Goal: Transaction & Acquisition: Purchase product/service

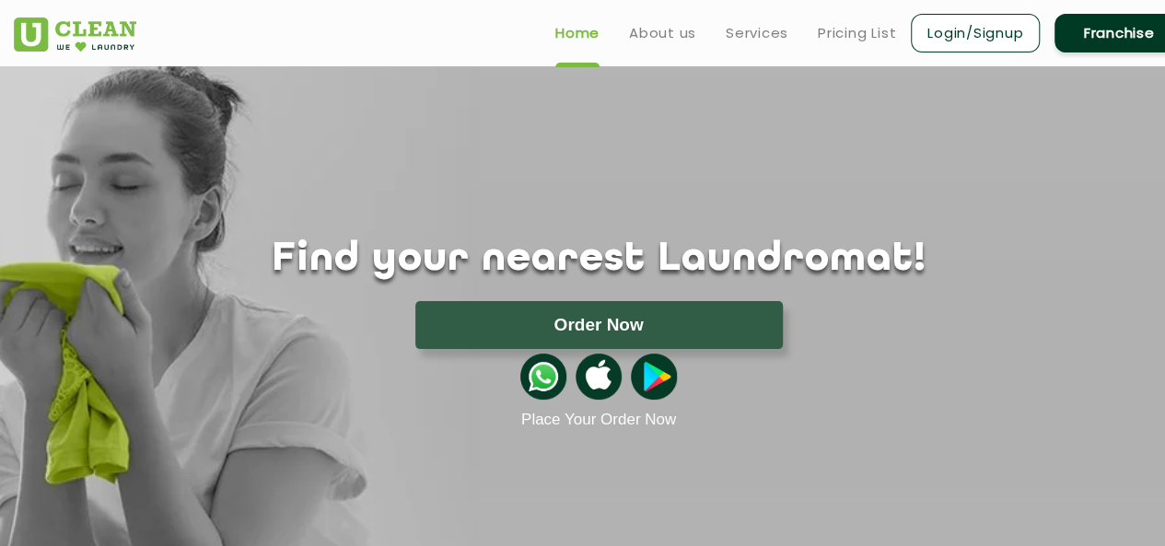
click at [835, 368] on div at bounding box center [599, 376] width 1198 height 55
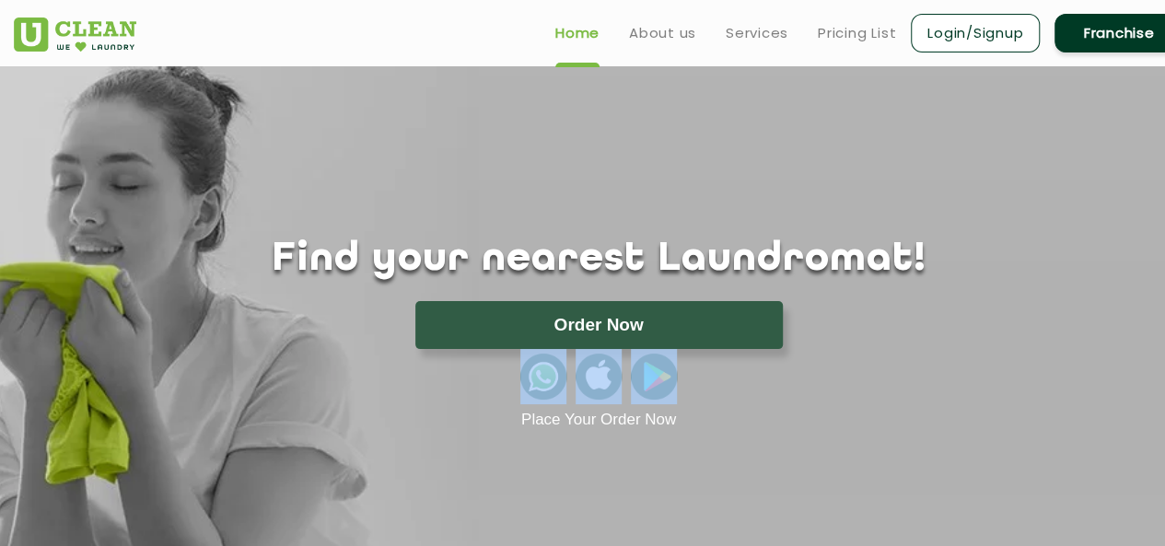
click at [835, 368] on div at bounding box center [599, 376] width 1198 height 55
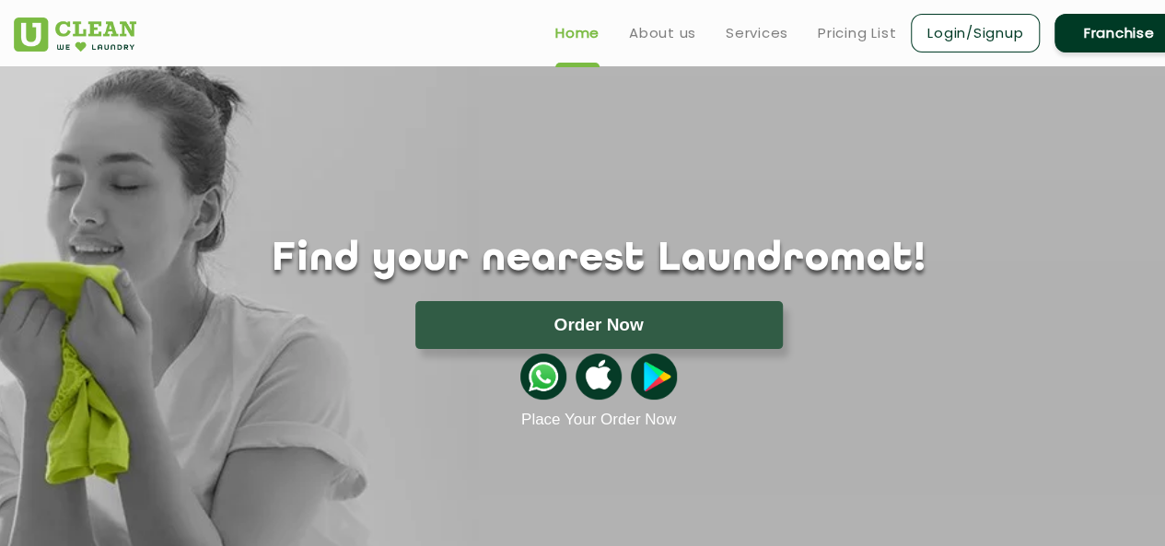
click at [807, 265] on h1 "Find your nearest Laundromat!" at bounding box center [599, 260] width 1198 height 46
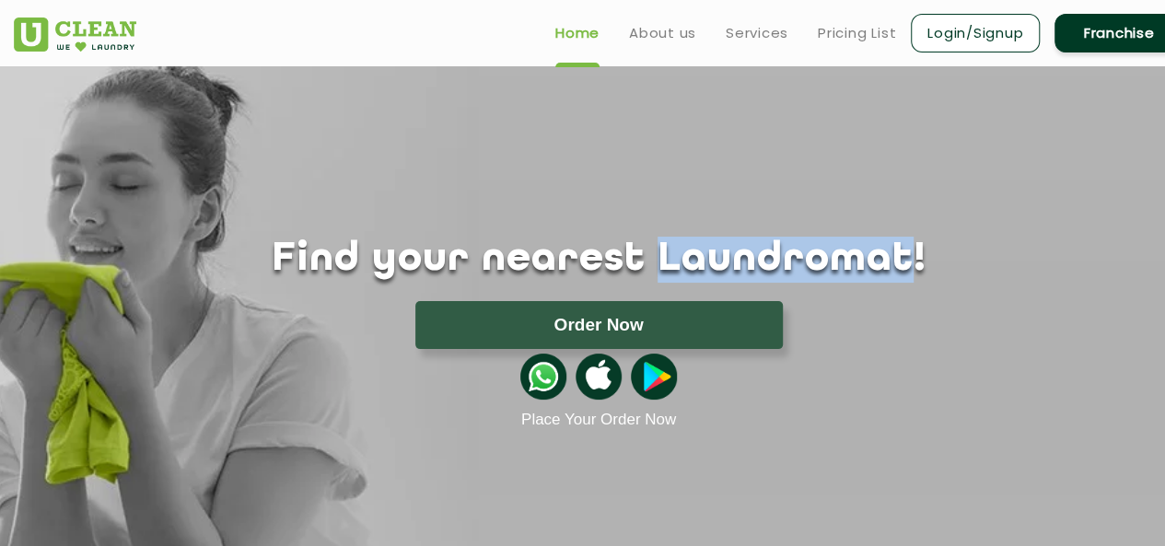
click at [807, 265] on h1 "Find your nearest Laundromat!" at bounding box center [599, 260] width 1198 height 46
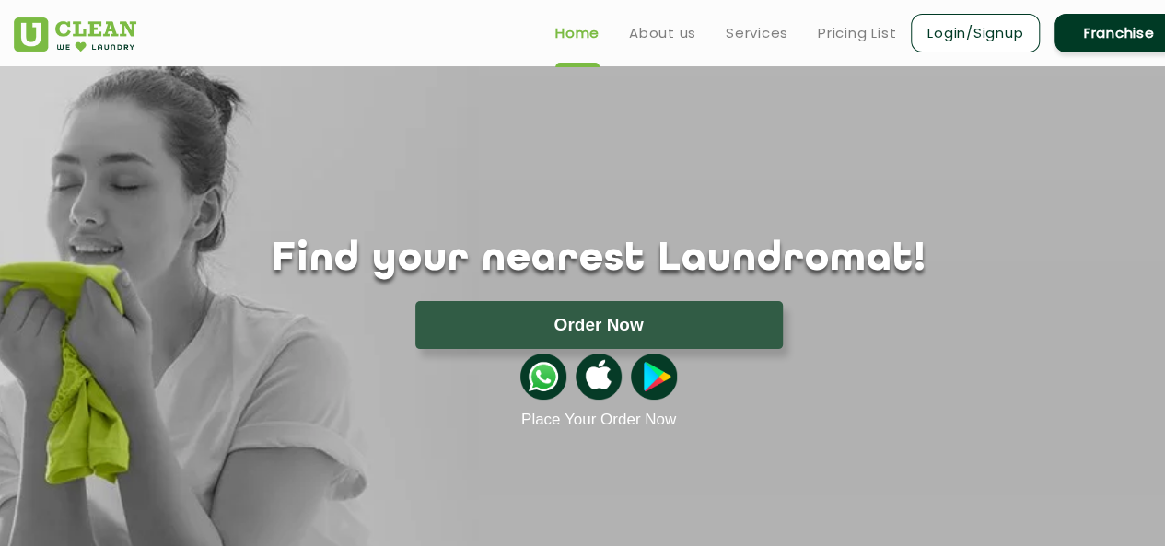
click at [717, 249] on h1 "Find your nearest Laundromat!" at bounding box center [599, 260] width 1198 height 46
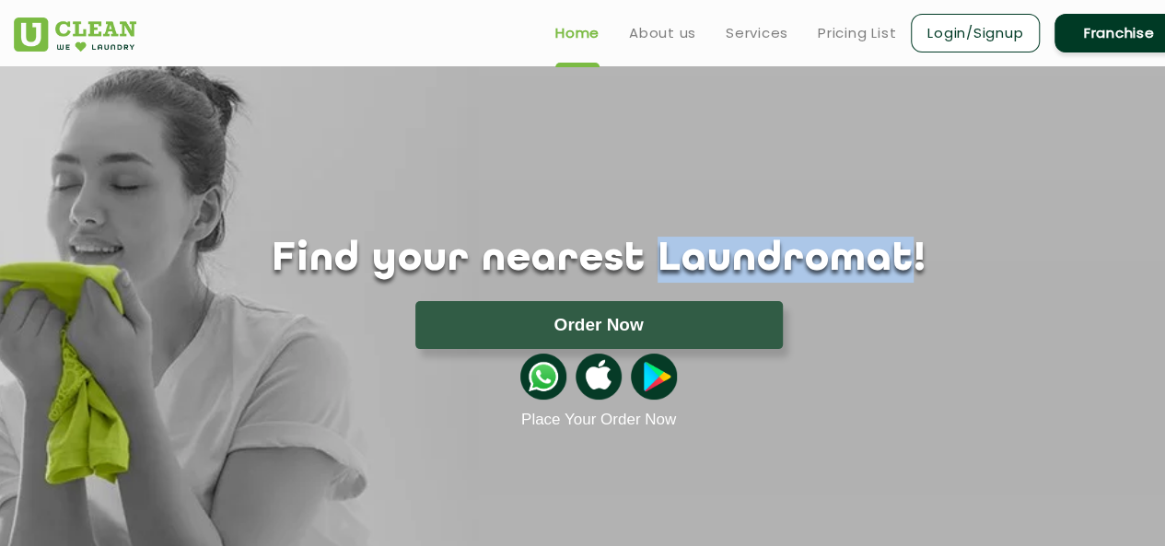
click at [717, 249] on h1 "Find your nearest Laundromat!" at bounding box center [599, 260] width 1198 height 46
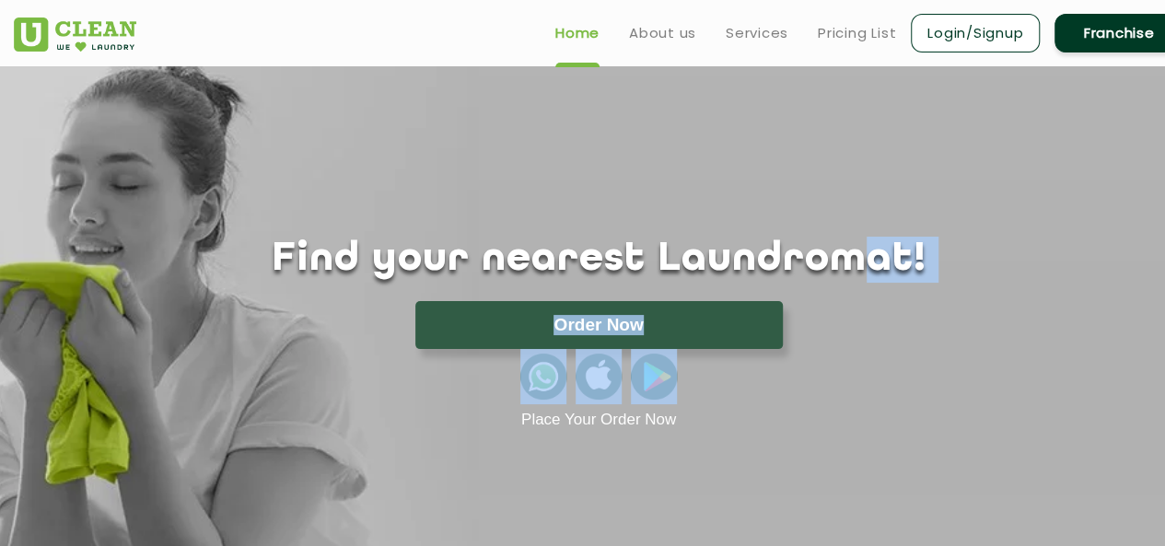
drag, startPoint x: 757, startPoint y: 388, endPoint x: 822, endPoint y: 262, distance: 141.7
click at [822, 263] on div "Find your nearest Laundromat! Please select the location Order Now Place Your O…" at bounding box center [599, 333] width 1198 height 193
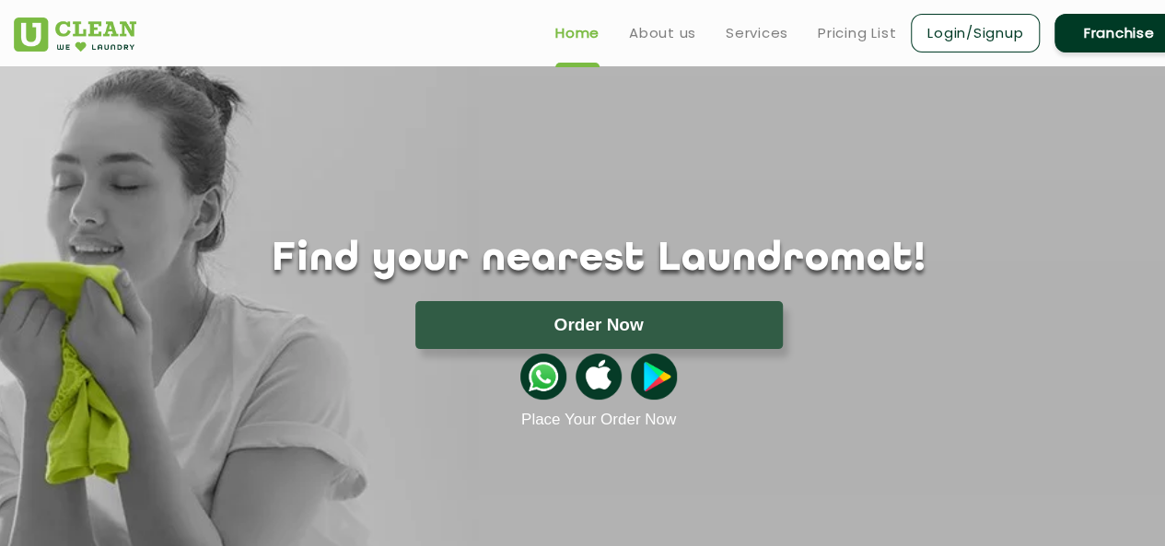
click at [543, 234] on div "Find your nearest Laundromat! Please select the location Order Now Place Your O…" at bounding box center [599, 247] width 1198 height 363
drag, startPoint x: 221, startPoint y: 288, endPoint x: 243, endPoint y: 395, distance: 109.1
click at [243, 395] on div "Find your nearest Laundromat! Please select the location Order Now Place Your O…" at bounding box center [599, 333] width 1198 height 193
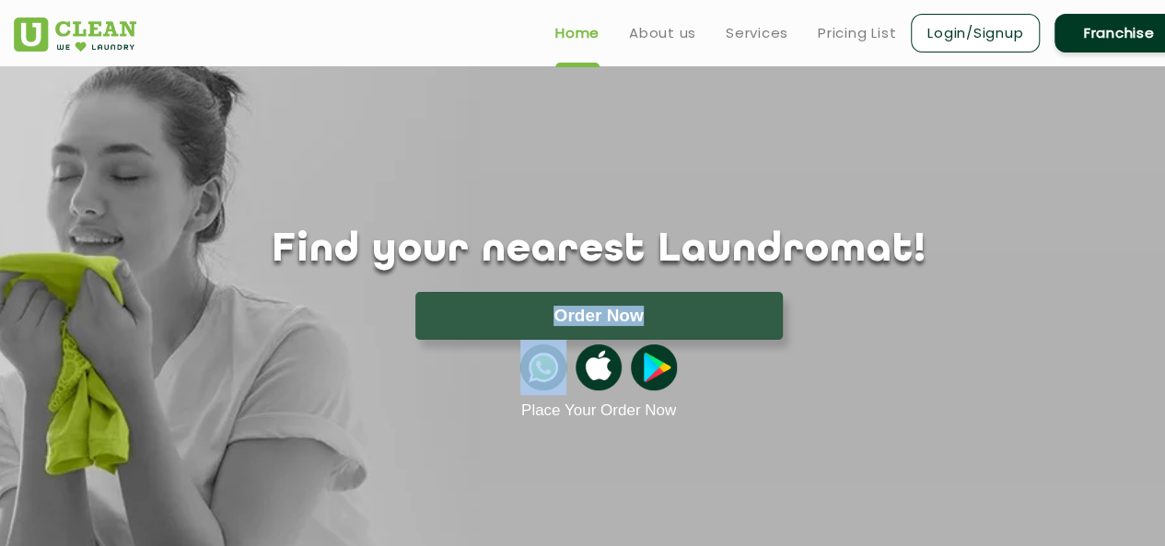
scroll to position [8, 0]
drag, startPoint x: 243, startPoint y: 395, endPoint x: 150, endPoint y: 126, distance: 284.6
click at [150, 126] on div "Find your nearest Laundromat! Please select the location Order Now Place Your O…" at bounding box center [599, 239] width 1198 height 363
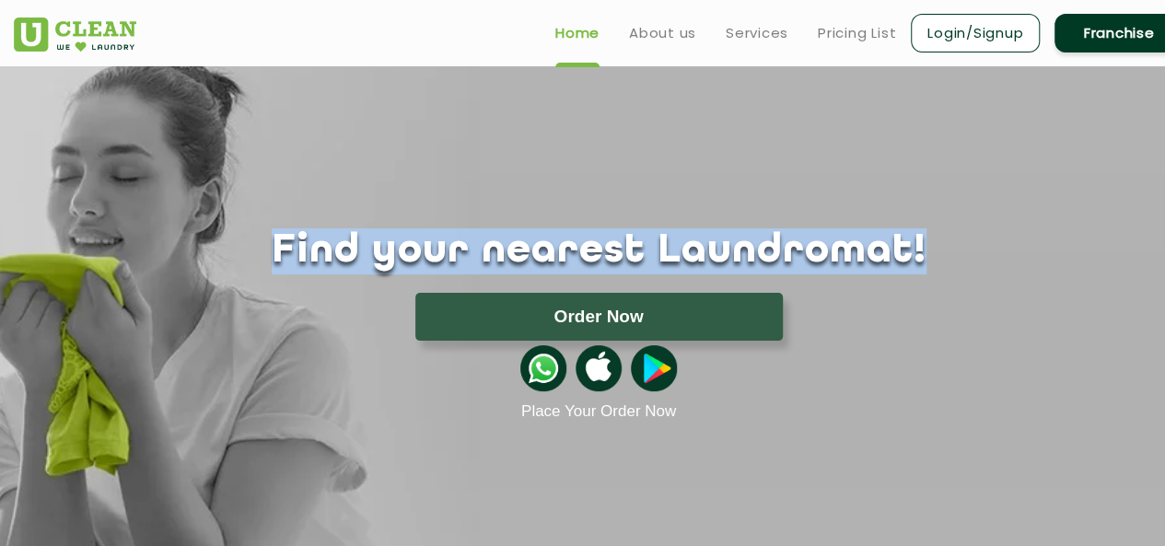
drag, startPoint x: 116, startPoint y: 148, endPoint x: 198, endPoint y: 318, distance: 188.3
click at [198, 318] on div "Find your nearest Laundromat! Please select the location Order Now Place Your O…" at bounding box center [599, 239] width 1198 height 363
click at [201, 301] on div "Order Now" at bounding box center [598, 317] width 1225 height 48
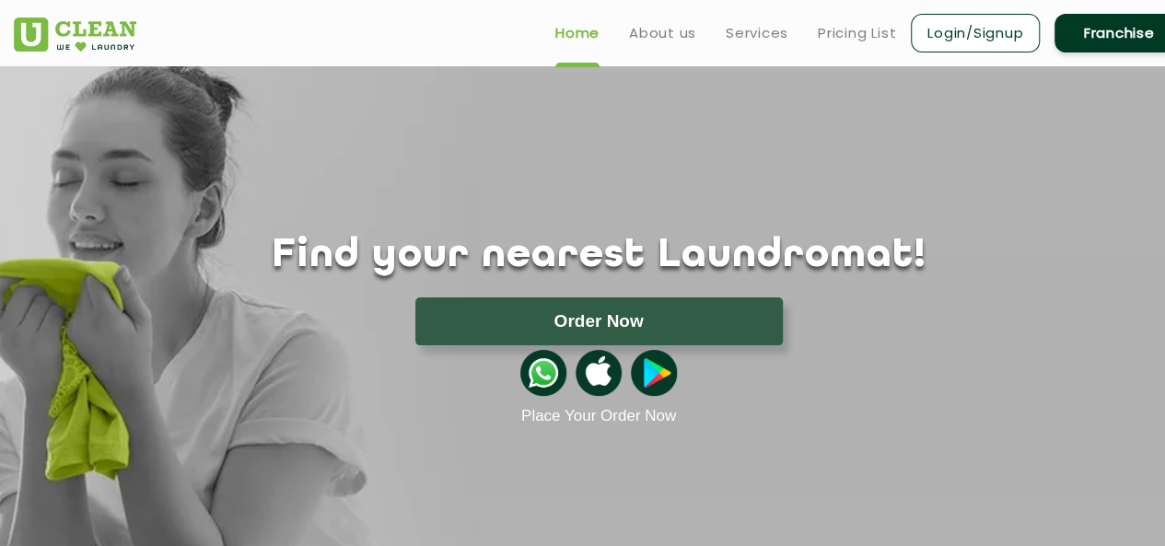
scroll to position [0, 0]
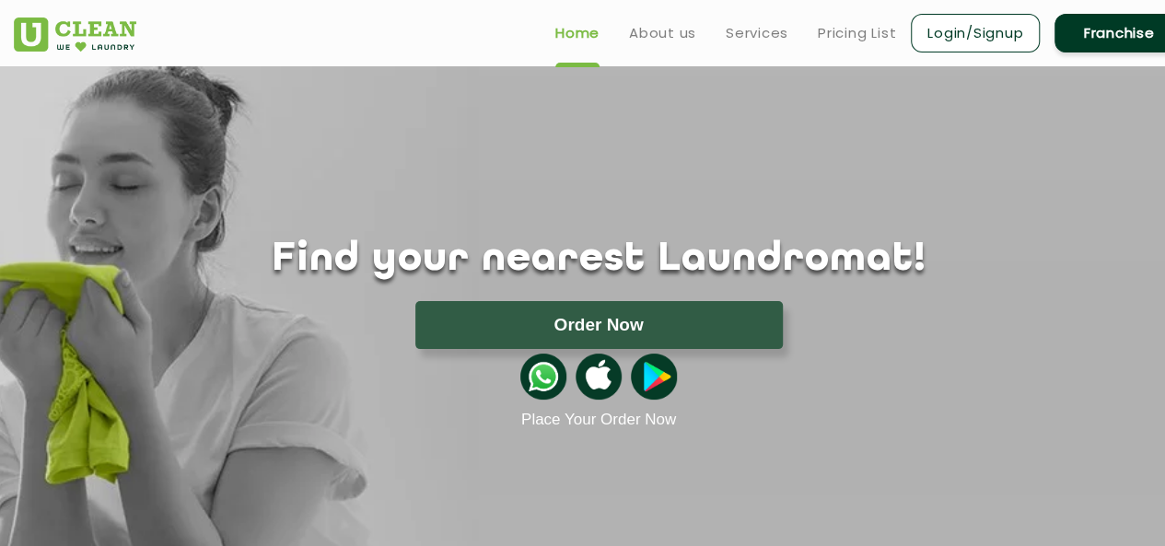
click at [442, 260] on h1 "Find your nearest Laundromat!" at bounding box center [599, 260] width 1198 height 46
click at [275, 416] on p "Place Your Order Now" at bounding box center [599, 420] width 1198 height 18
click at [315, 318] on div "Order Now" at bounding box center [598, 325] width 1225 height 48
click at [860, 31] on link "Pricing List" at bounding box center [857, 33] width 78 height 22
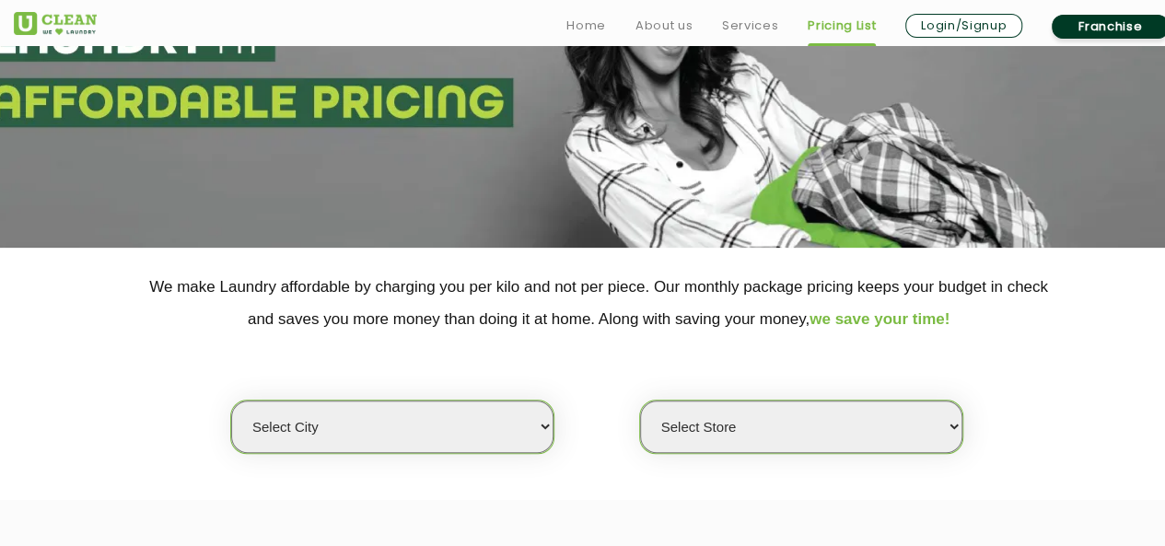
scroll to position [368, 0]
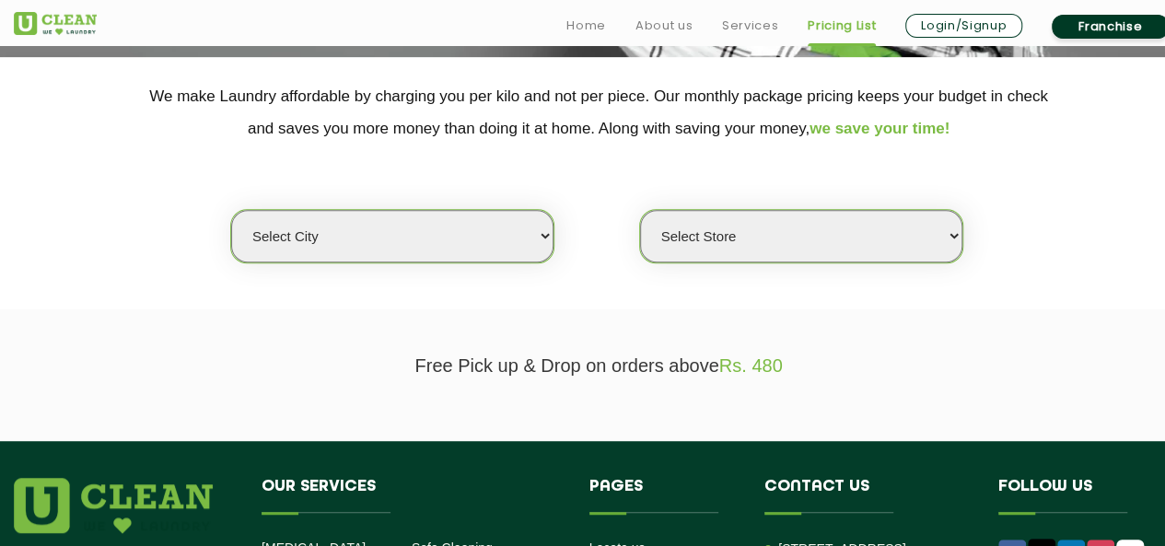
click at [524, 240] on select "Select city Aalo Agartala Agra Ahmedabad Akola Aligarh Alwar - UClean Select Am…" at bounding box center [392, 236] width 322 height 53
select select "29"
click at [231, 210] on select "Select city Aalo Agartala Agra Ahmedabad Akola Aligarh Alwar - UClean Select Am…" at bounding box center [392, 236] width 322 height 53
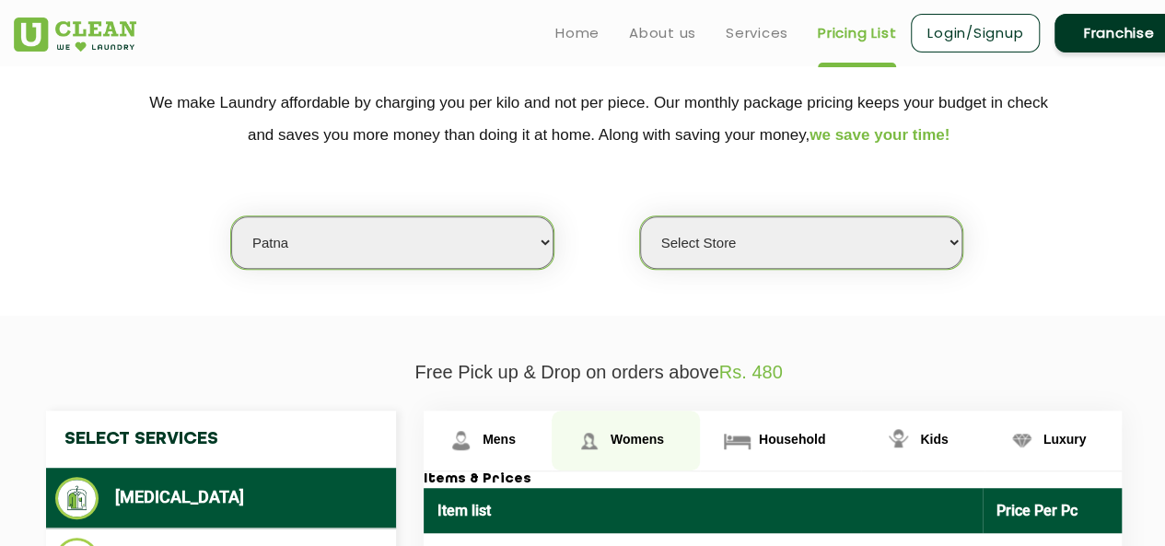
scroll to position [361, 0]
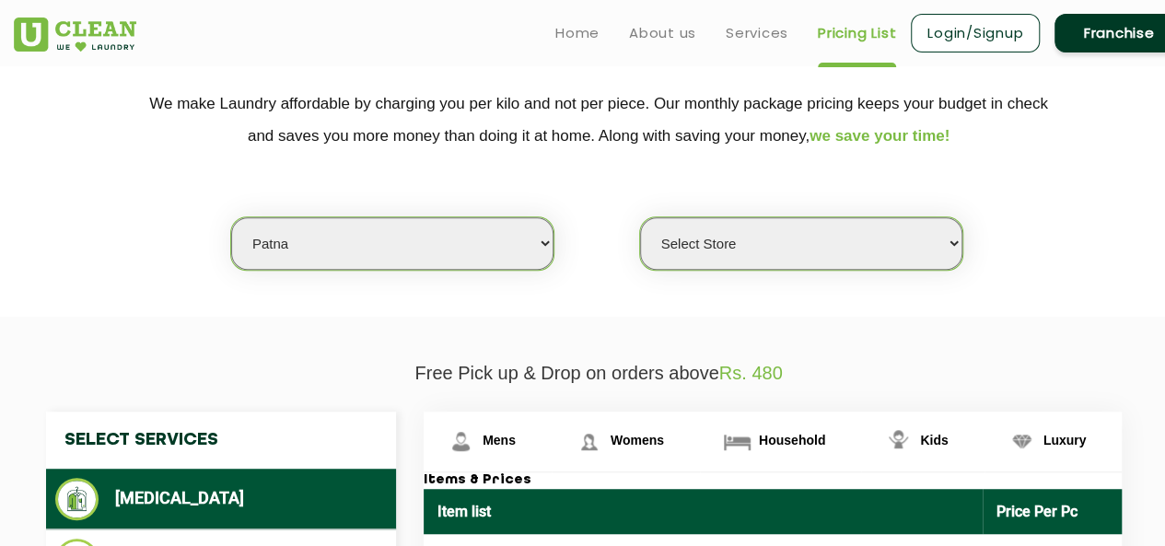
click at [696, 248] on select "Select Store UClean Jagdeopath Patna" at bounding box center [801, 243] width 322 height 53
select select "325"
click at [640, 217] on select "Select Store UClean Jagdeopath Patna" at bounding box center [801, 243] width 322 height 53
click at [958, 367] on p "Free Pick up & Drop on orders above Rs. 480" at bounding box center [599, 373] width 1170 height 21
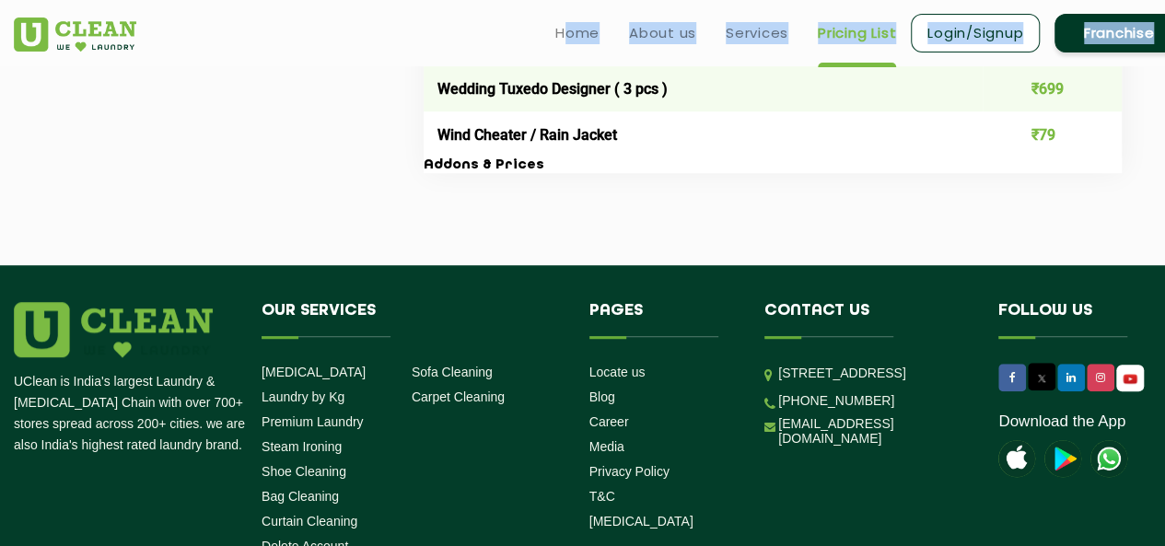
scroll to position [3956, 0]
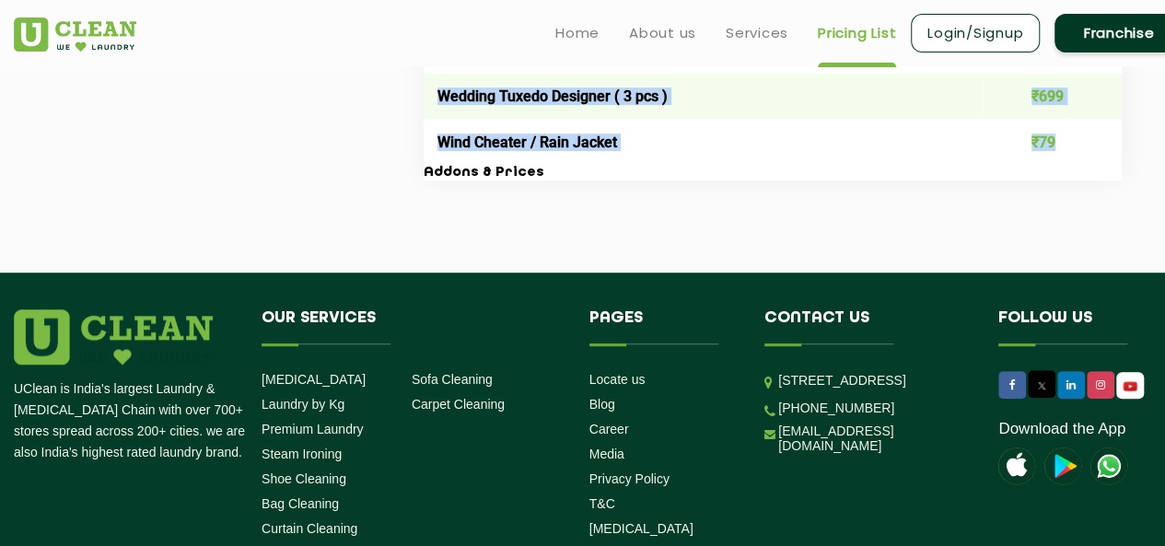
drag, startPoint x: 429, startPoint y: 148, endPoint x: 1076, endPoint y: 157, distance: 646.8
copy table "Item list Price Per Pc Belt ₹39 Blazer / Coat - Long ₹279 Blazer / Coat - Short…"
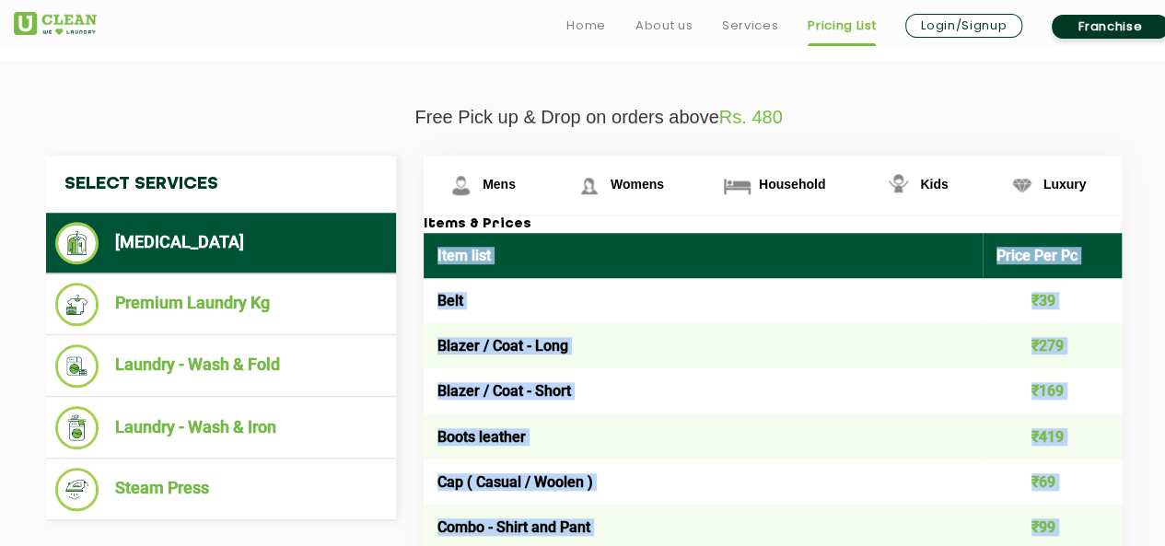
scroll to position [632, 0]
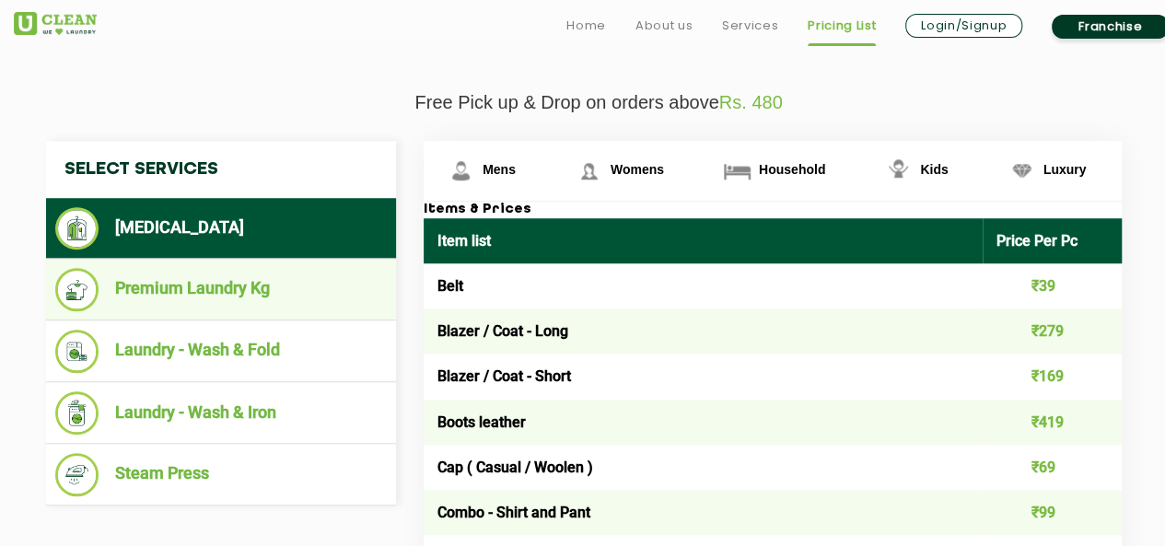
click at [257, 274] on li "Premium Laundry Kg" at bounding box center [221, 289] width 332 height 43
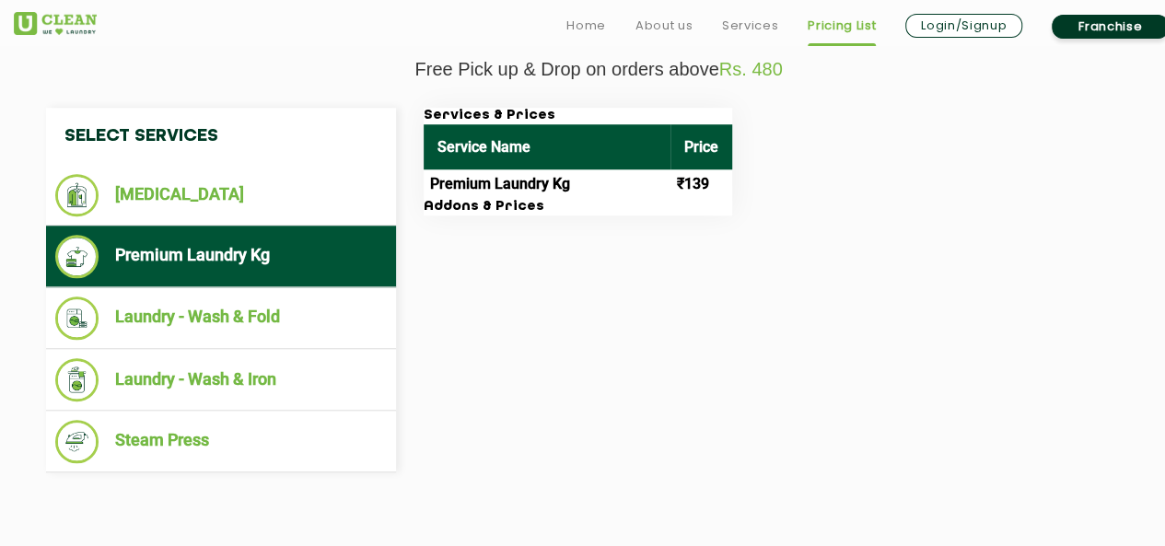
scroll to position [630, 0]
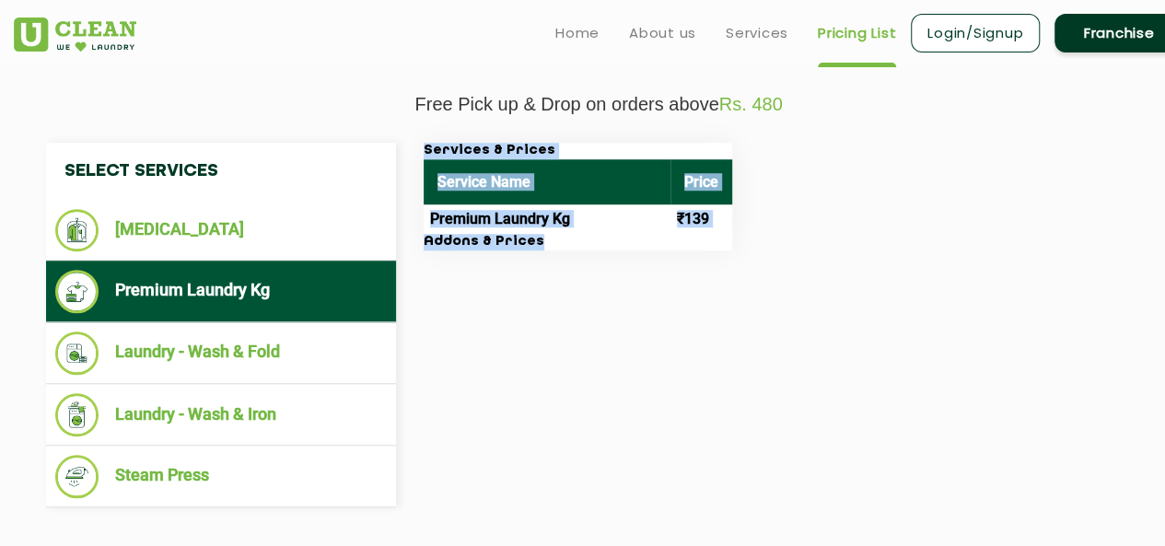
drag, startPoint x: 582, startPoint y: 245, endPoint x: 414, endPoint y: 181, distance: 180.2
click at [414, 181] on div "Services & Prices Service Name Price Premium Laundry Kg ₹139 Addons & Prices" at bounding box center [787, 197] width 755 height 108
copy div "Services & Prices Service Name Price Premium Laundry Kg ₹139 Addons & Prices"
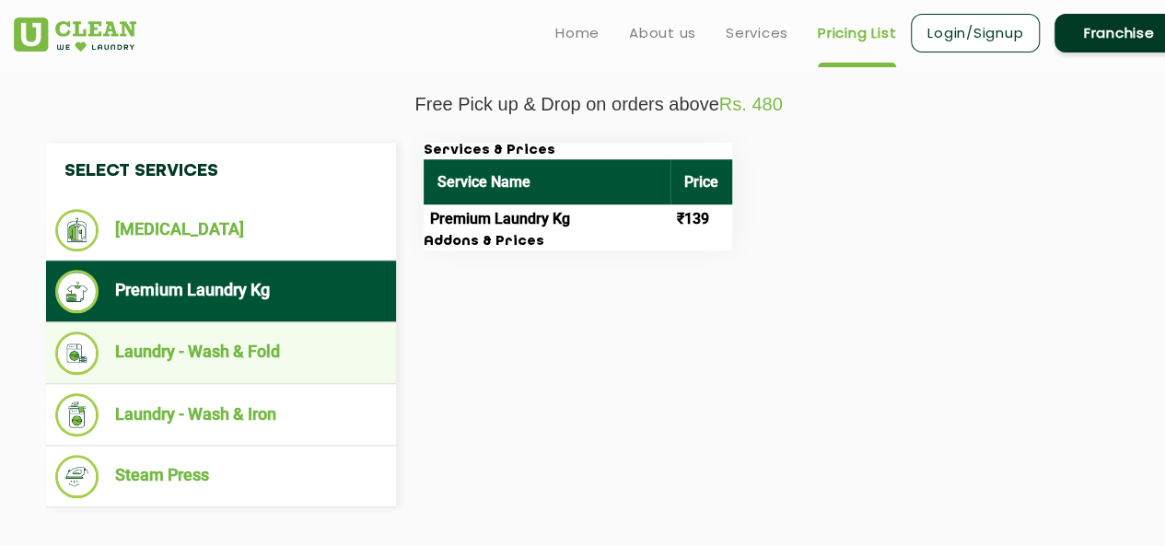
click at [287, 336] on li "Laundry - Wash & Fold" at bounding box center [221, 353] width 332 height 43
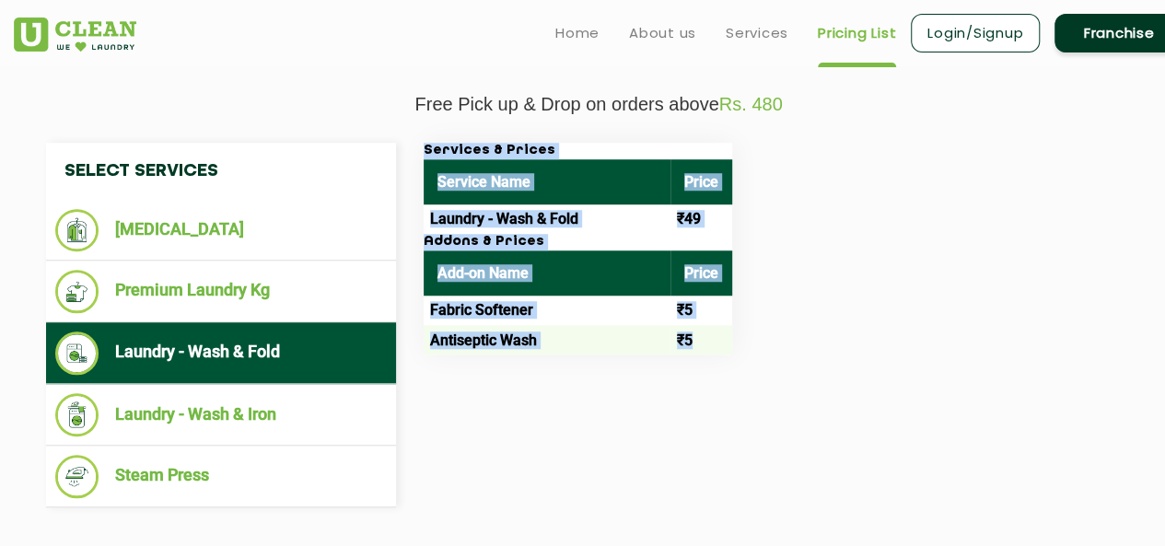
drag, startPoint x: 440, startPoint y: 157, endPoint x: 708, endPoint y: 329, distance: 317.9
click at [708, 329] on div "Services & Prices Service Name Price Laundry - Wash & Fold ₹49 Addons & Prices …" at bounding box center [787, 249] width 755 height 212
copy div "Services & Prices Service Name Price Laundry - Wash & Fold ₹49 Addons & Prices …"
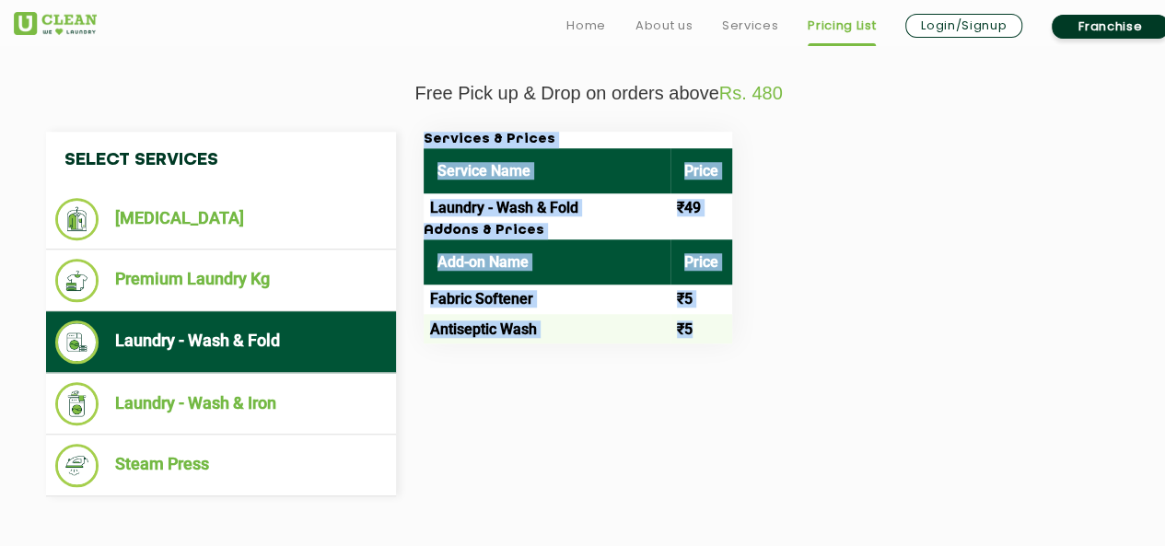
scroll to position [643, 0]
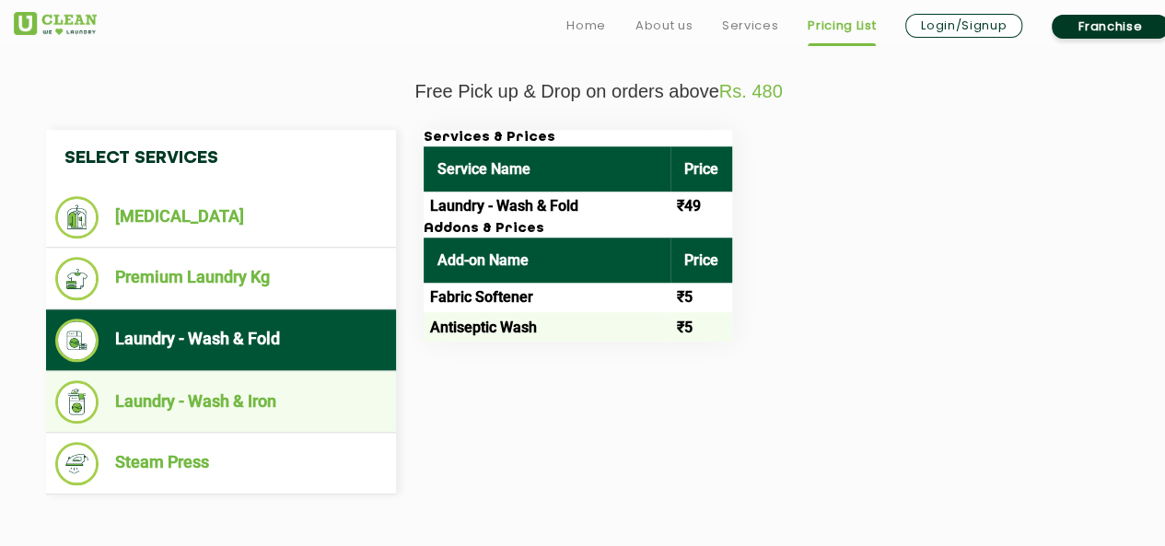
click at [330, 376] on ul "Laundry - Wash & Iron" at bounding box center [221, 402] width 350 height 62
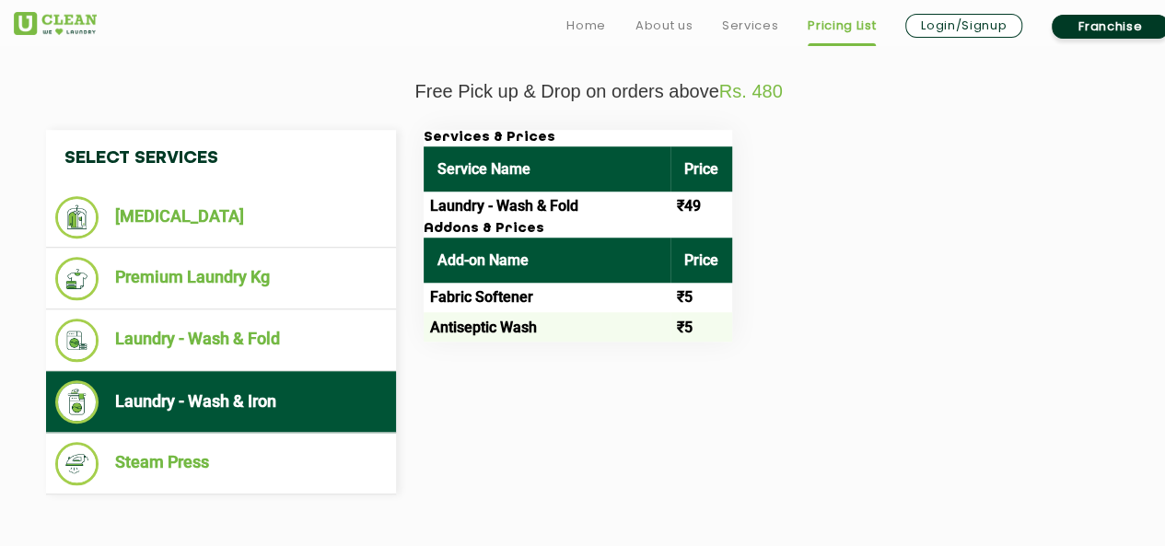
drag, startPoint x: 424, startPoint y: 135, endPoint x: 699, endPoint y: 327, distance: 335.5
click at [699, 327] on div "Services & Prices Service Name Price Laundry - Wash & Fold ₹49 Addons & Prices …" at bounding box center [578, 236] width 309 height 212
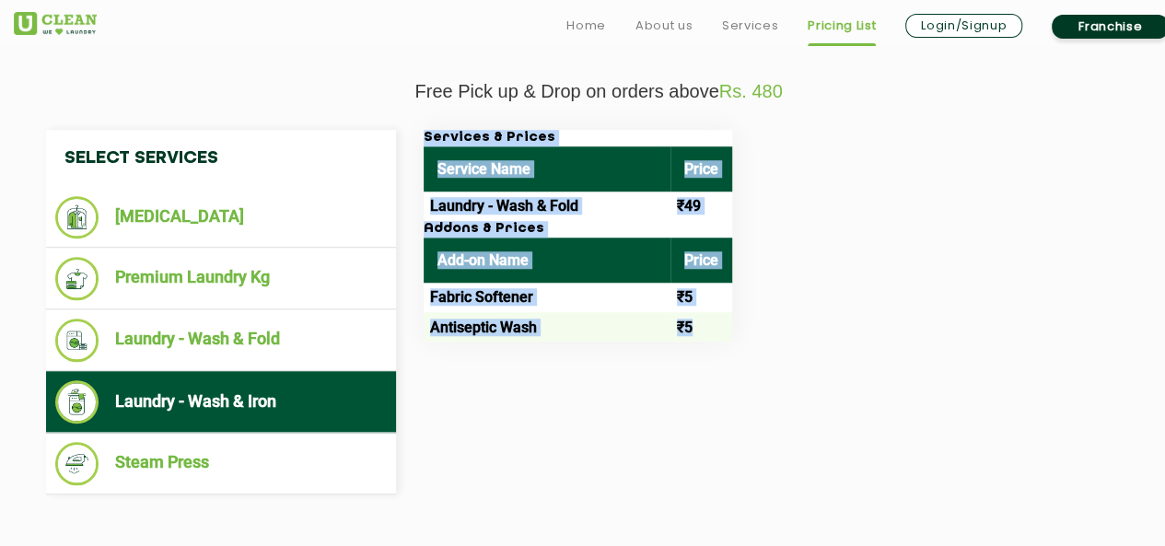
drag, startPoint x: 699, startPoint y: 327, endPoint x: 421, endPoint y: 133, distance: 339.4
click at [421, 133] on div "Services & Prices Service Name Price Laundry - Wash & Fold ₹49 Addons & Prices …" at bounding box center [787, 236] width 755 height 212
copy div "Services & Prices Service Name Price Laundry - Wash & Fold ₹49 Addons & Prices …"
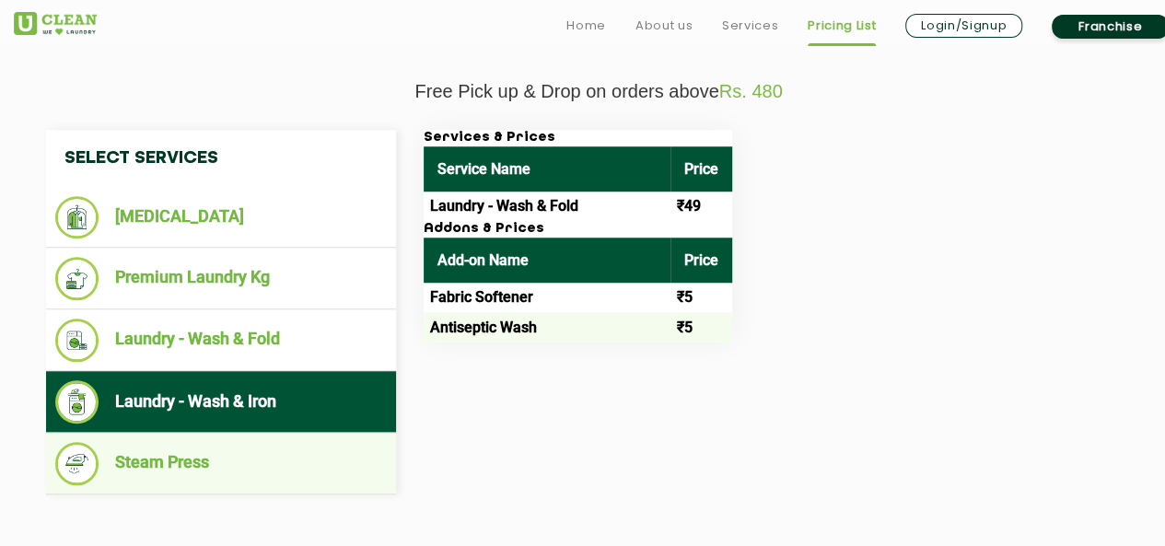
click at [376, 445] on li "Steam Press" at bounding box center [221, 463] width 332 height 43
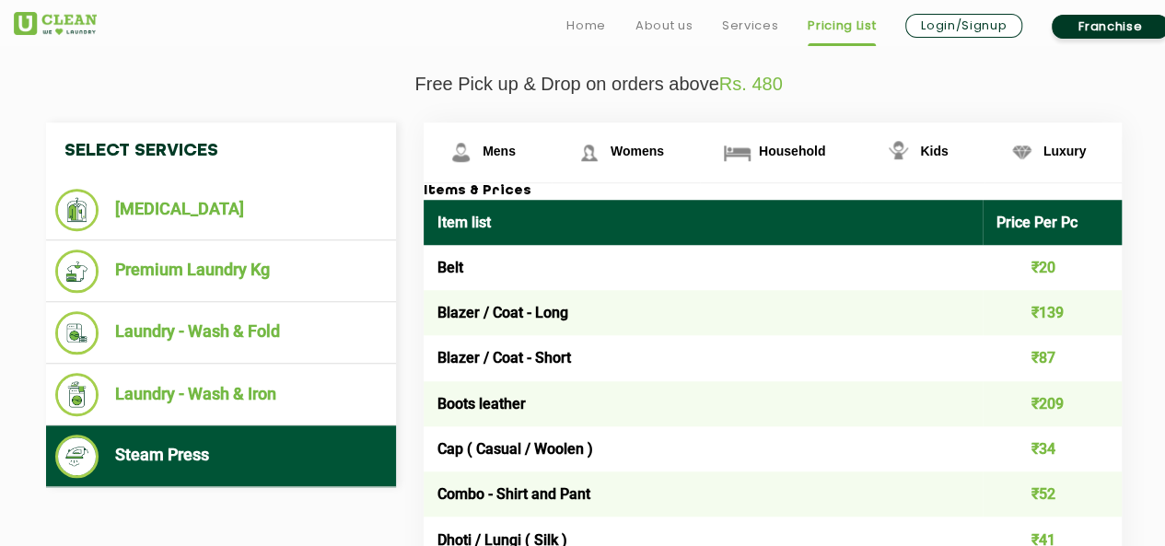
scroll to position [632, 0]
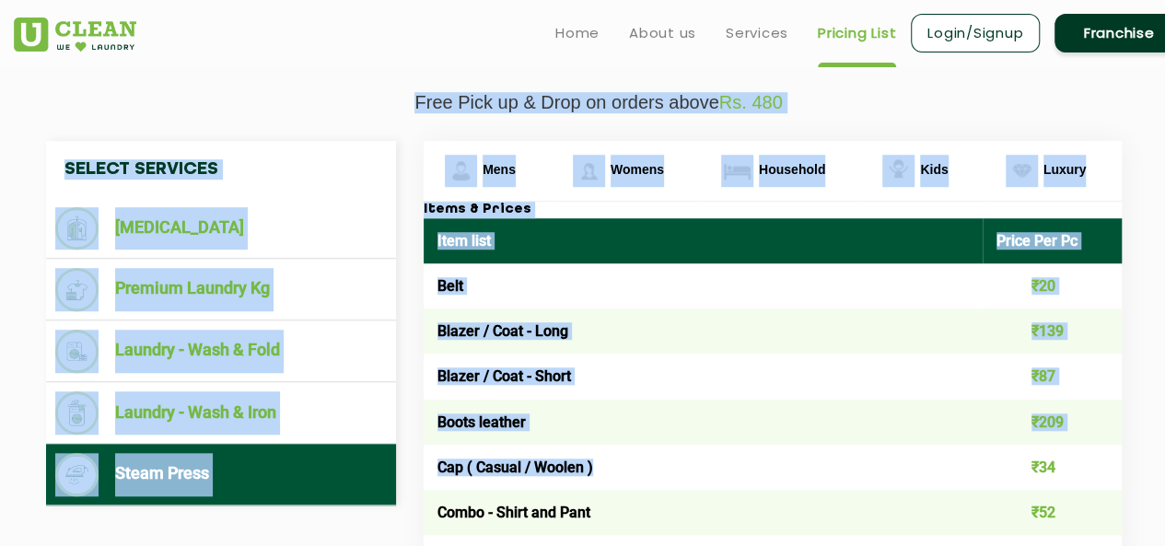
drag, startPoint x: 407, startPoint y: 103, endPoint x: 888, endPoint y: 465, distance: 601.9
click at [865, 424] on td "Boots leather" at bounding box center [703, 422] width 559 height 45
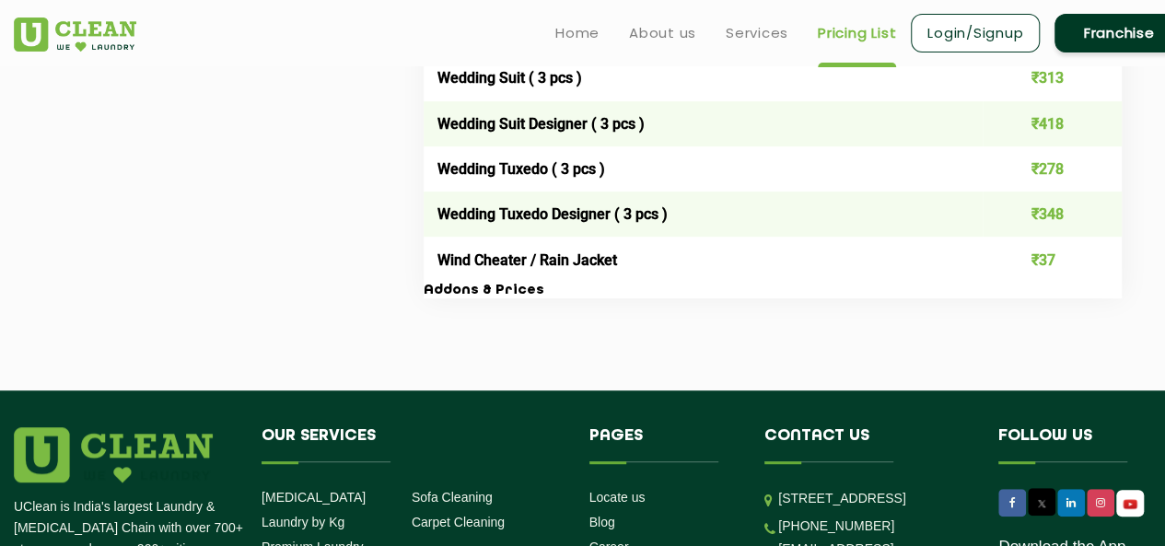
scroll to position [3704, 0]
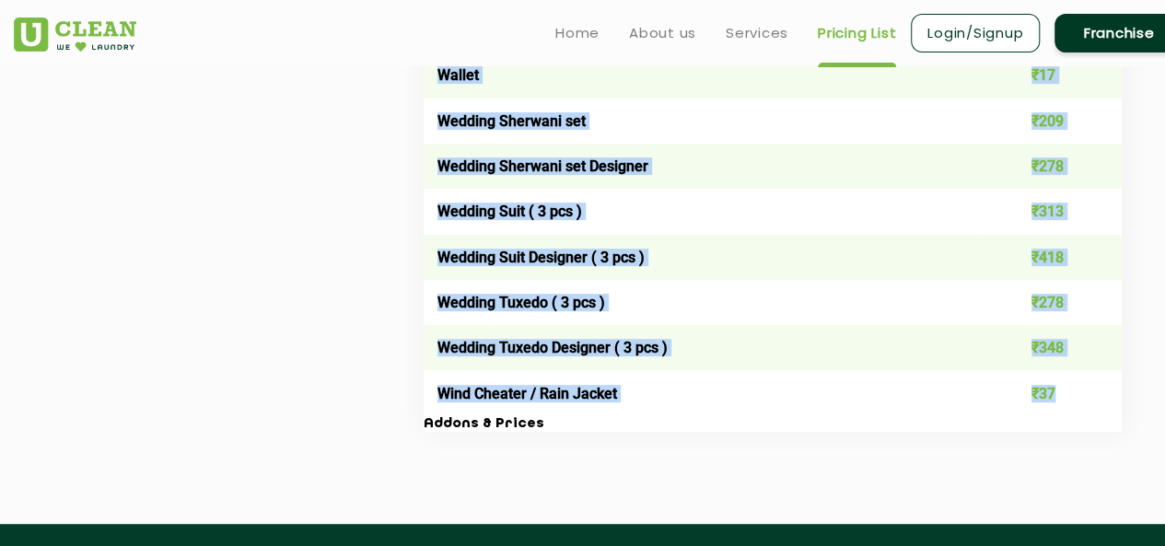
drag, startPoint x: 420, startPoint y: 238, endPoint x: 1082, endPoint y: 410, distance: 683.5
copy div "Mens Womens Household Kids Luxury Items & Prices Item list Price Per Pc Belt ₹2…"
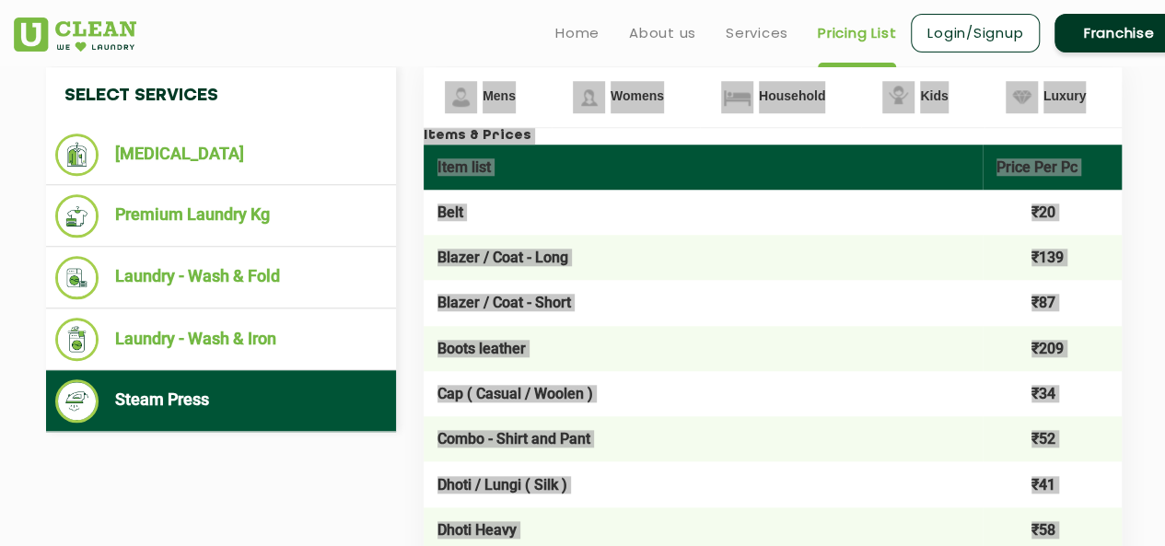
scroll to position [707, 0]
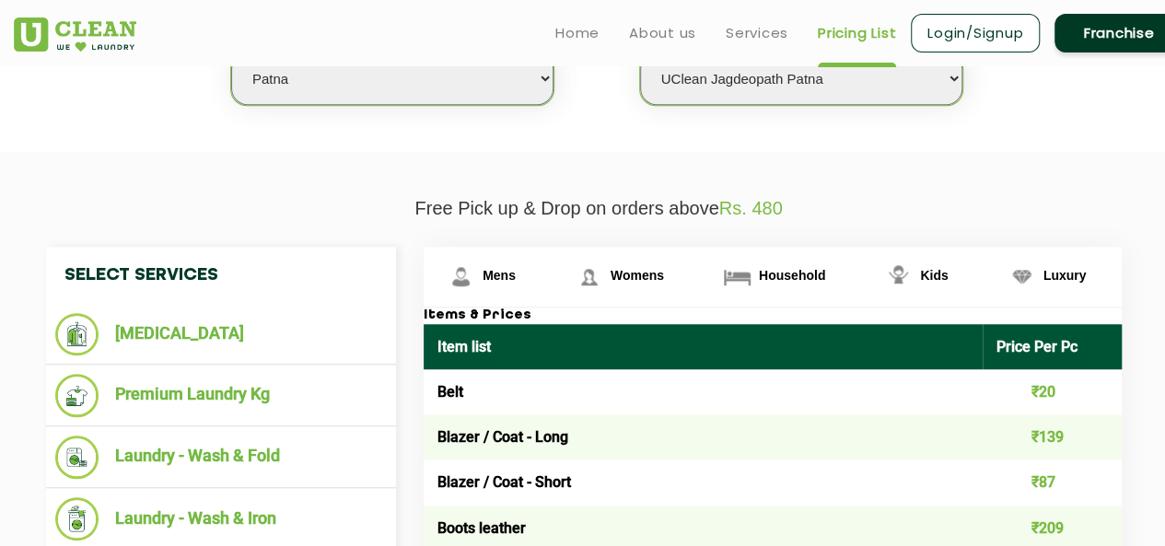
scroll to position [0, 0]
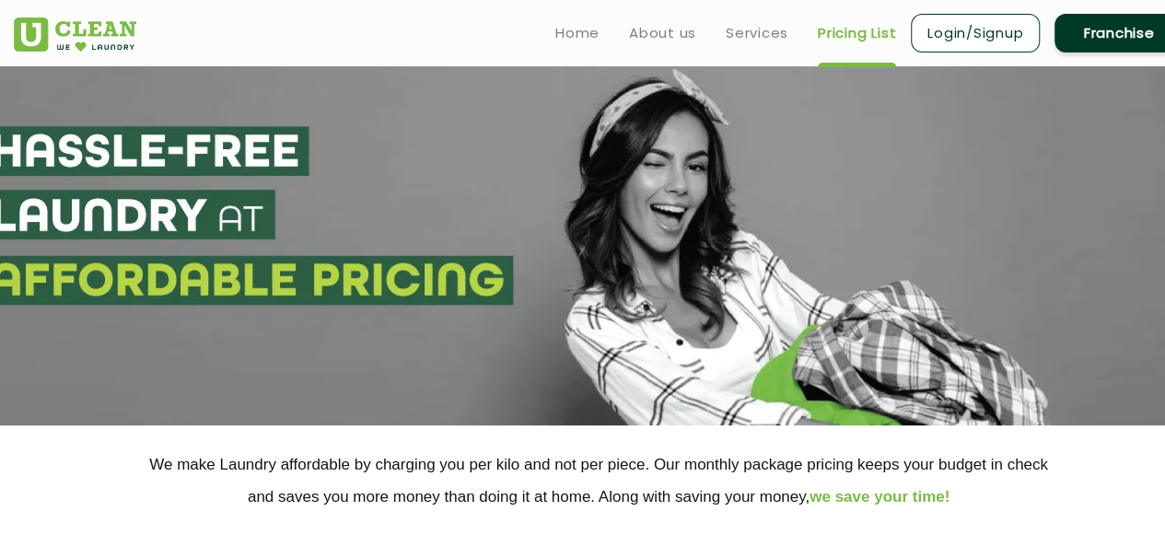
click at [974, 26] on link "Login/Signup" at bounding box center [975, 33] width 129 height 39
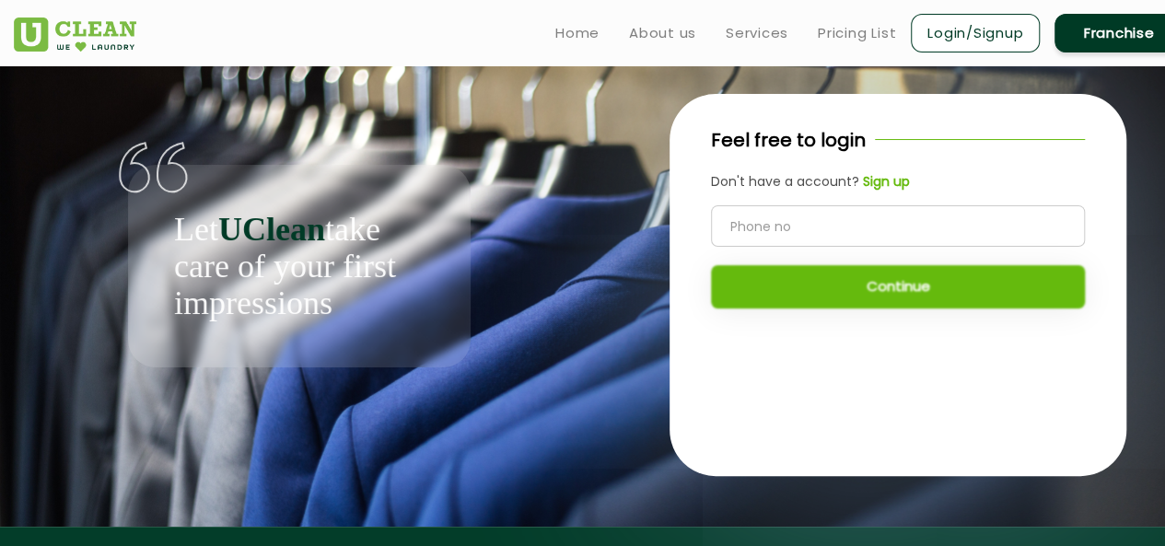
click at [825, 231] on input "tel" at bounding box center [898, 225] width 374 height 41
type input "9835126411"
click at [833, 279] on button "Continue" at bounding box center [898, 286] width 374 height 43
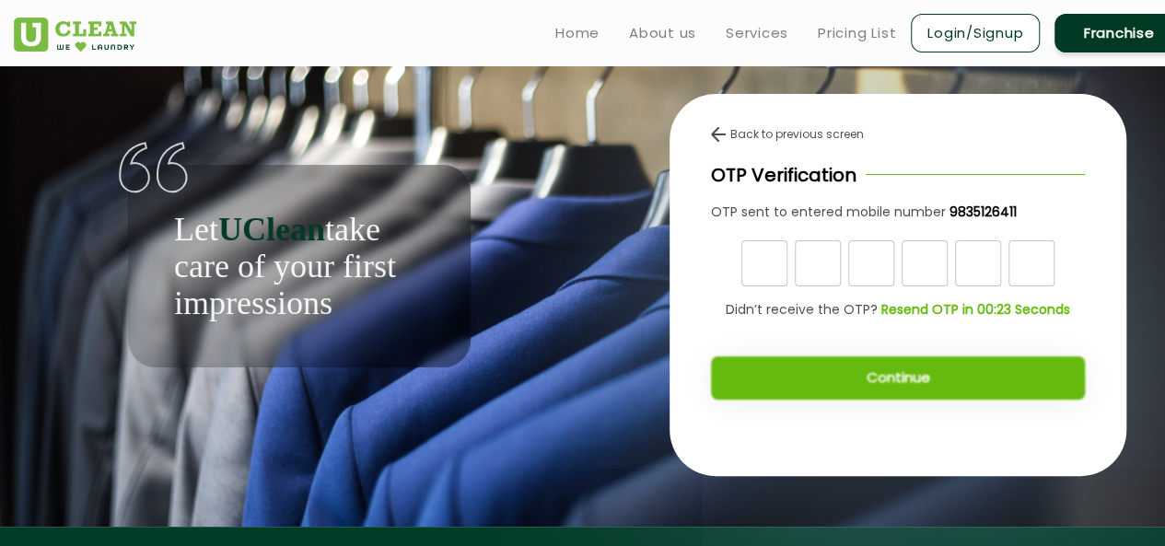
click at [779, 270] on input "text" at bounding box center [765, 263] width 46 height 46
type input "7"
type input "1"
type input "7"
type input "9"
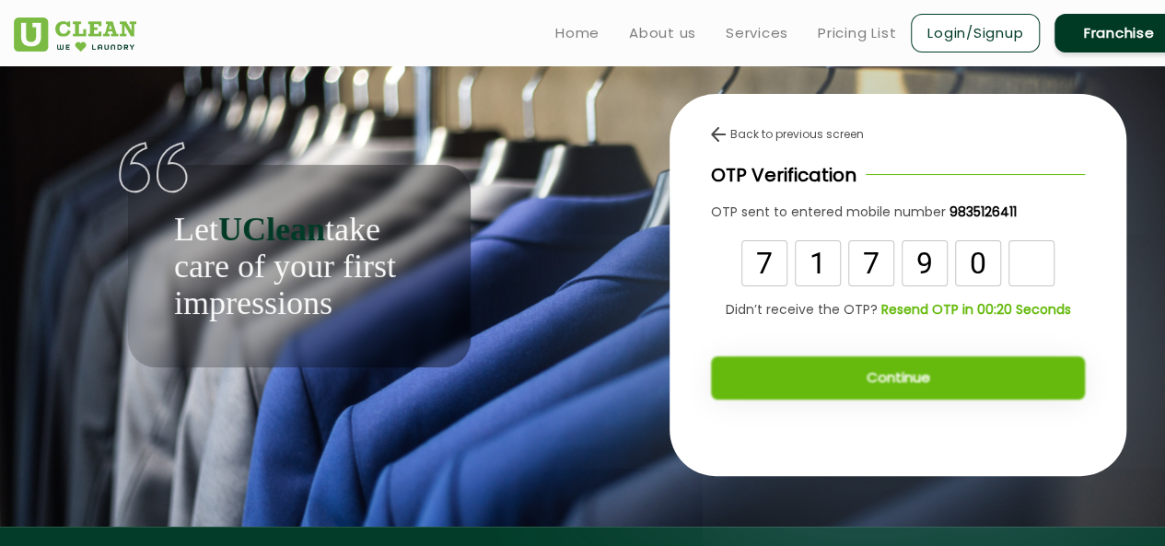
type input "0"
click at [816, 255] on input "1" at bounding box center [818, 263] width 46 height 46
type input "8"
type input "1"
type input "7"
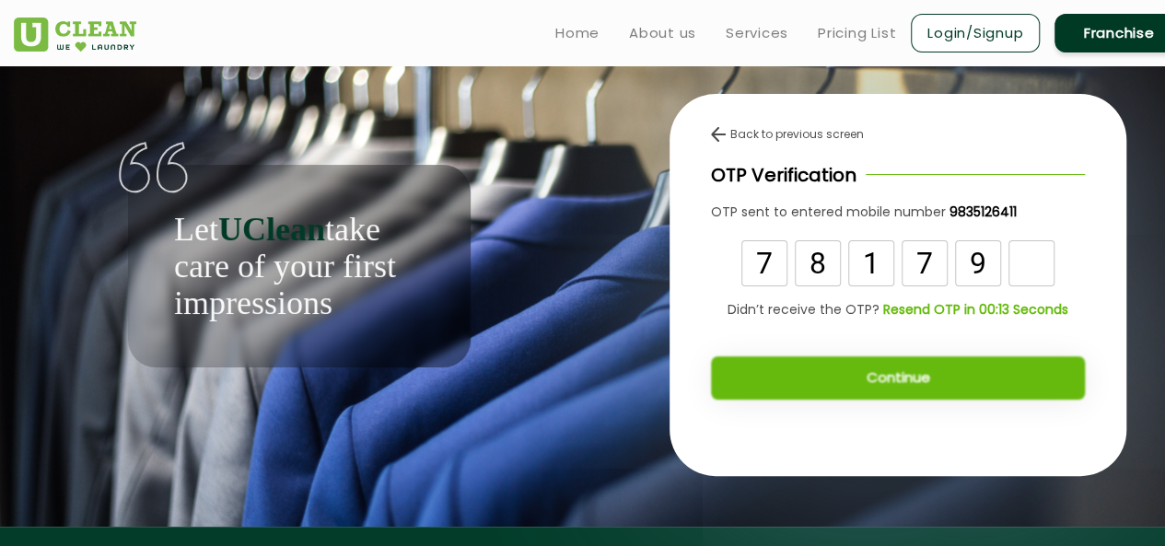
type input "9"
type input "0"
click at [843, 364] on button "Continue" at bounding box center [898, 378] width 374 height 43
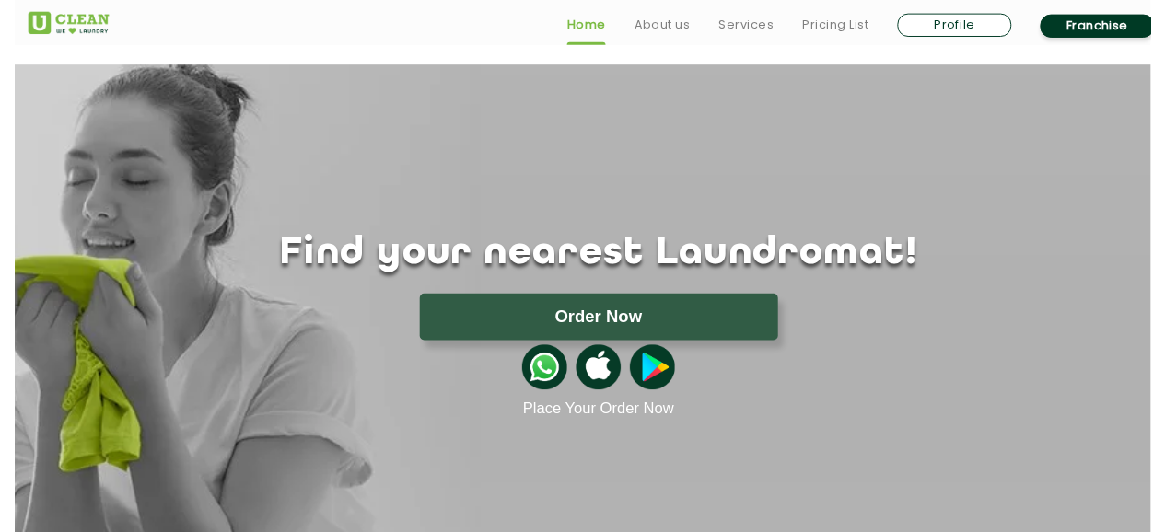
scroll to position [92, 0]
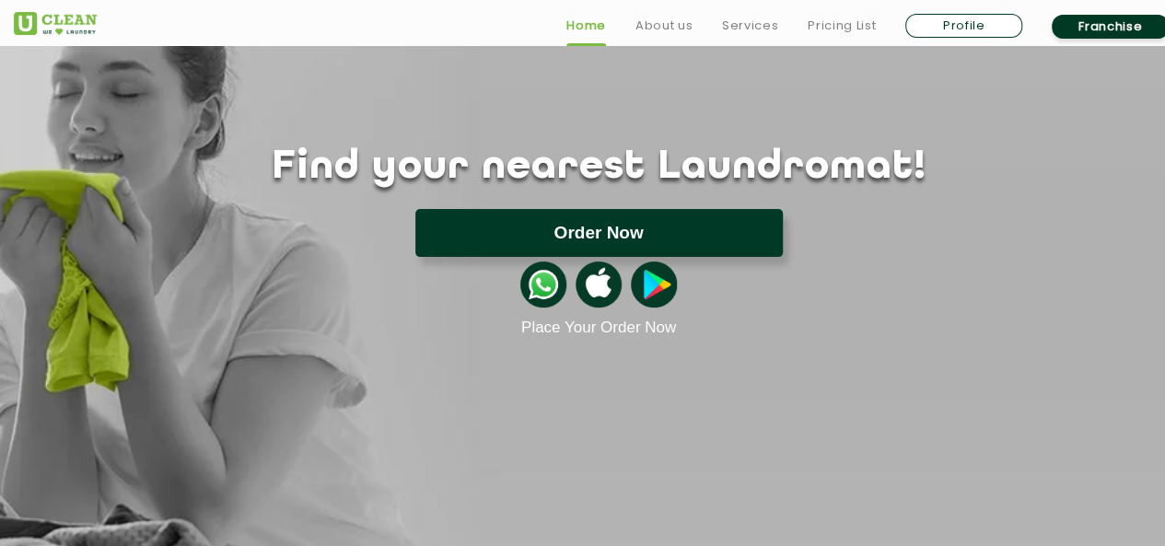
click at [639, 251] on button "Order Now" at bounding box center [599, 233] width 368 height 48
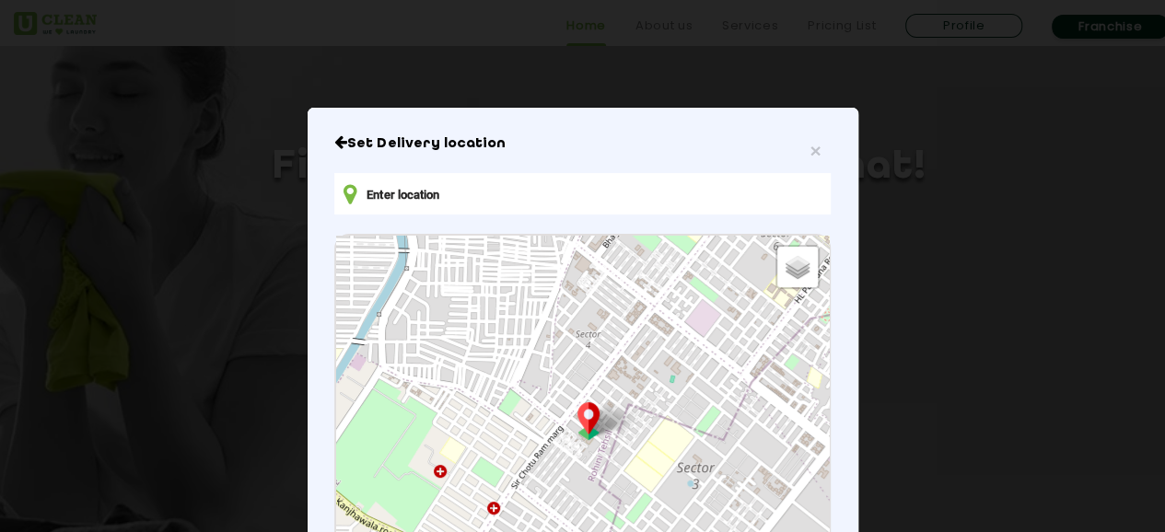
click at [532, 198] on input "text" at bounding box center [582, 193] width 496 height 41
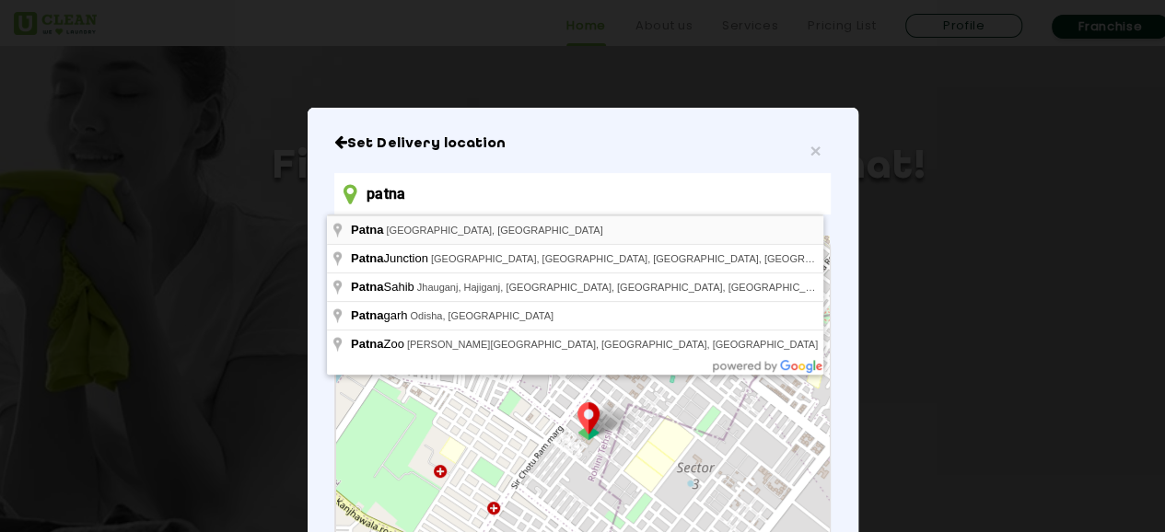
type input "[GEOGRAPHIC_DATA], [GEOGRAPHIC_DATA], [GEOGRAPHIC_DATA]"
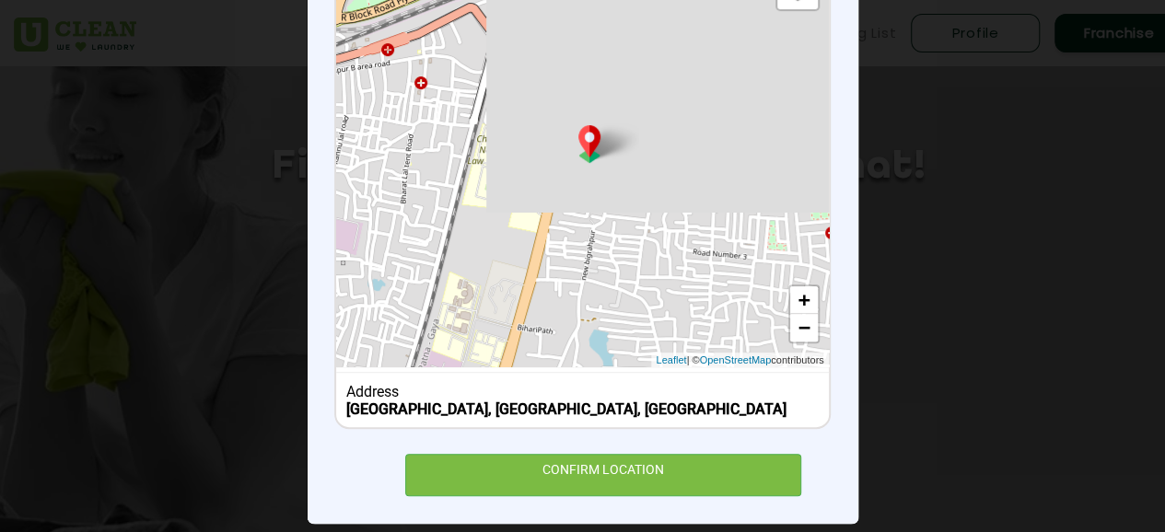
scroll to position [282, 0]
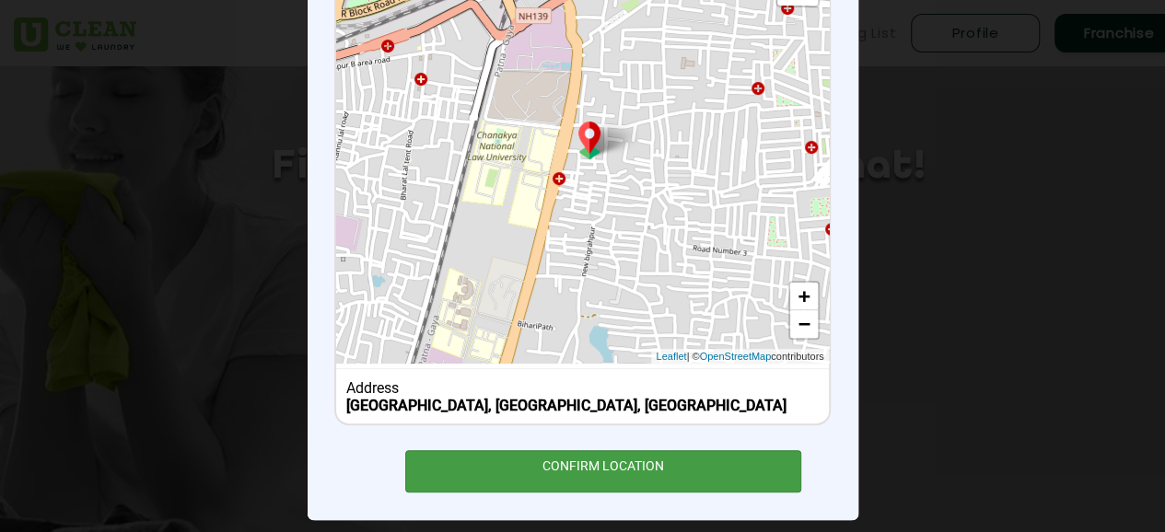
click at [630, 460] on div "CONFIRM LOCATION" at bounding box center [603, 470] width 397 height 41
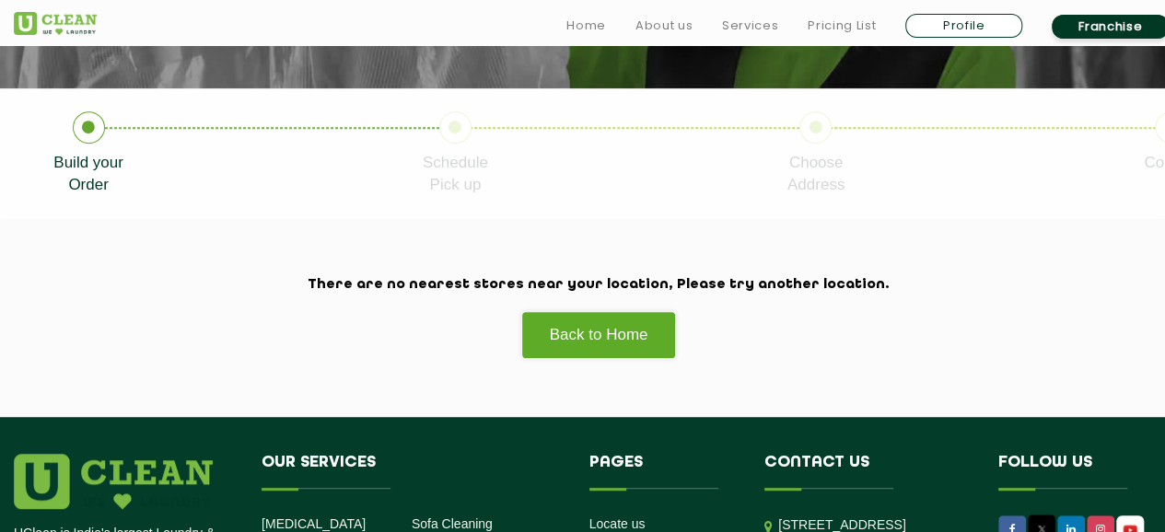
scroll to position [338, 0]
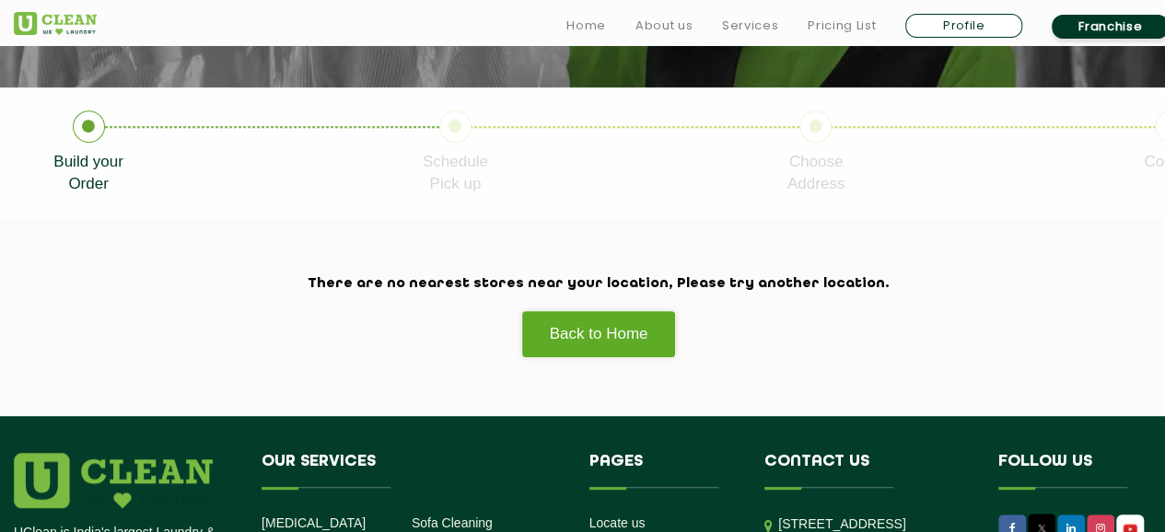
click at [615, 302] on div "There are no nearest stores near your location, Please try another location. Ba…" at bounding box center [599, 317] width 1198 height 82
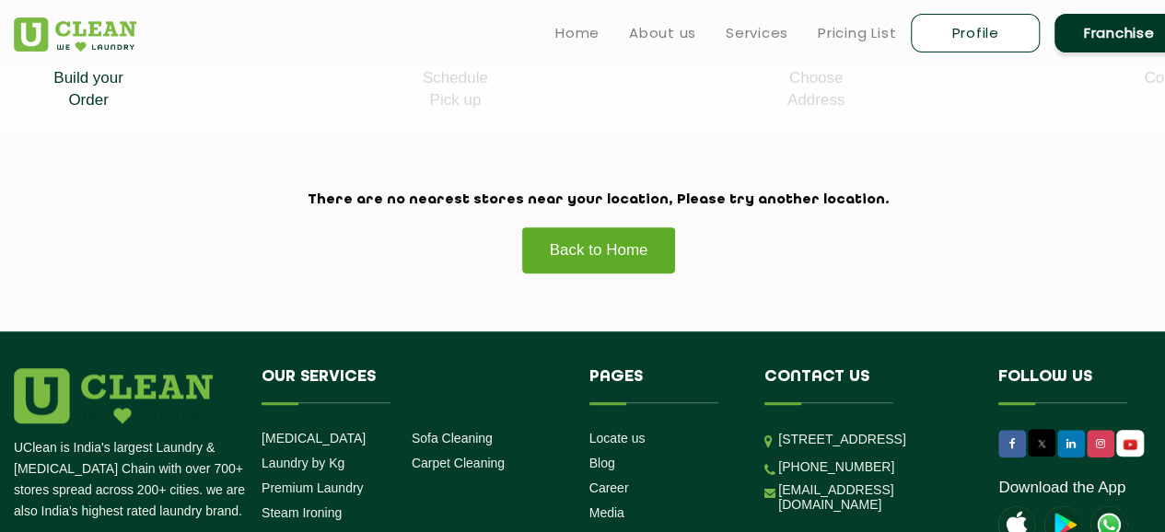
scroll to position [424, 0]
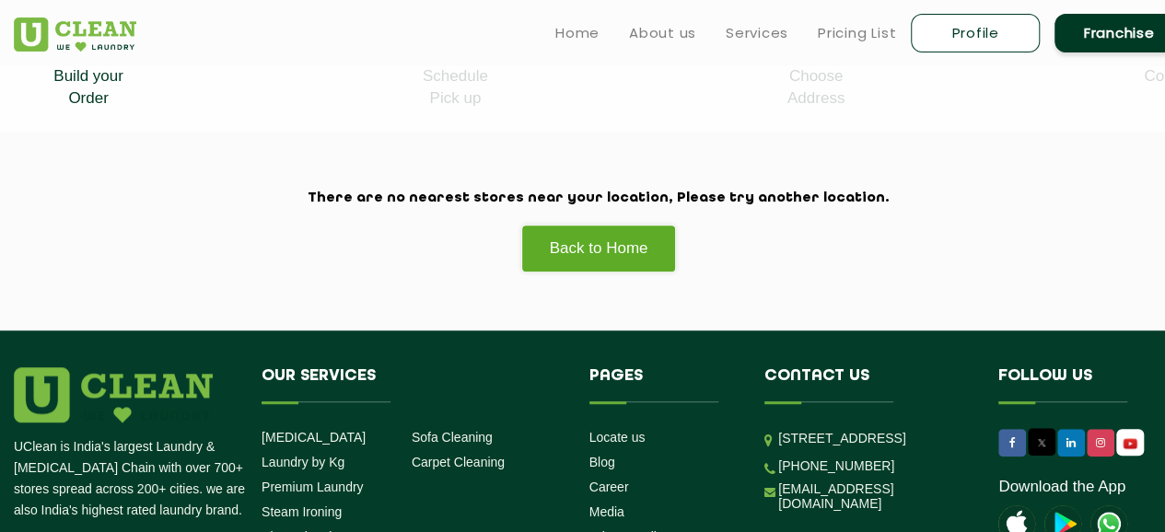
click at [601, 272] on section "There are no nearest stores near your location, Please try another location. Ba…" at bounding box center [582, 232] width 1165 height 198
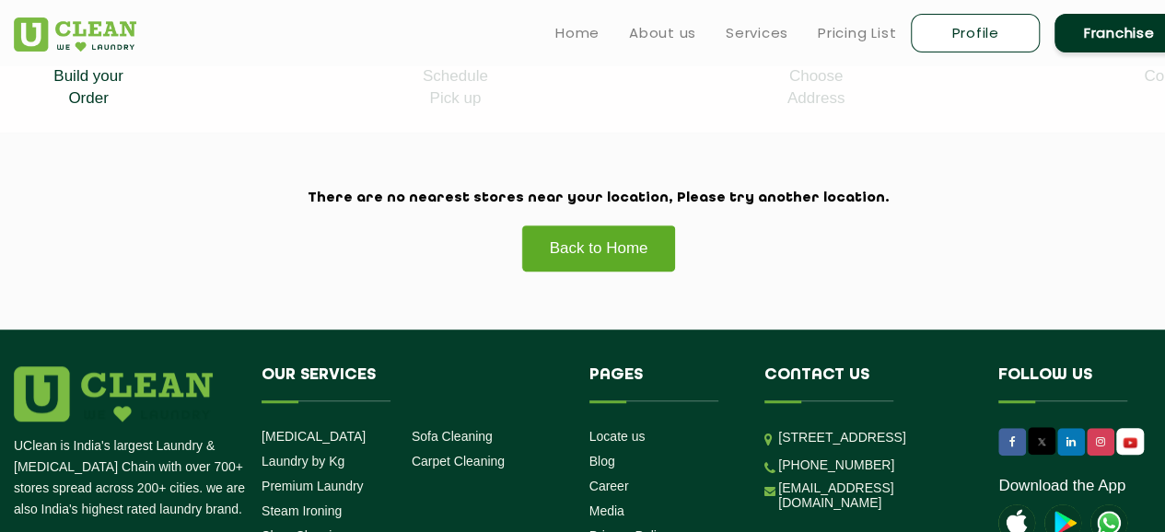
click at [591, 248] on link "Back to Home" at bounding box center [599, 248] width 156 height 47
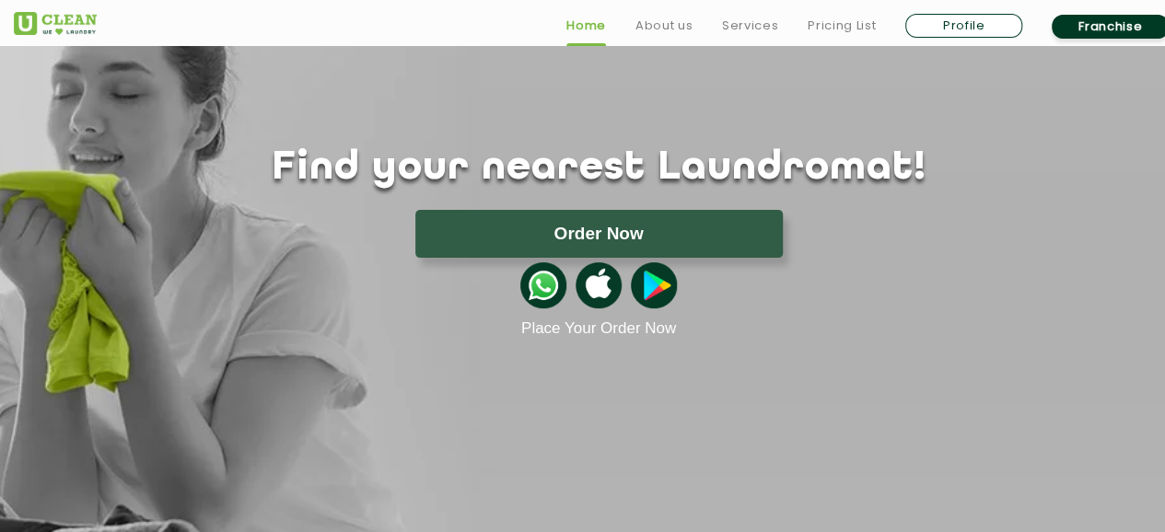
scroll to position [93, 0]
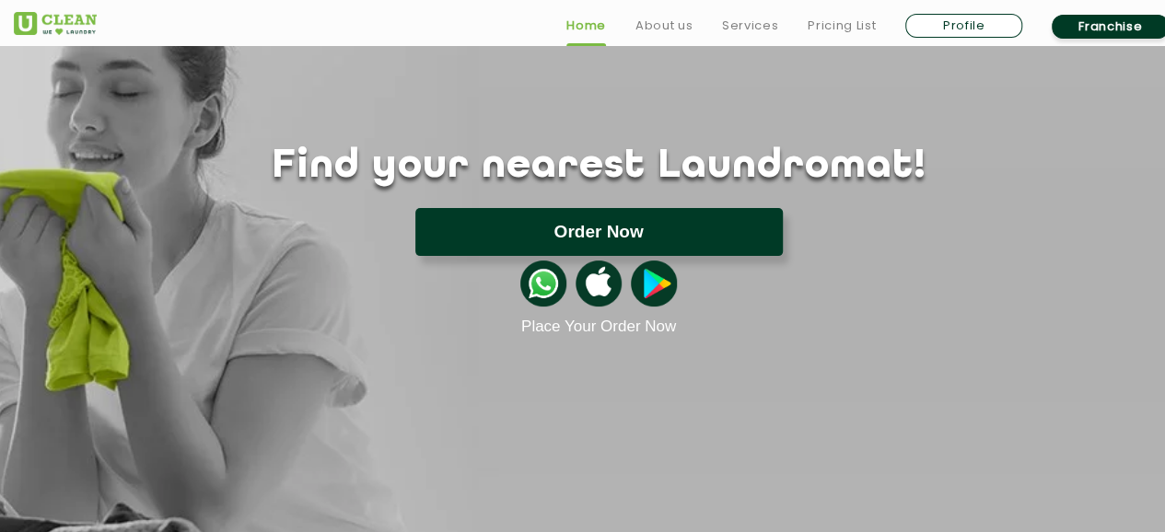
click at [602, 228] on button "Order Now" at bounding box center [599, 232] width 368 height 48
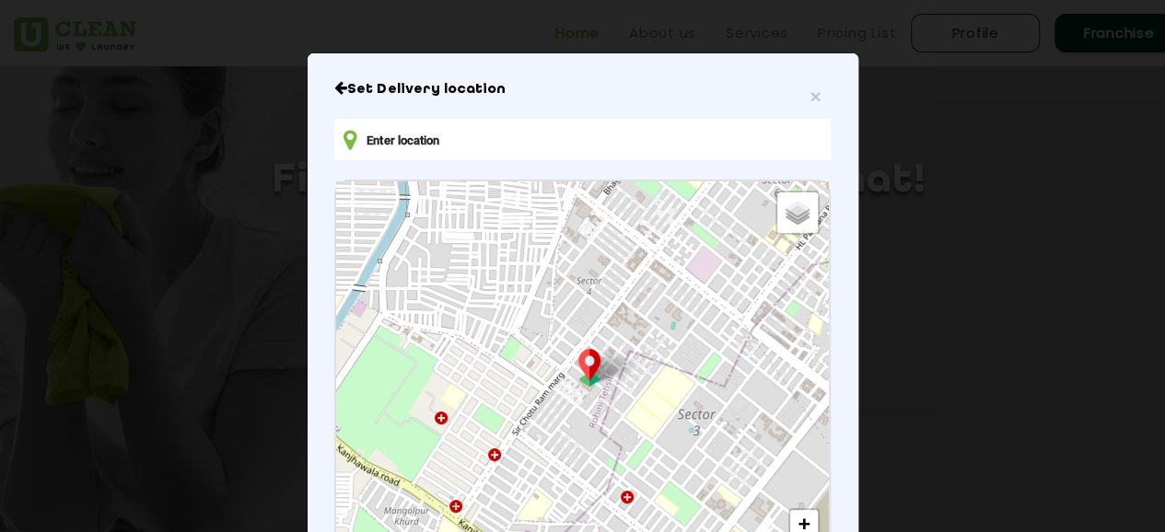
scroll to position [114, 0]
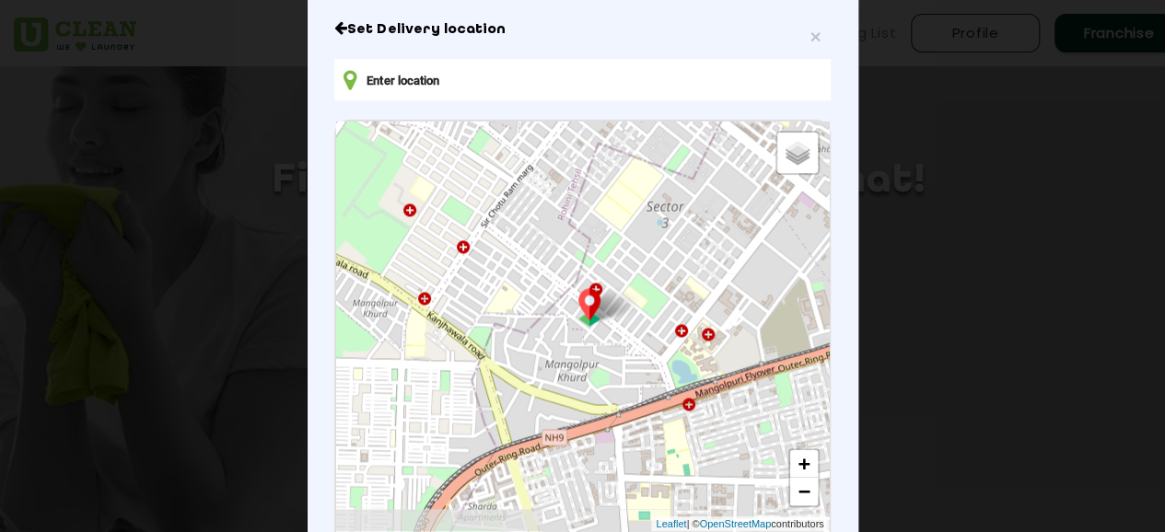
drag, startPoint x: 683, startPoint y: 377, endPoint x: 668, endPoint y: 280, distance: 97.8
click at [661, 255] on div "Default Satellite + − Leaflet | © OpenStreetMap contributors" at bounding box center [582, 327] width 492 height 410
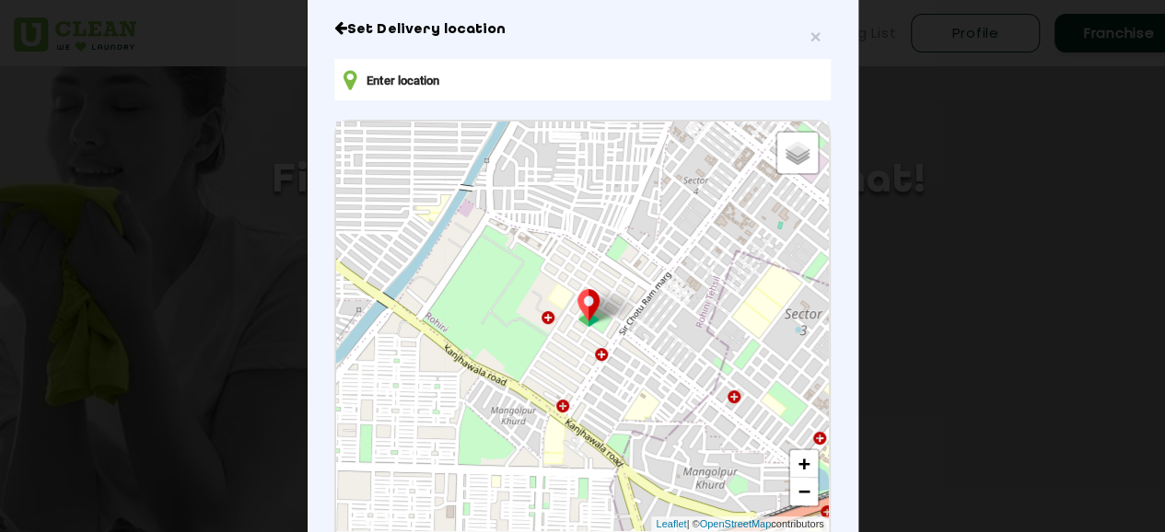
drag, startPoint x: 629, startPoint y: 319, endPoint x: 754, endPoint y: 401, distance: 149.7
click at [754, 400] on div "Default Satellite + − Leaflet | © OpenStreetMap contributors" at bounding box center [582, 327] width 492 height 410
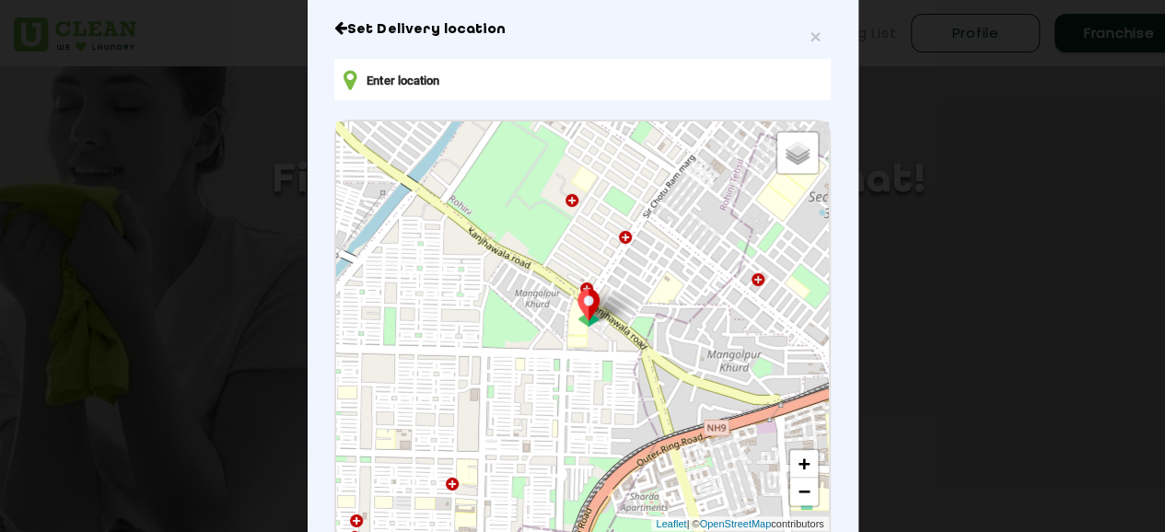
drag, startPoint x: 680, startPoint y: 345, endPoint x: 698, endPoint y: 211, distance: 134.8
click at [698, 211] on div "Default Satellite + − Leaflet | © OpenStreetMap contributors" at bounding box center [582, 327] width 492 height 410
click at [488, 87] on input "text" at bounding box center [582, 79] width 496 height 41
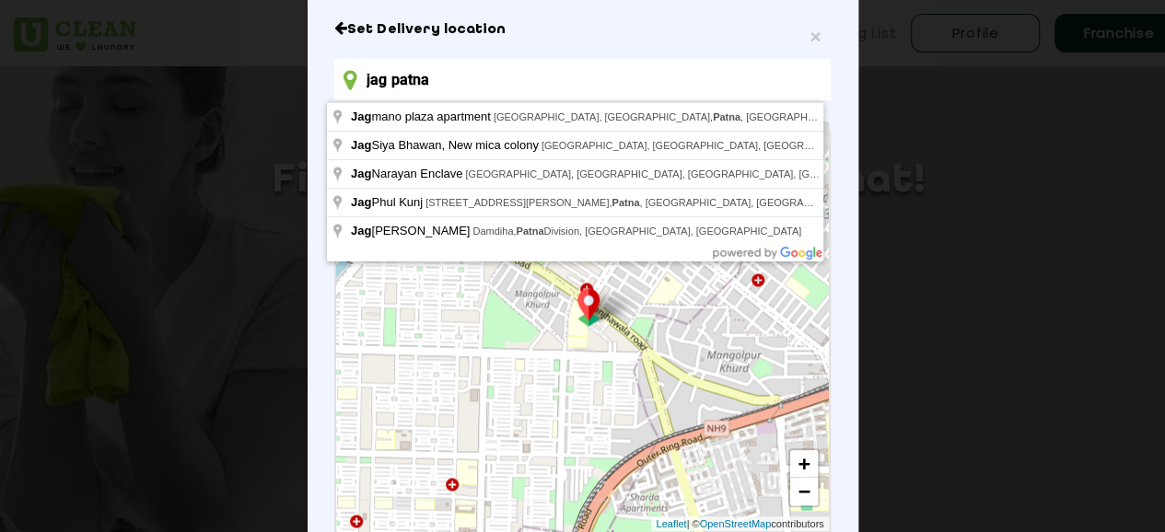
click at [378, 88] on input "jag patna" at bounding box center [582, 79] width 496 height 41
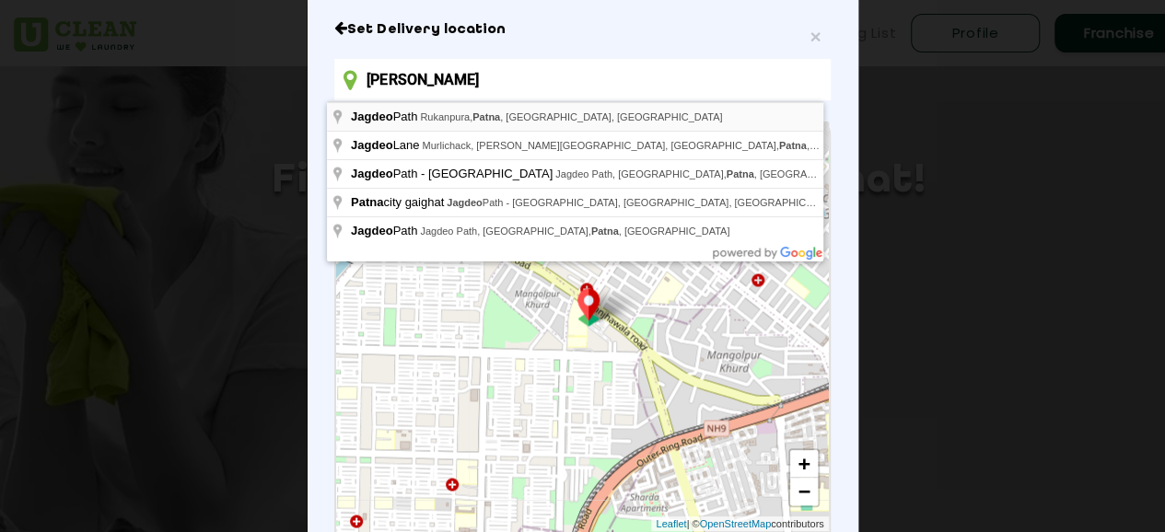
type input "Jagdeo Path, Rukanpura, Patna, Bihar, India"
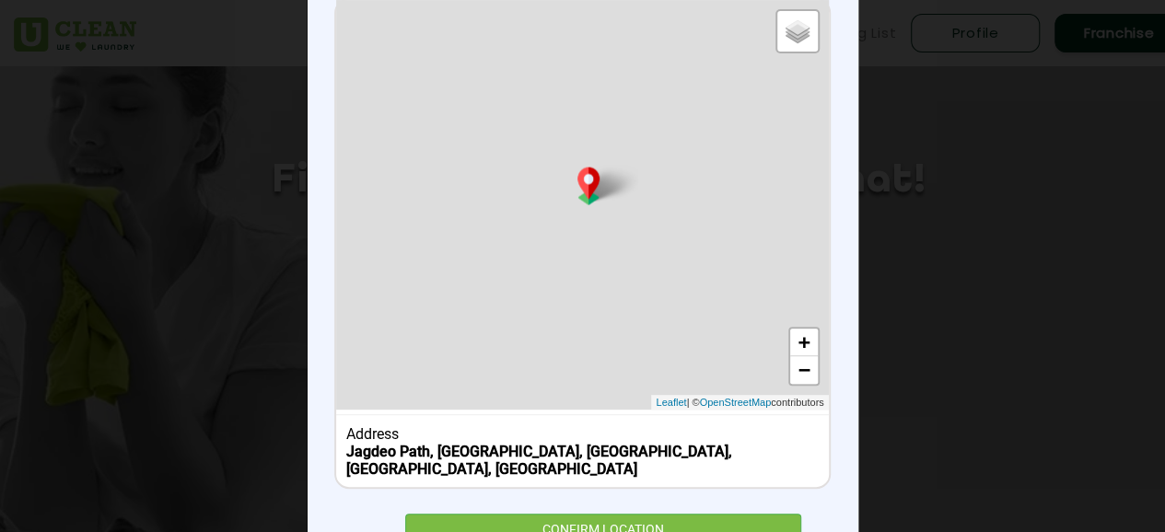
scroll to position [236, 0]
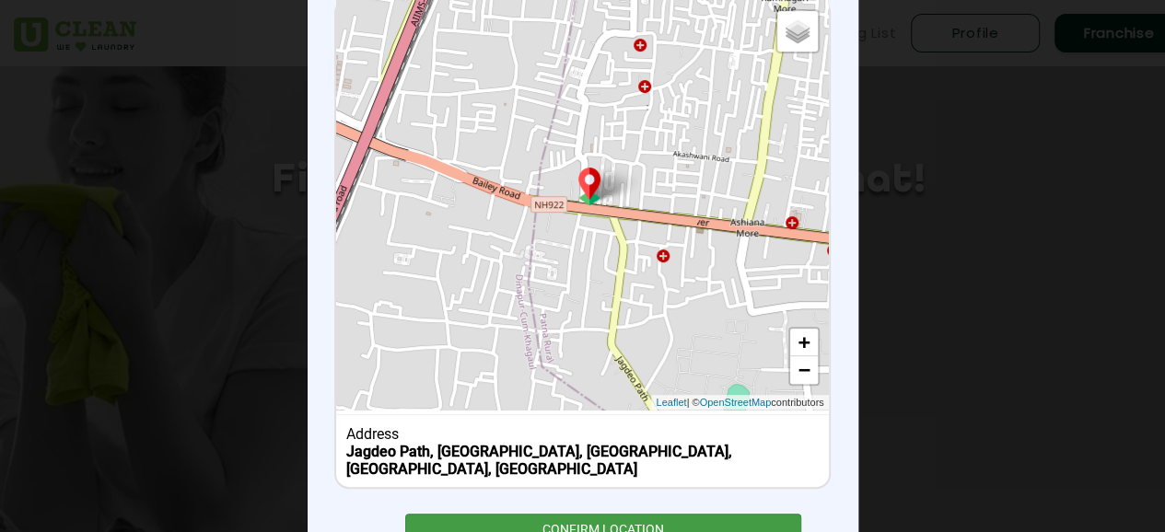
click at [625, 514] on div "CONFIRM LOCATION" at bounding box center [603, 534] width 397 height 41
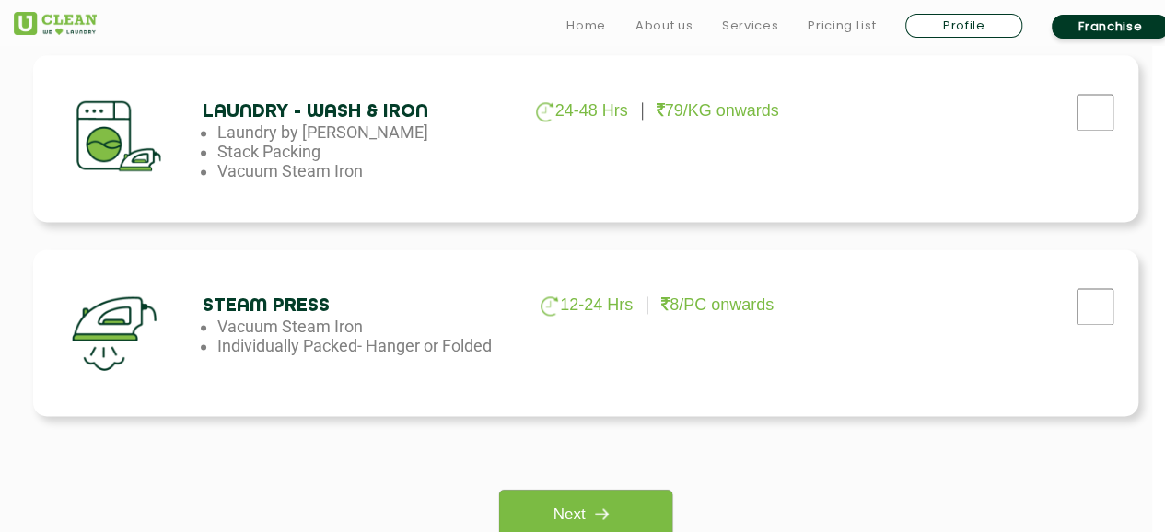
scroll to position [1239, 13]
click at [1105, 315] on input "checkbox" at bounding box center [1095, 305] width 46 height 37
checkbox input "true"
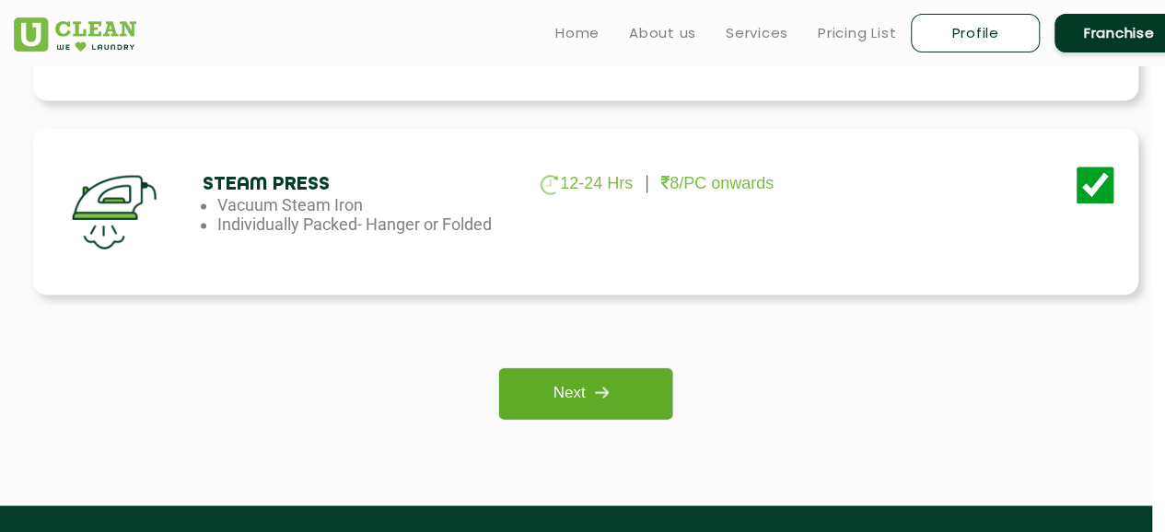
click at [593, 399] on img at bounding box center [601, 392] width 33 height 33
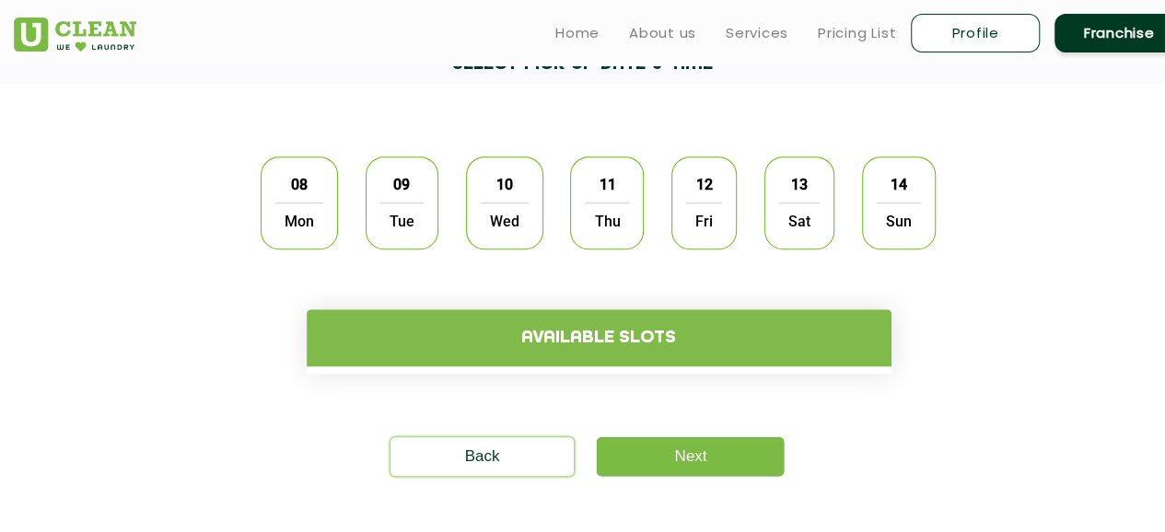
scroll to position [509, 0]
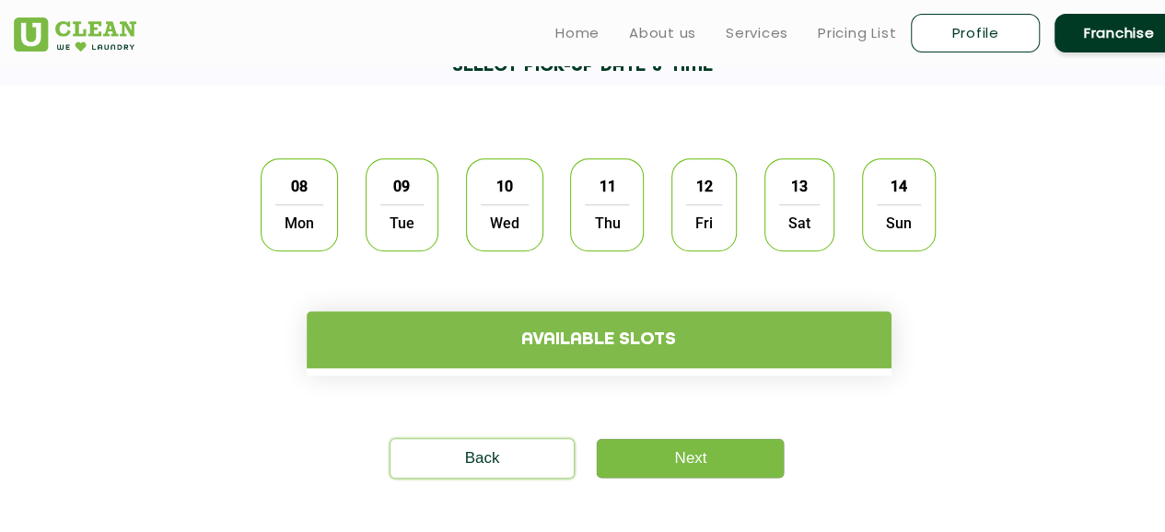
click at [940, 323] on div "Available slots" at bounding box center [599, 320] width 1198 height 111
click at [392, 182] on span "09" at bounding box center [401, 187] width 35 height 36
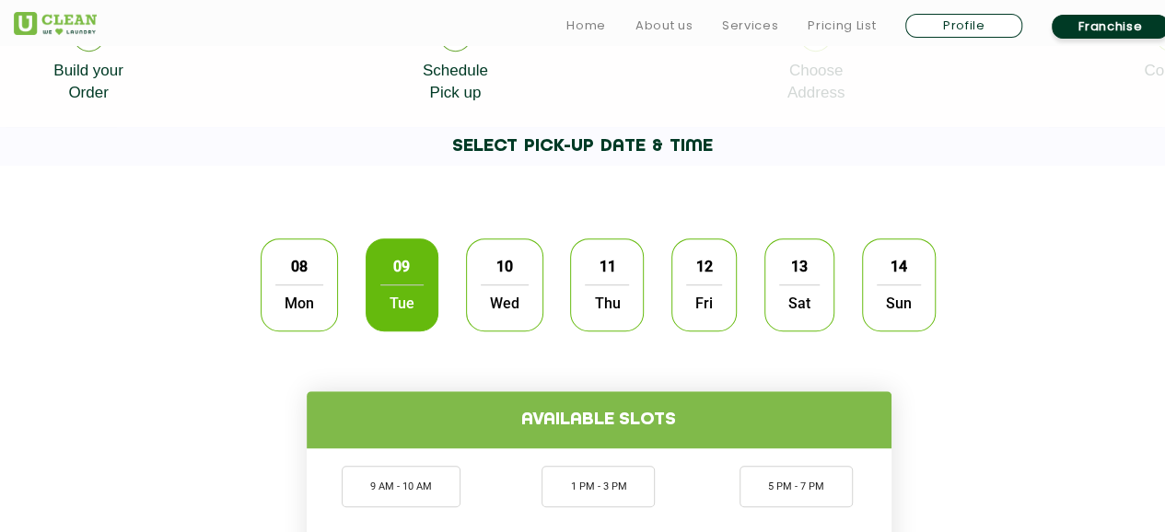
scroll to position [450, 0]
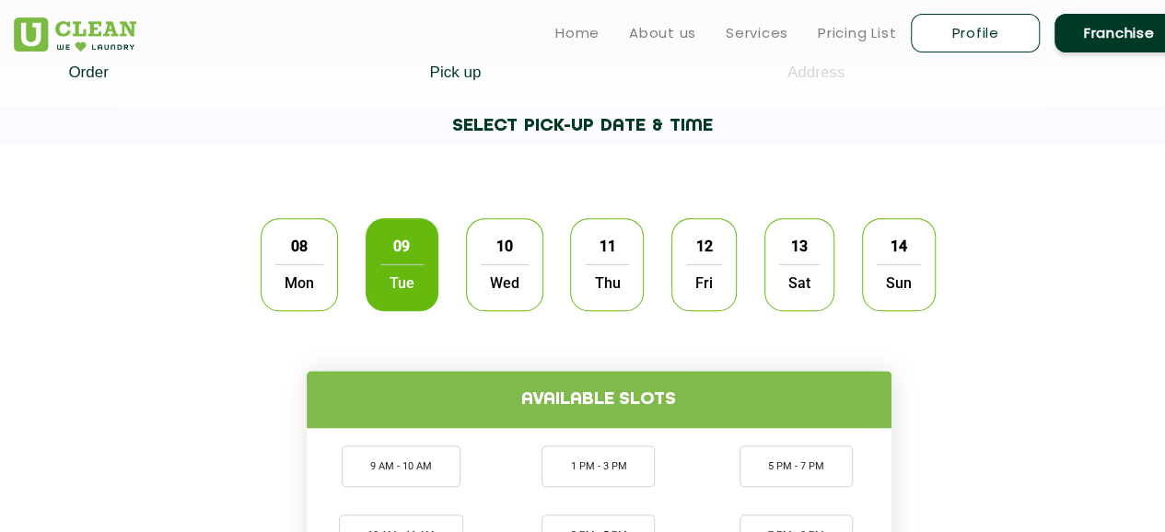
click at [211, 462] on div "Available slots 9 AM - 10 AM 10 AM - 11 AM 11 AM - 1 PM 1 PM - 3 PM 3 PM - 5 PM…" at bounding box center [599, 484] width 1198 height 318
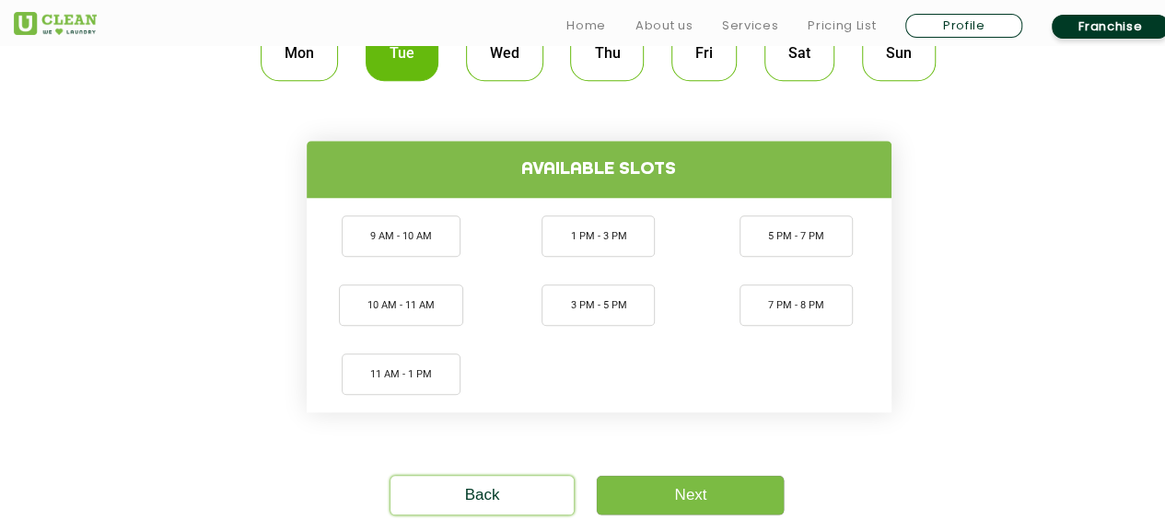
scroll to position [691, 0]
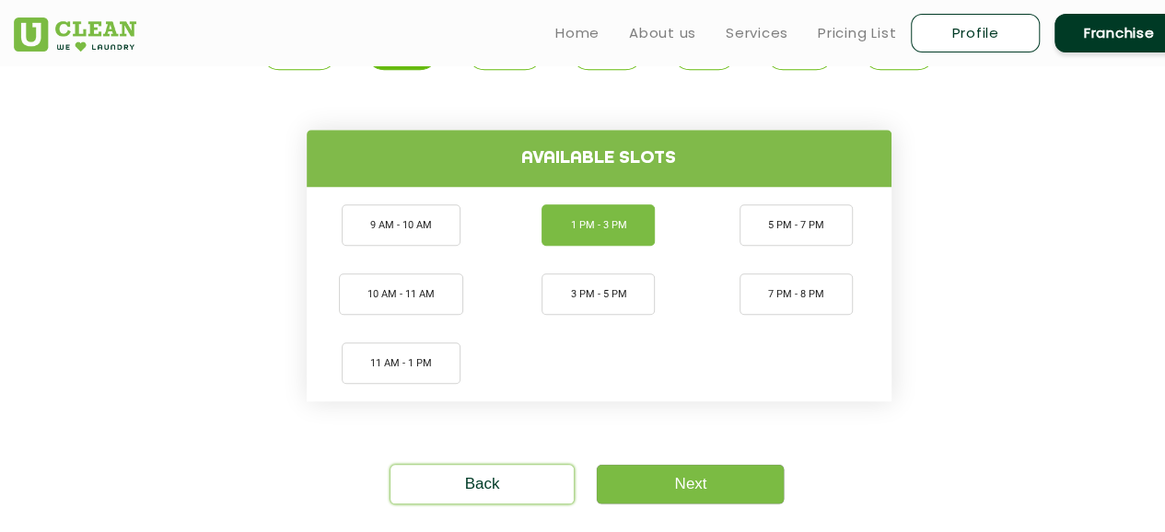
click at [597, 221] on li "1 PM - 3 PM" at bounding box center [598, 225] width 113 height 41
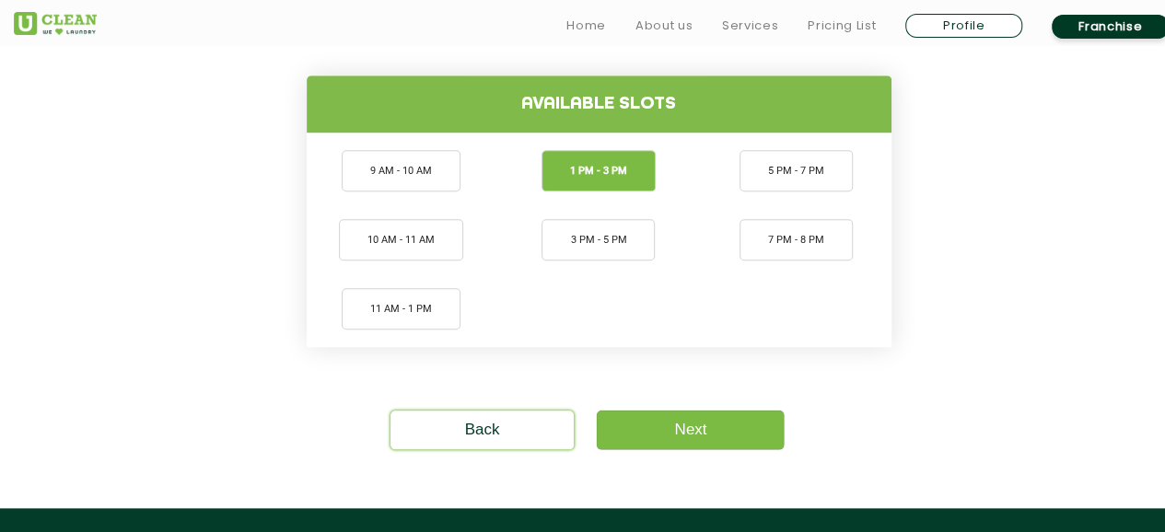
scroll to position [746, 0]
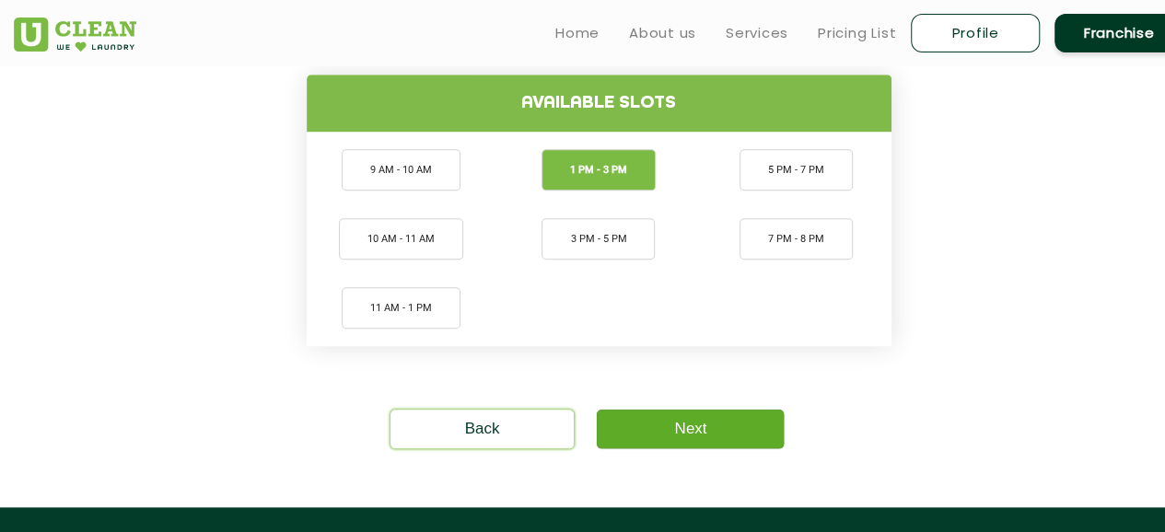
click at [652, 439] on link "Next" at bounding box center [690, 429] width 187 height 39
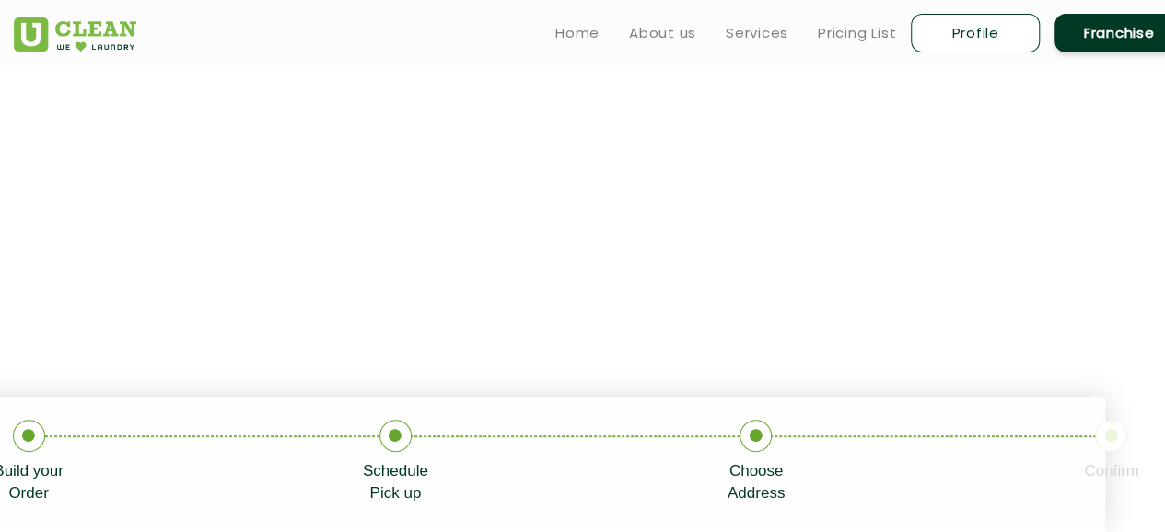
scroll to position [0, 60]
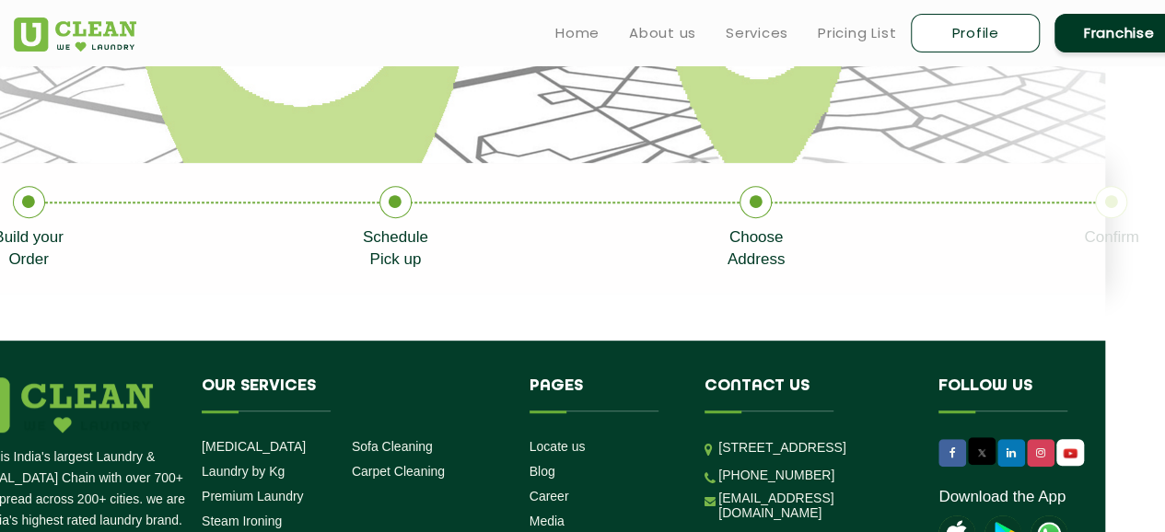
click at [728, 316] on app-root "Home About us Services Pricing List Profile Franchise Home About us Franchise S…" at bounding box center [522, 259] width 1165 height 1044
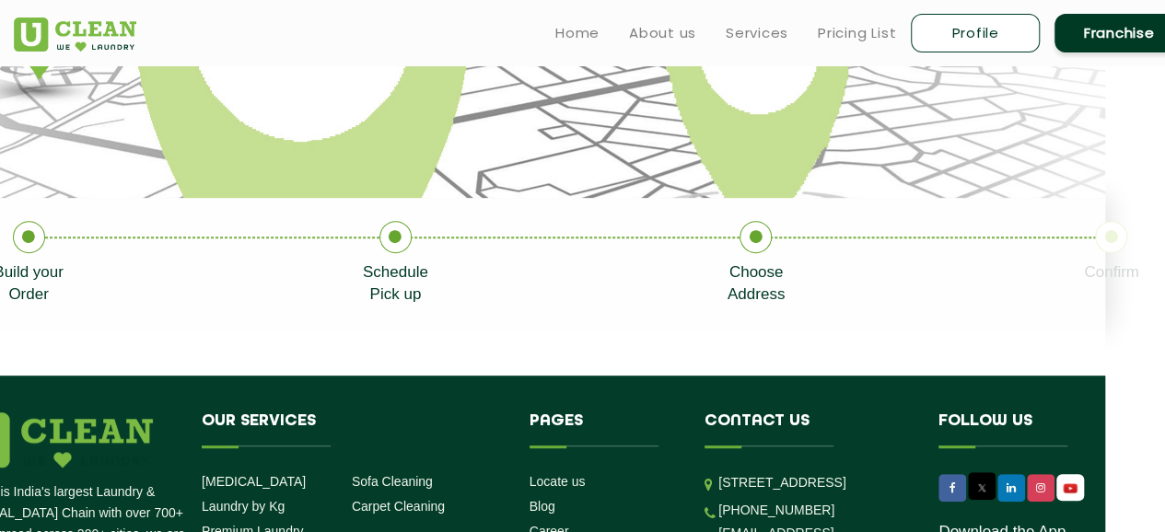
scroll to position [227, 60]
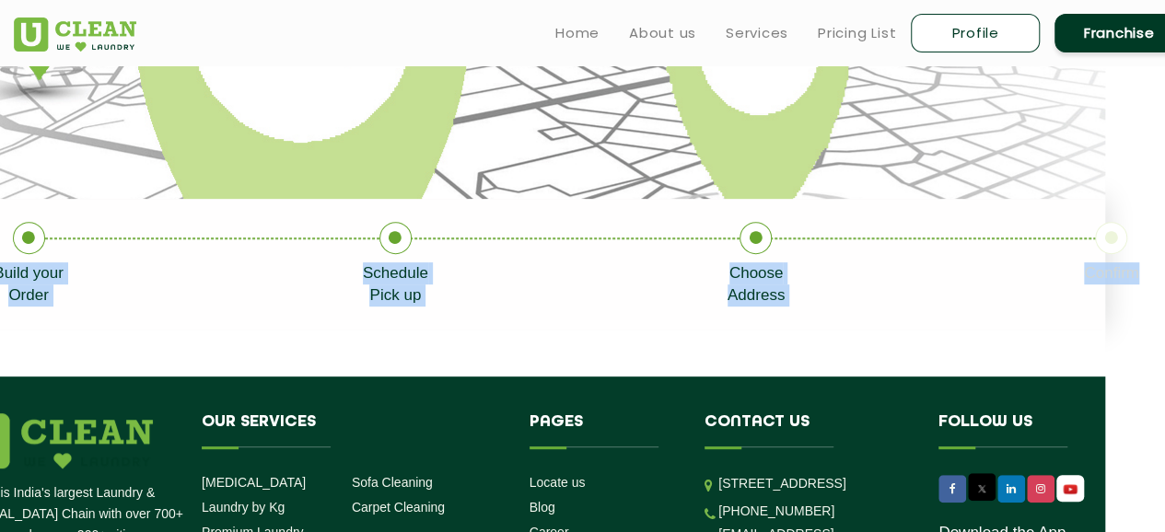
drag, startPoint x: 643, startPoint y: 145, endPoint x: 706, endPoint y: 334, distance: 199.8
click at [706, 334] on app-choose-address "Build your Order Schedule Pick up Choose Address Confirm" at bounding box center [522, 108] width 1165 height 537
click at [706, 334] on section at bounding box center [522, 353] width 1165 height 47
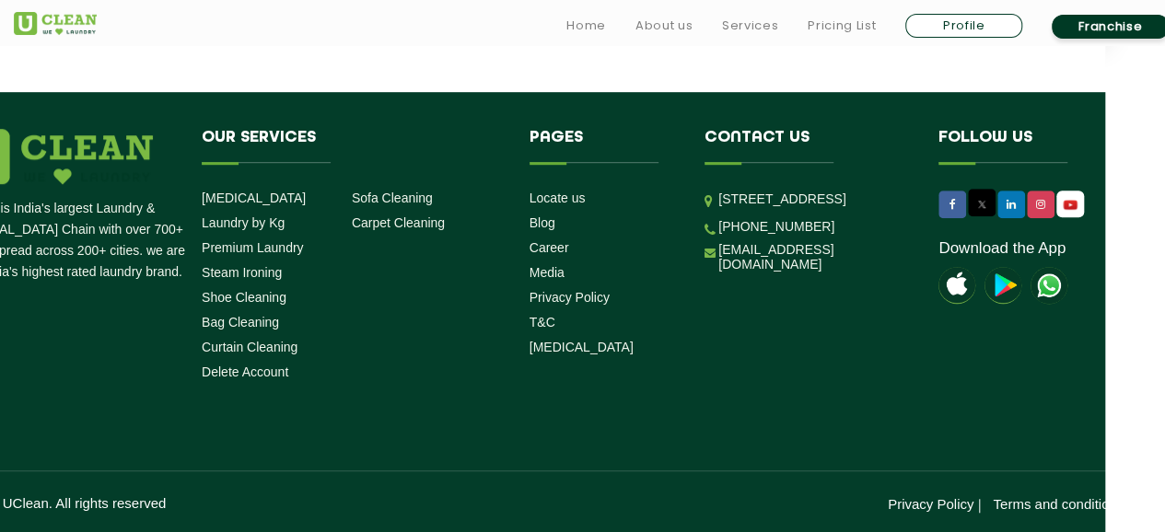
scroll to position [474, 60]
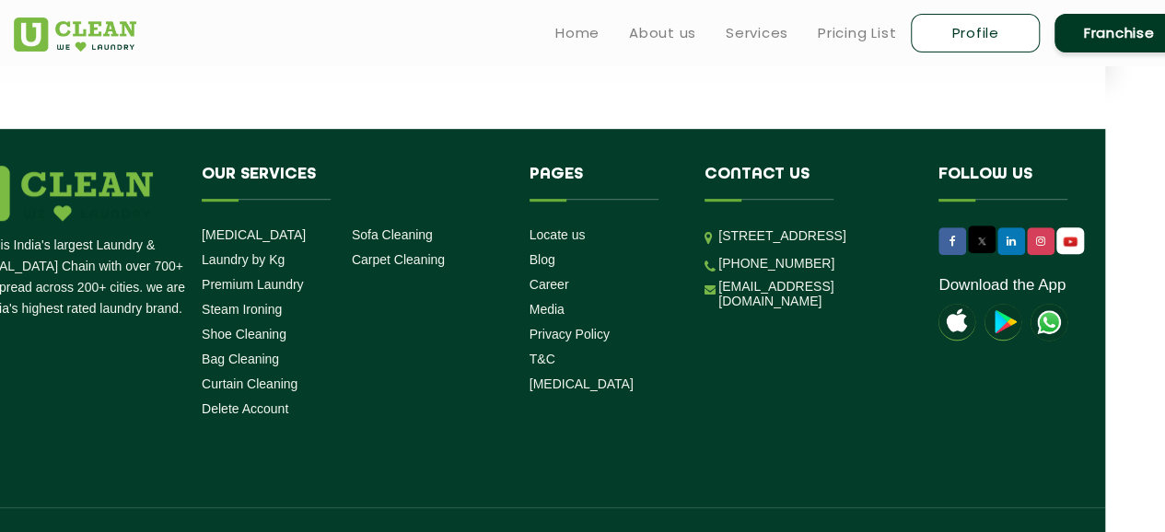
click at [435, 446] on div "UClean is India's largest Laundry & Dry Cleaning Chain with over 700+ stores sp…" at bounding box center [539, 358] width 1198 height 385
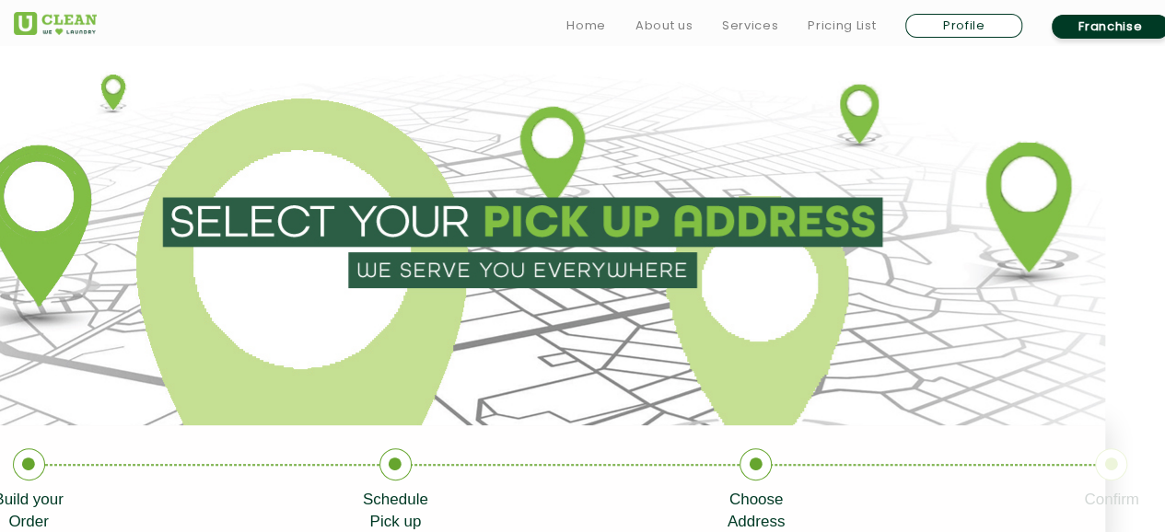
scroll to position [514, 60]
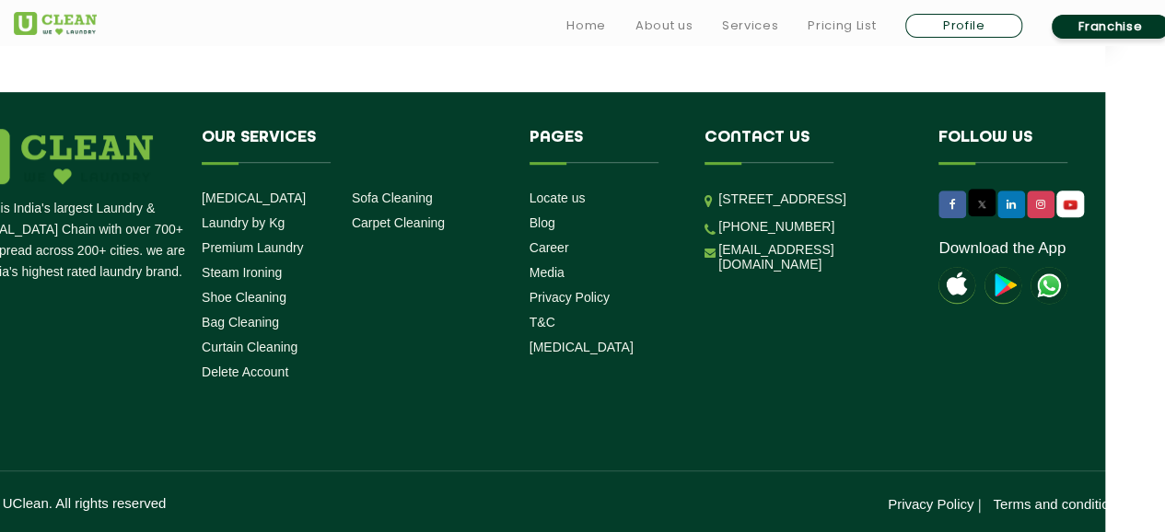
drag, startPoint x: 858, startPoint y: 261, endPoint x: 719, endPoint y: 256, distance: 139.2
click at [719, 210] on p "[STREET_ADDRESS]" at bounding box center [815, 199] width 193 height 21
copy p "Haryana - 121009, India"
click at [708, 388] on div "UClean is India's largest Laundry & Dry Cleaning Chain with over 700+ stores sp…" at bounding box center [539, 321] width 1198 height 385
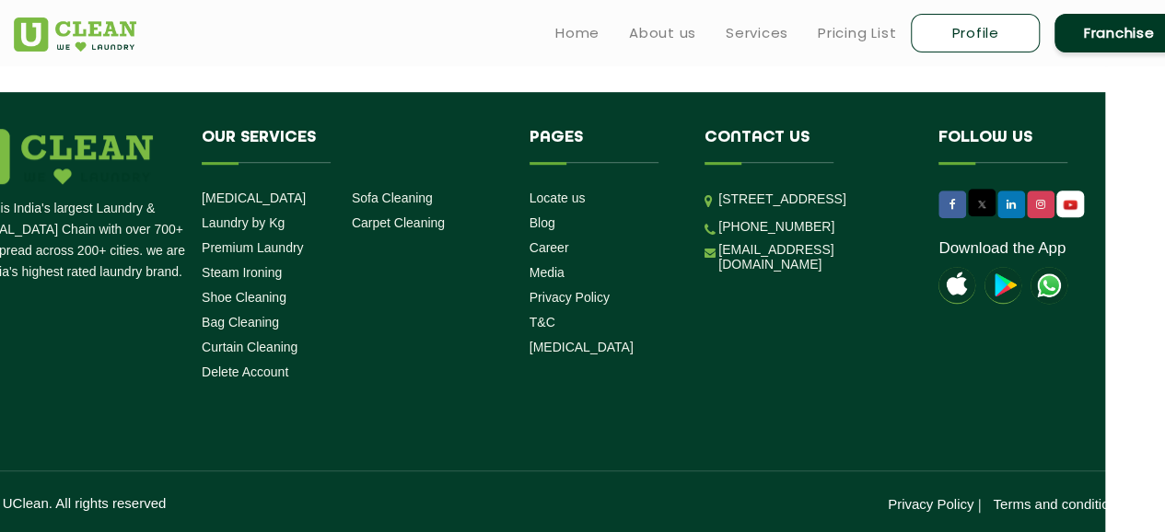
scroll to position [514, 0]
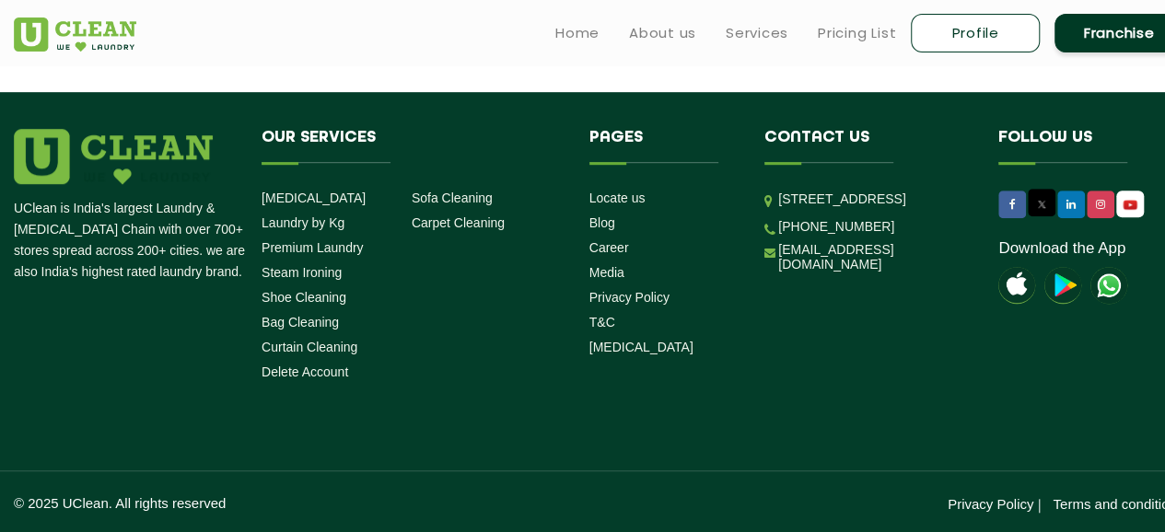
click at [708, 388] on div "UClean is India's largest Laundry & Dry Cleaning Chain with over 700+ stores sp…" at bounding box center [599, 321] width 1198 height 385
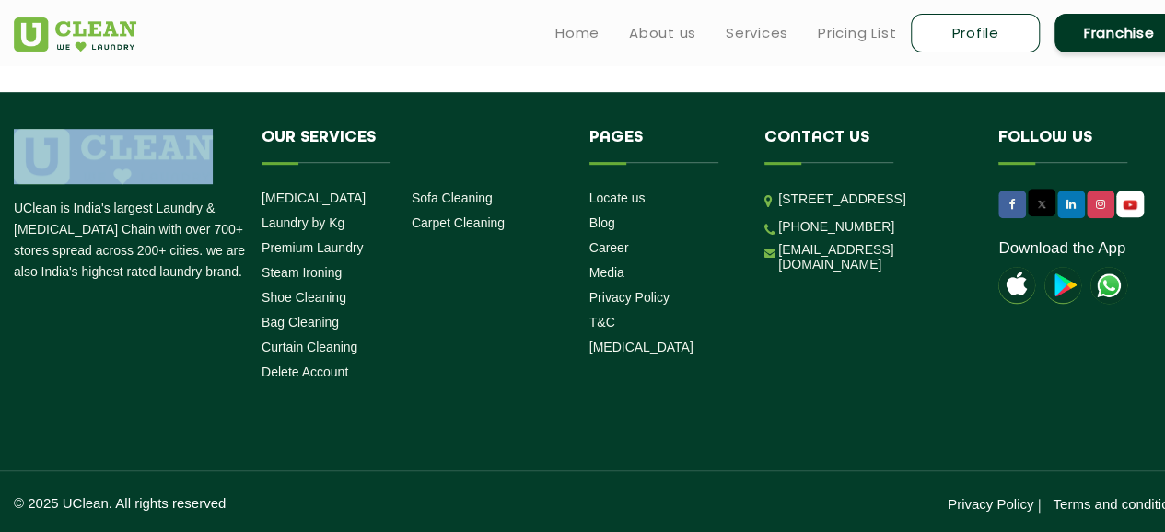
click at [708, 388] on div "UClean is India's largest Laundry & Dry Cleaning Chain with over 700+ stores sp…" at bounding box center [599, 321] width 1198 height 385
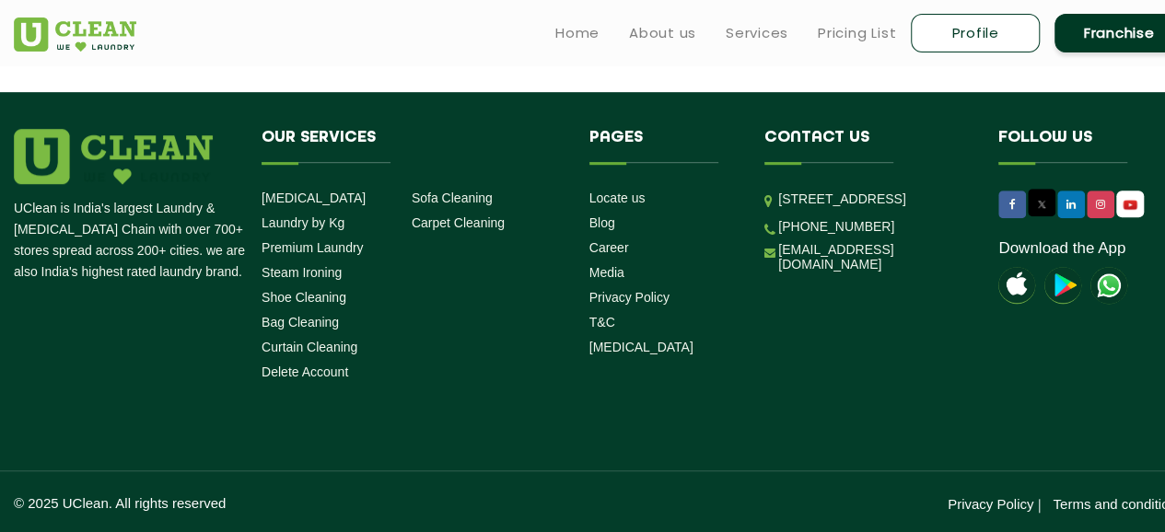
click at [708, 388] on div "UClean is India's largest Laundry & Dry Cleaning Chain with over 700+ stores sp…" at bounding box center [599, 321] width 1198 height 385
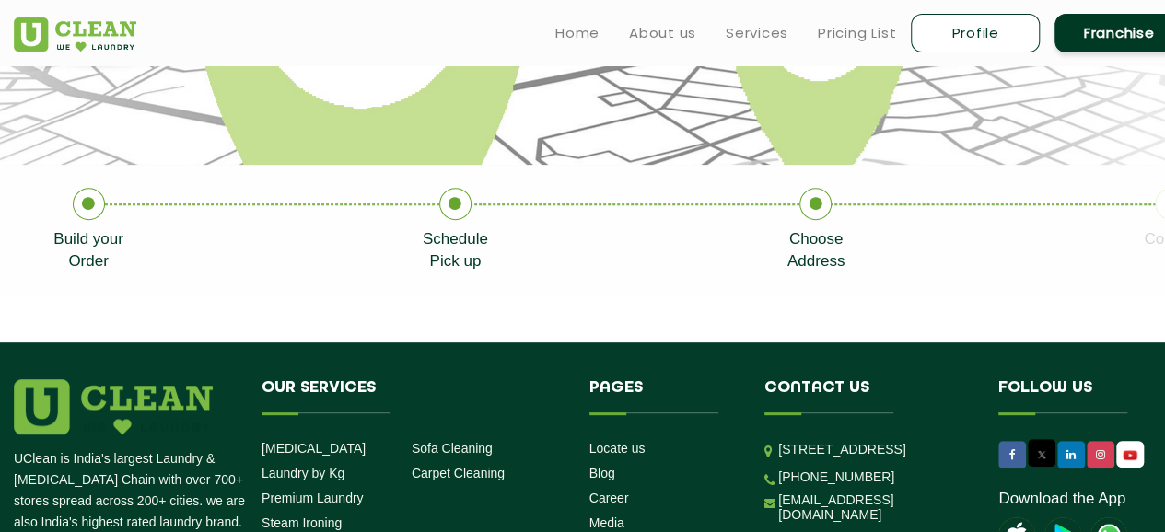
scroll to position [0, 0]
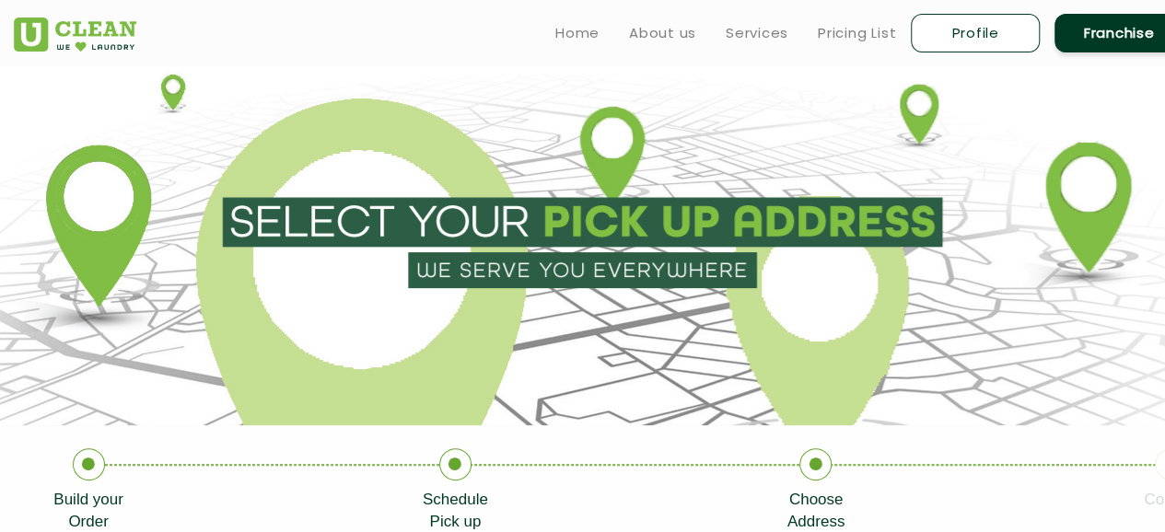
click at [693, 503] on li "Schedule Pick up" at bounding box center [605, 491] width 365 height 85
click at [645, 468] on li "Schedule Pick up" at bounding box center [605, 491] width 365 height 85
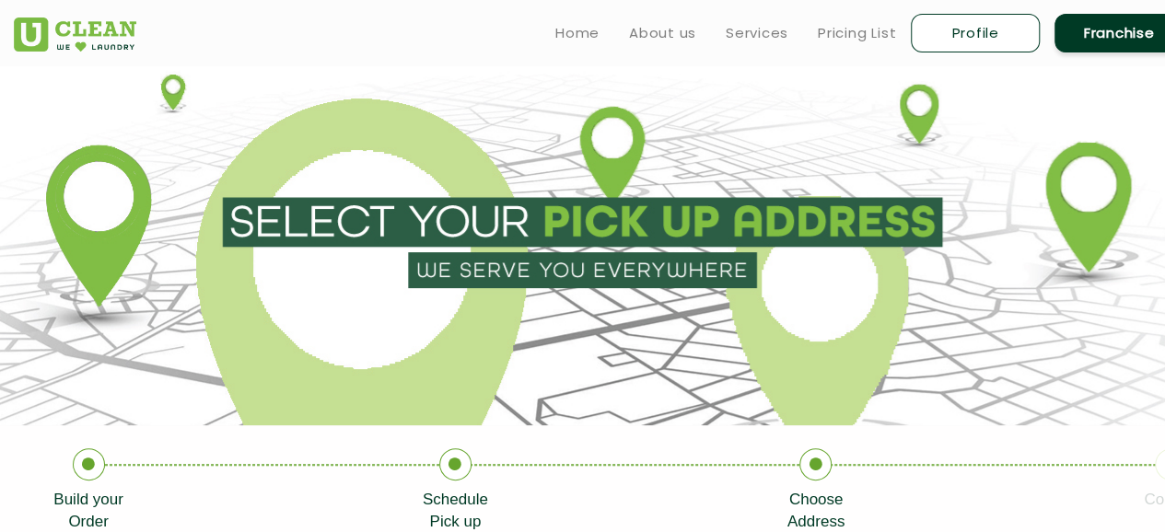
click at [645, 468] on li "Schedule Pick up" at bounding box center [605, 491] width 365 height 85
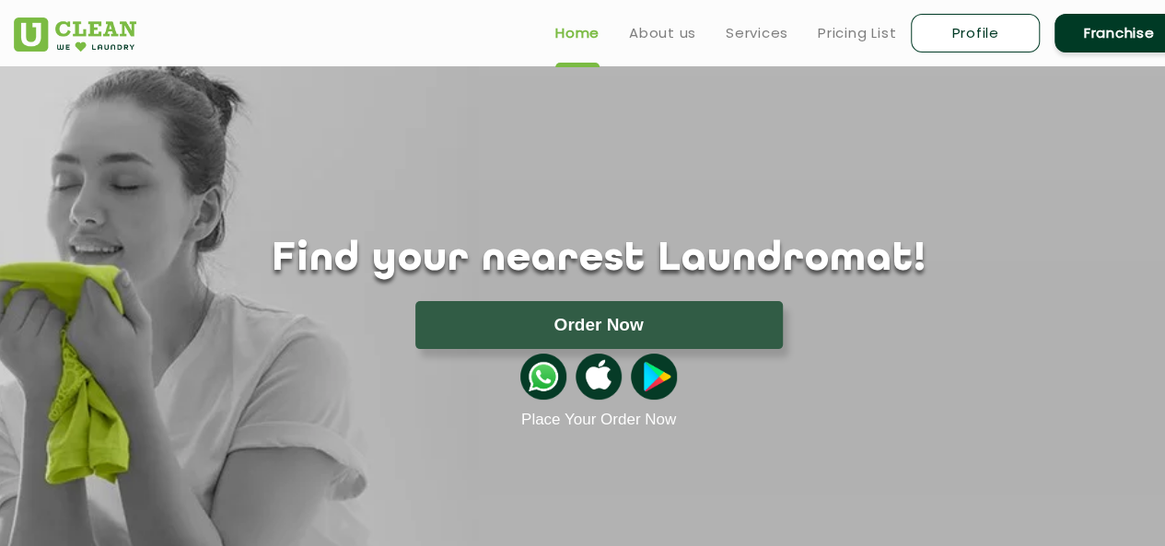
click at [895, 287] on div "Find your nearest Laundromat! Please select the location Order Now Place Your O…" at bounding box center [599, 333] width 1198 height 193
click at [857, 36] on link "Pricing List" at bounding box center [857, 33] width 78 height 22
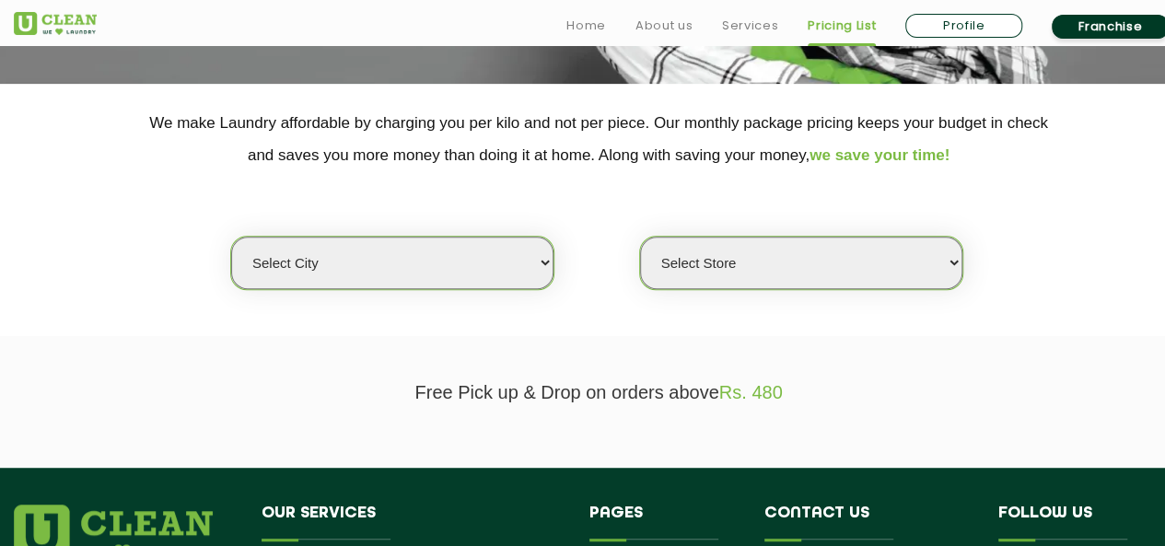
scroll to position [348, 0]
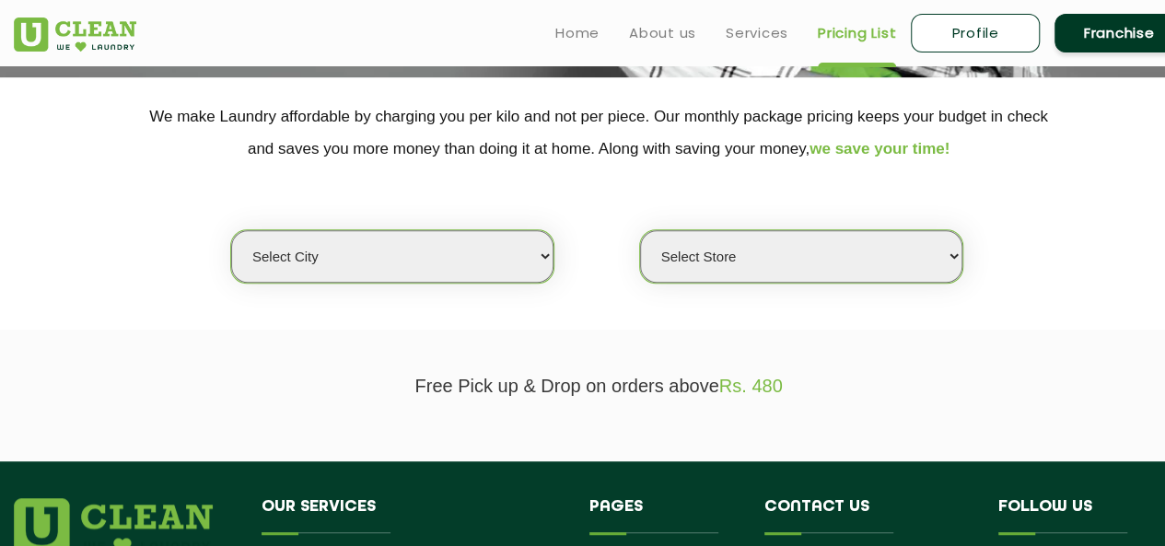
click at [505, 266] on select "Select city Aalo Agartala Agra Ahmedabad Akola Aligarh Alwar - UClean Select Am…" at bounding box center [392, 256] width 322 height 53
select select "29"
click at [231, 230] on select "Select city Aalo Agartala Agra Ahmedabad Akola Aligarh Alwar - UClean Select Am…" at bounding box center [392, 256] width 322 height 53
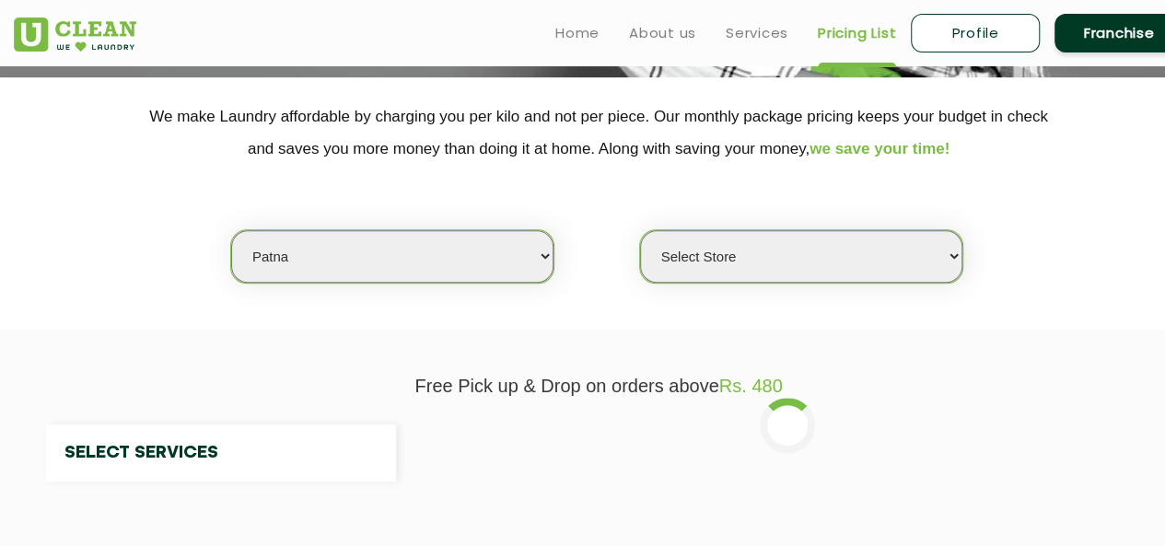
select select "0"
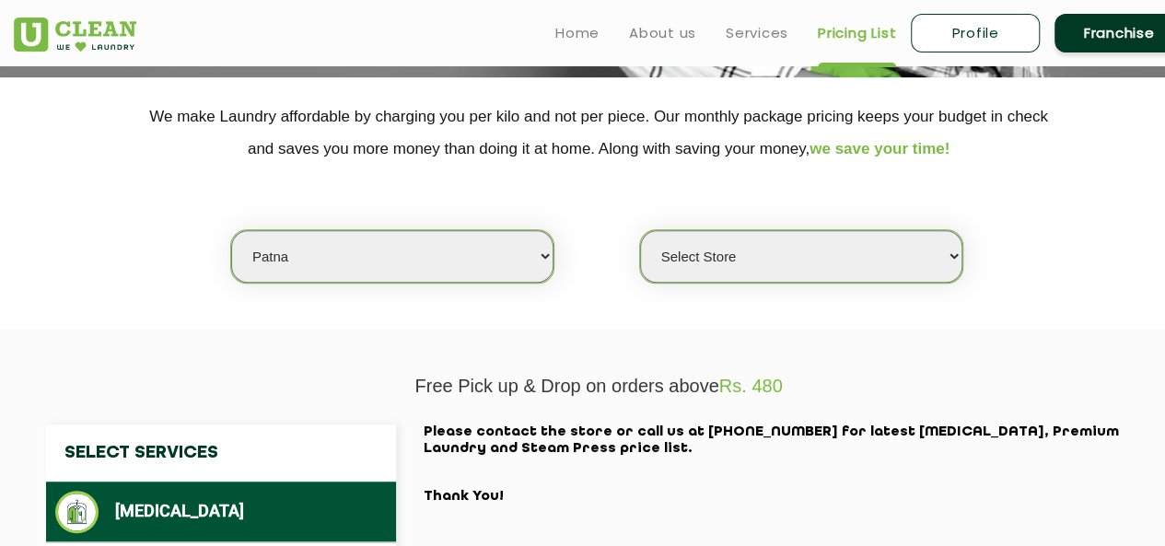
click at [748, 237] on select "Select Store UClean Jagdeopath Patna" at bounding box center [801, 256] width 322 height 53
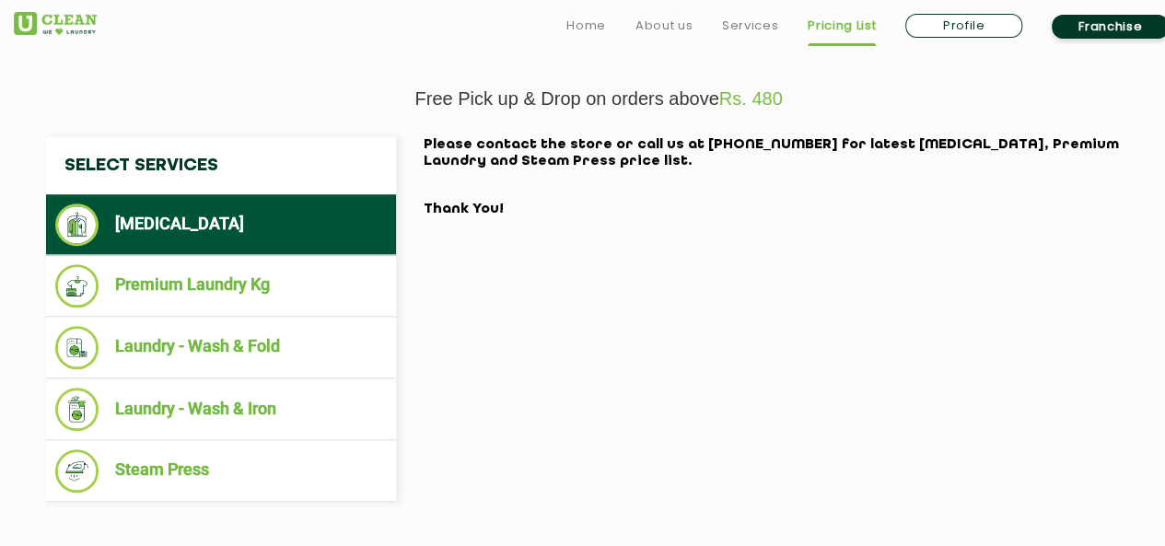
scroll to position [678, 0]
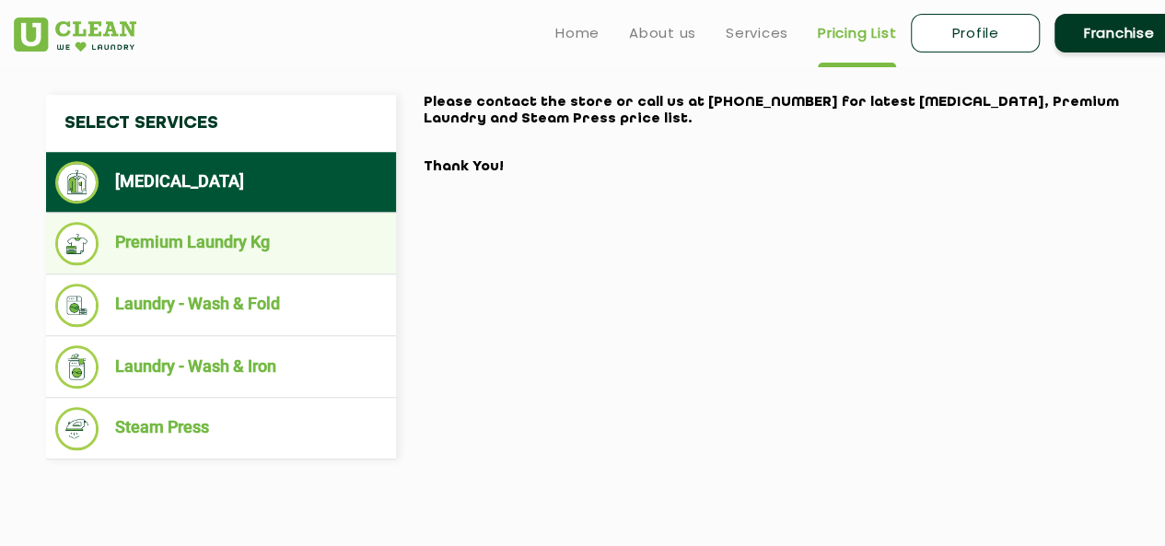
click at [170, 229] on li "Premium Laundry Kg" at bounding box center [221, 243] width 332 height 43
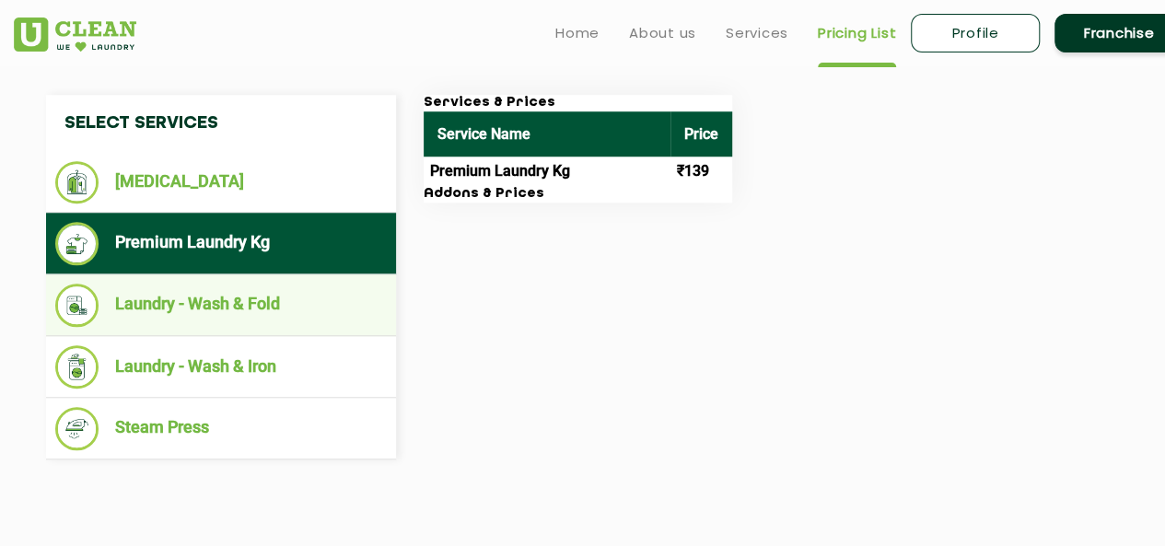
click at [312, 304] on li "Laundry - Wash & Fold" at bounding box center [221, 305] width 332 height 43
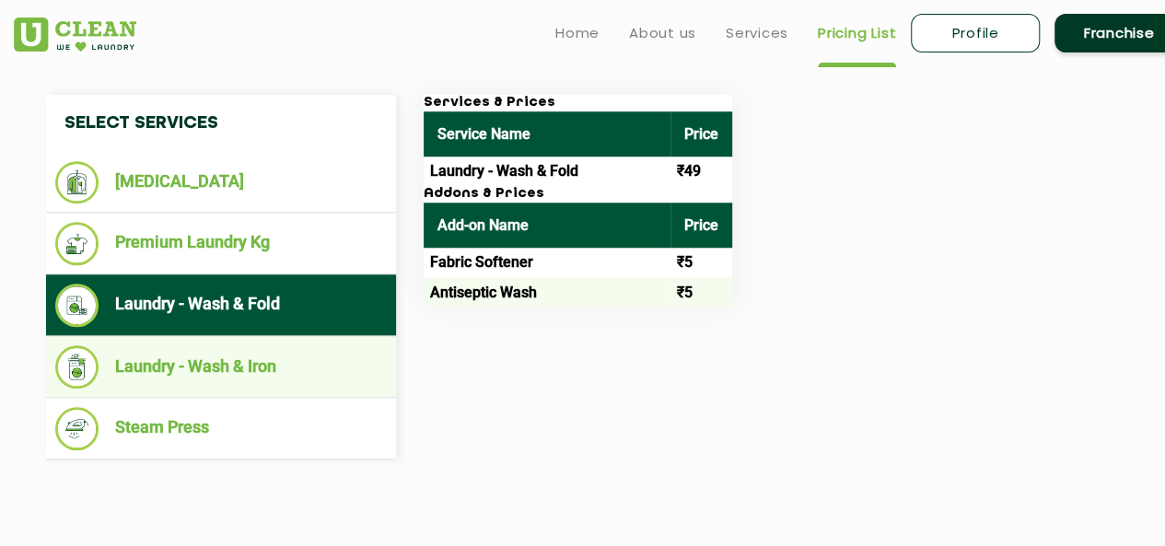
click at [335, 375] on li "Laundry - Wash & Iron" at bounding box center [221, 366] width 332 height 43
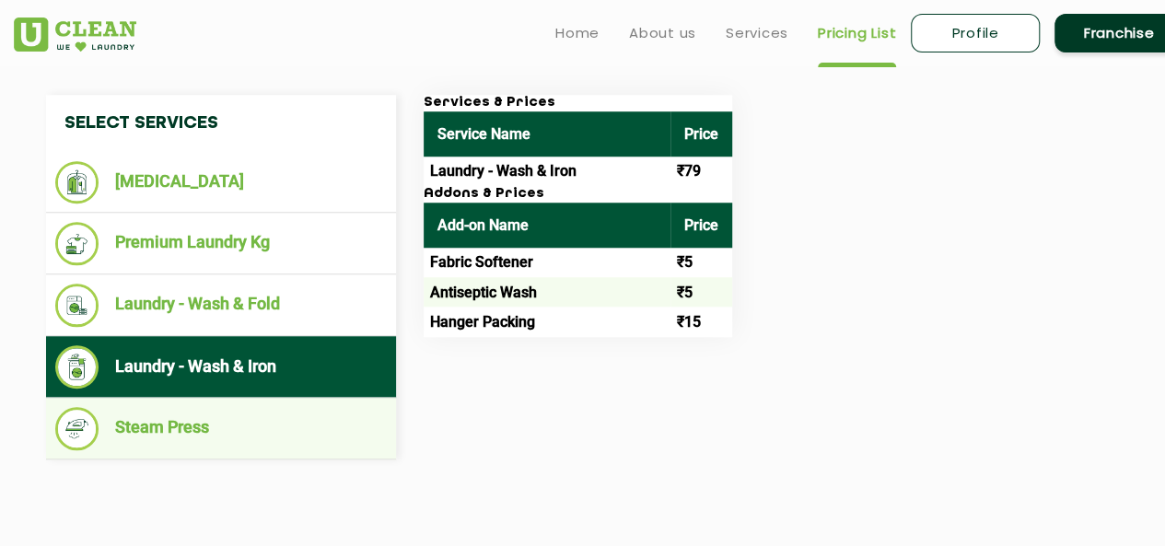
click at [328, 428] on li "Steam Press" at bounding box center [221, 428] width 332 height 43
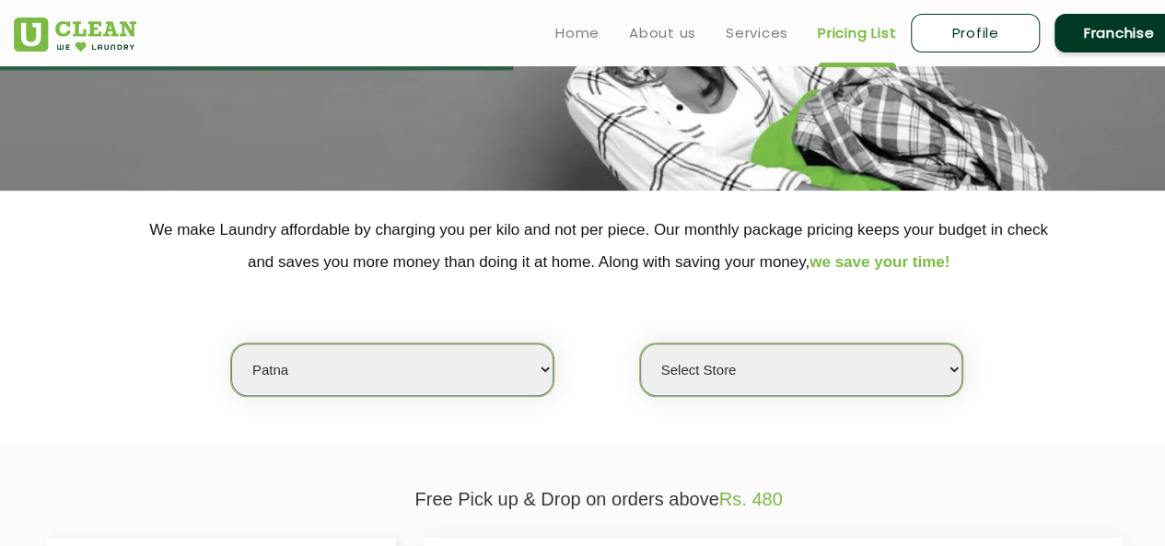
scroll to position [210, 0]
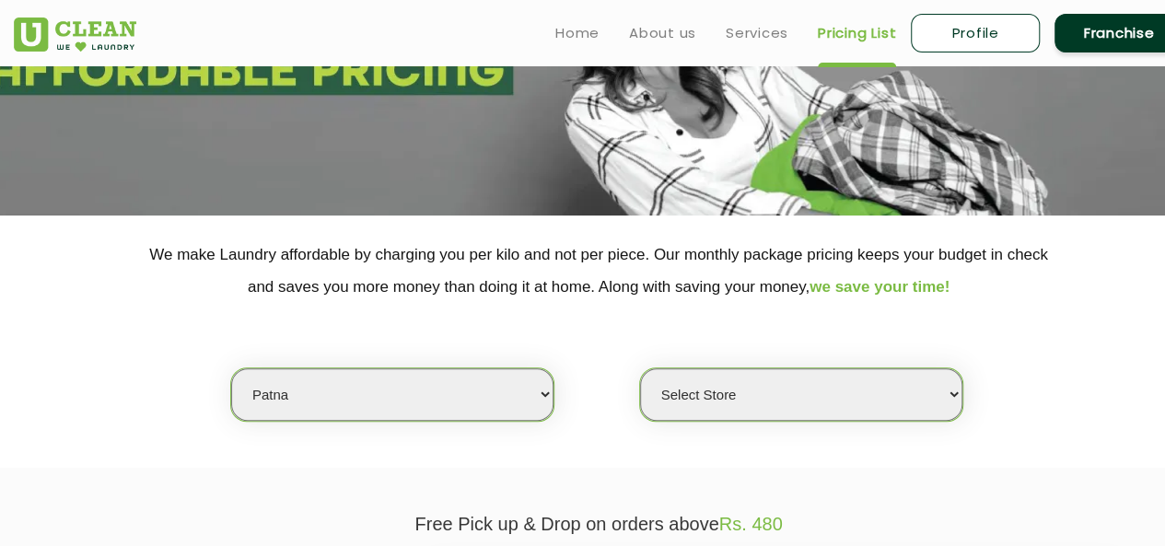
click at [59, 27] on img at bounding box center [75, 35] width 123 height 34
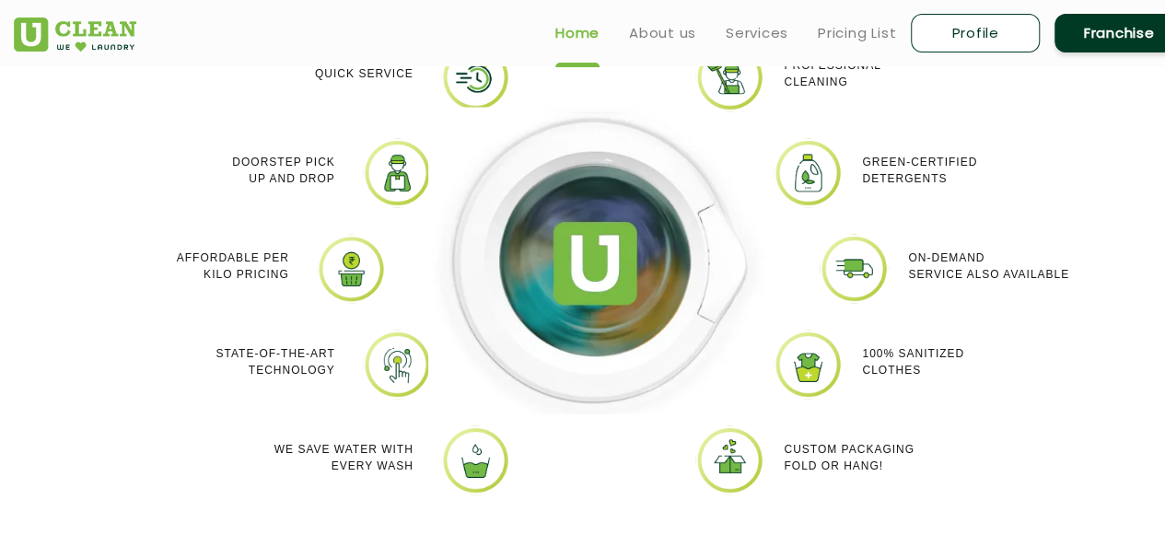
scroll to position [1566, 0]
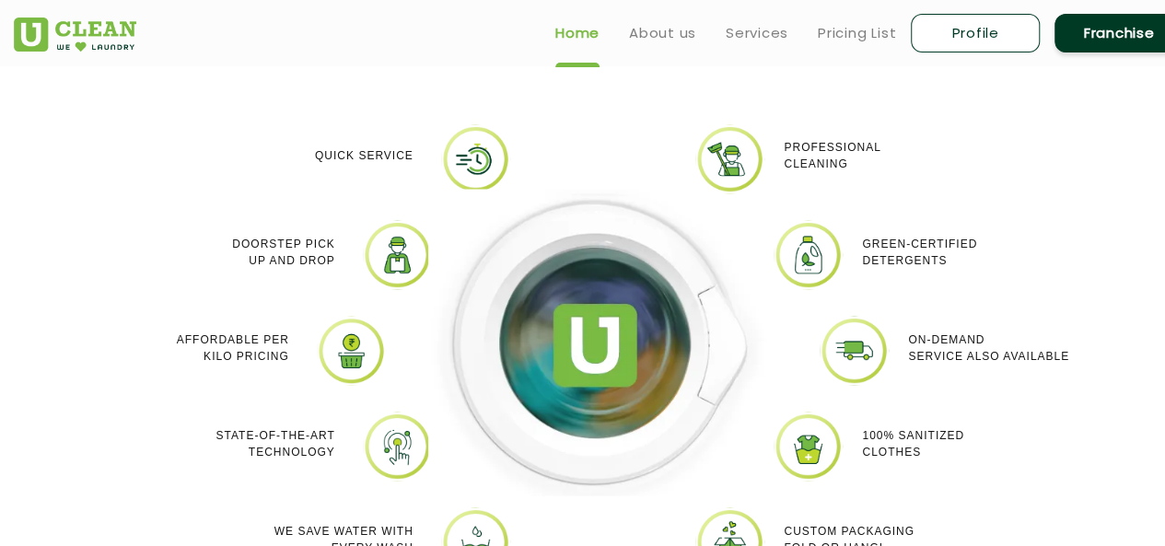
click at [313, 336] on div at bounding box center [347, 350] width 88 height 69
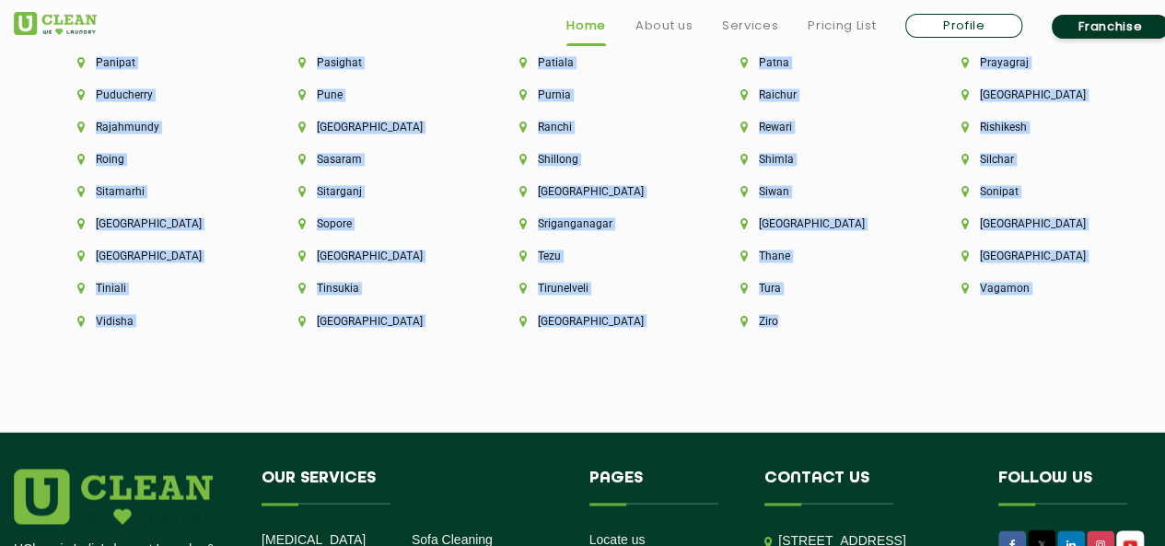
scroll to position [4965, 0]
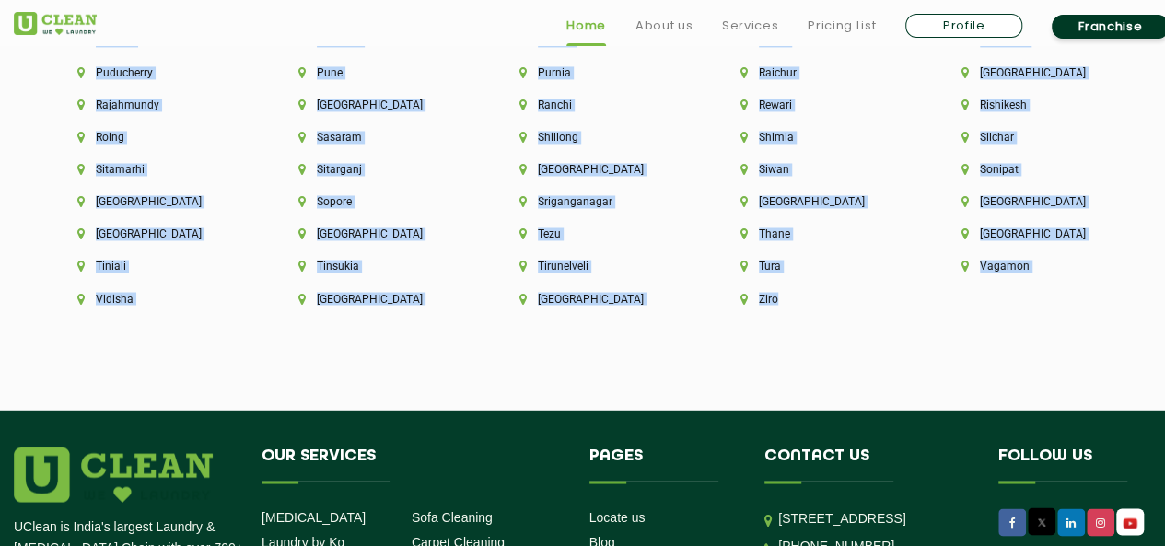
drag, startPoint x: 54, startPoint y: 242, endPoint x: 1005, endPoint y: 301, distance: 952.5
copy div "Aalo [GEOGRAPHIC_DATA] [GEOGRAPHIC_DATA] [GEOGRAPHIC_DATA] [GEOGRAPHIC_DATA] [G…"
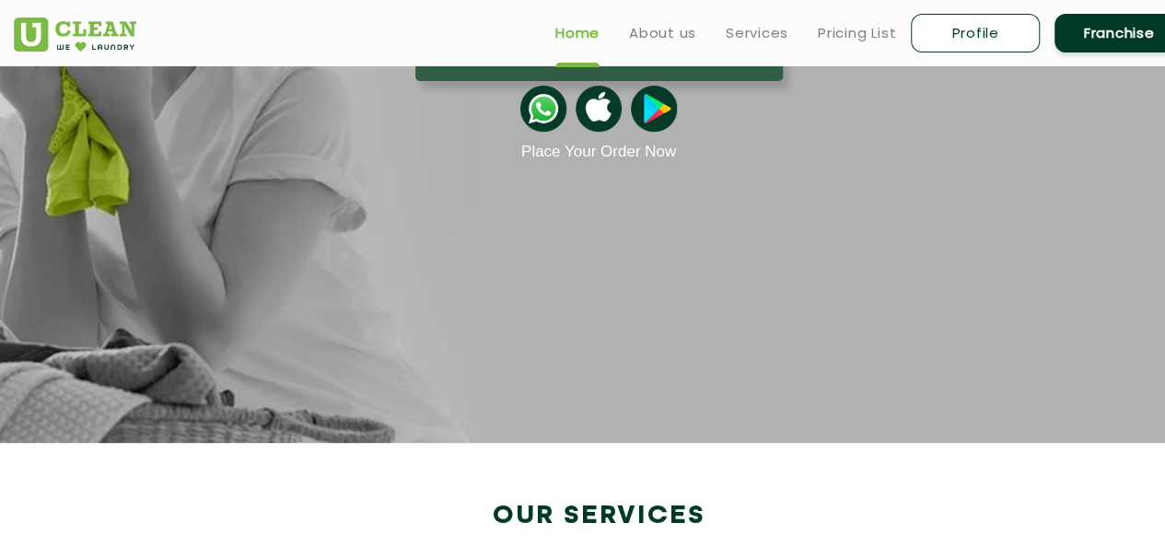
scroll to position [0, 0]
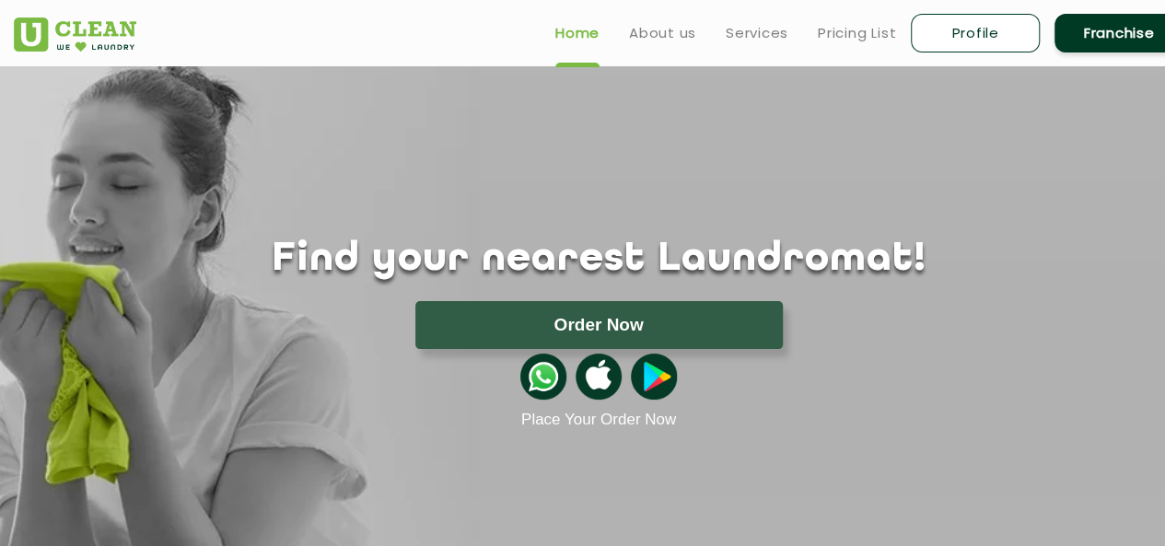
click at [722, 251] on h1 "Find your nearest Laundromat!" at bounding box center [599, 260] width 1198 height 46
drag, startPoint x: 675, startPoint y: 15, endPoint x: 675, endPoint y: 27, distance: 12.0
click at [675, 27] on ul "Home About us Services Pricing List Profile Franchise" at bounding box center [862, 32] width 643 height 43
click at [675, 27] on link "About us" at bounding box center [662, 33] width 67 height 22
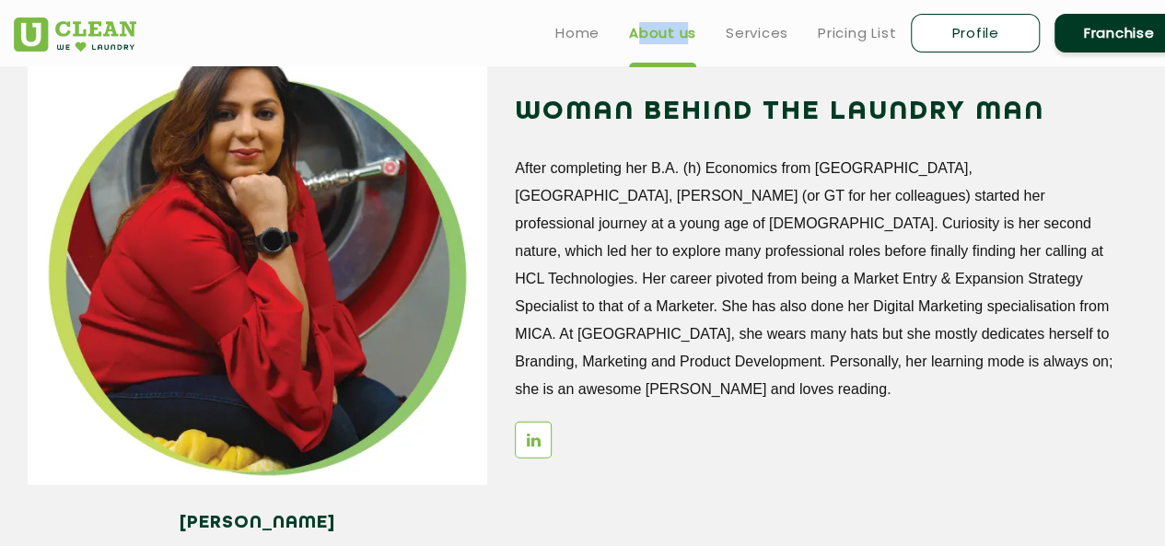
scroll to position [2187, 0]
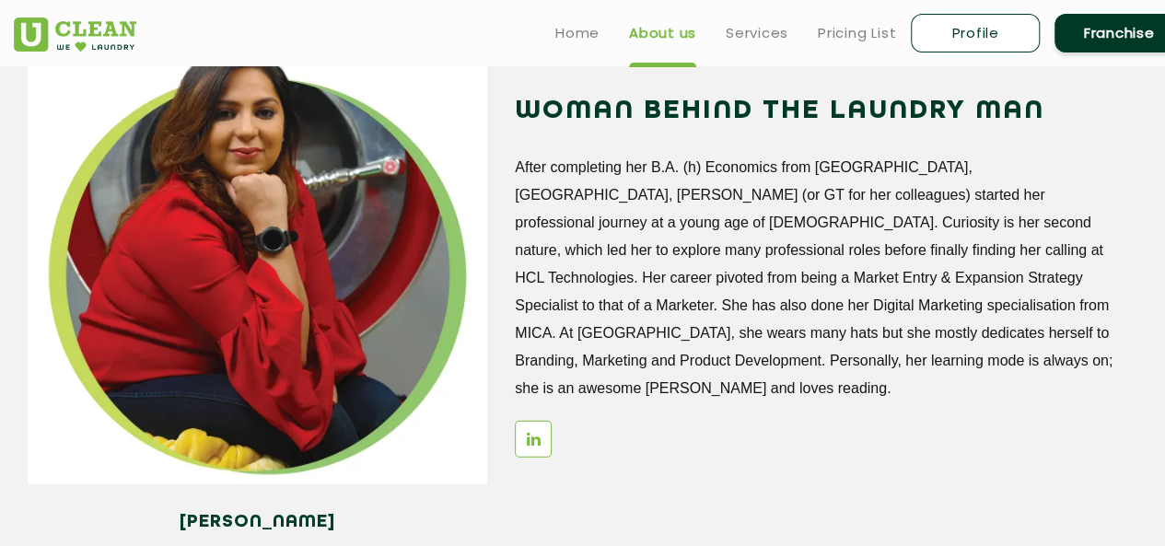
click at [679, 343] on p "After completing her B.A. (h) Economics from [GEOGRAPHIC_DATA], [GEOGRAPHIC_DAT…" at bounding box center [819, 278] width 609 height 249
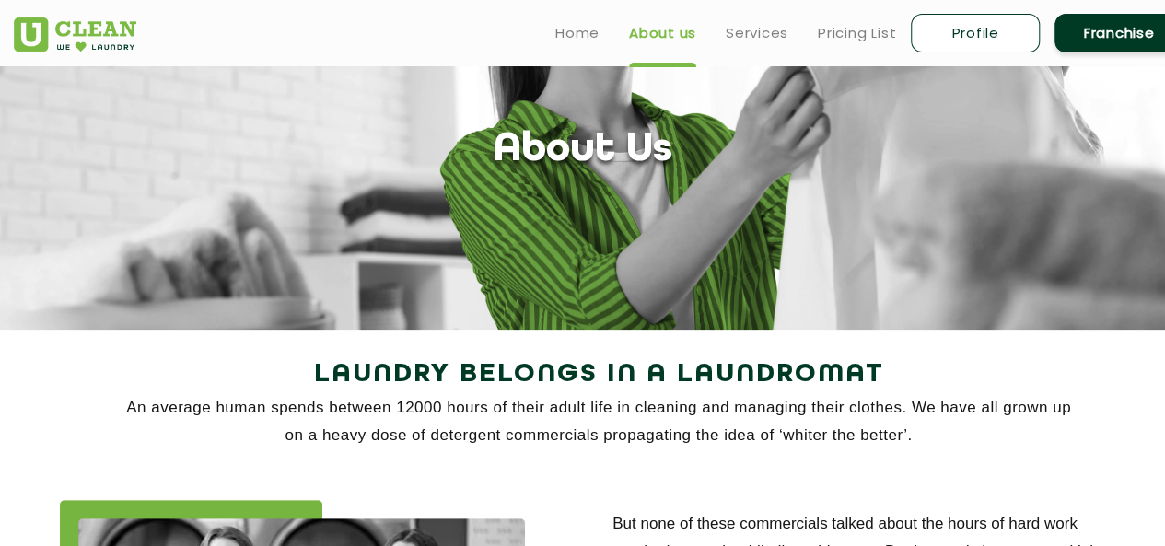
scroll to position [0, 0]
